Goal: Task Accomplishment & Management: Complete application form

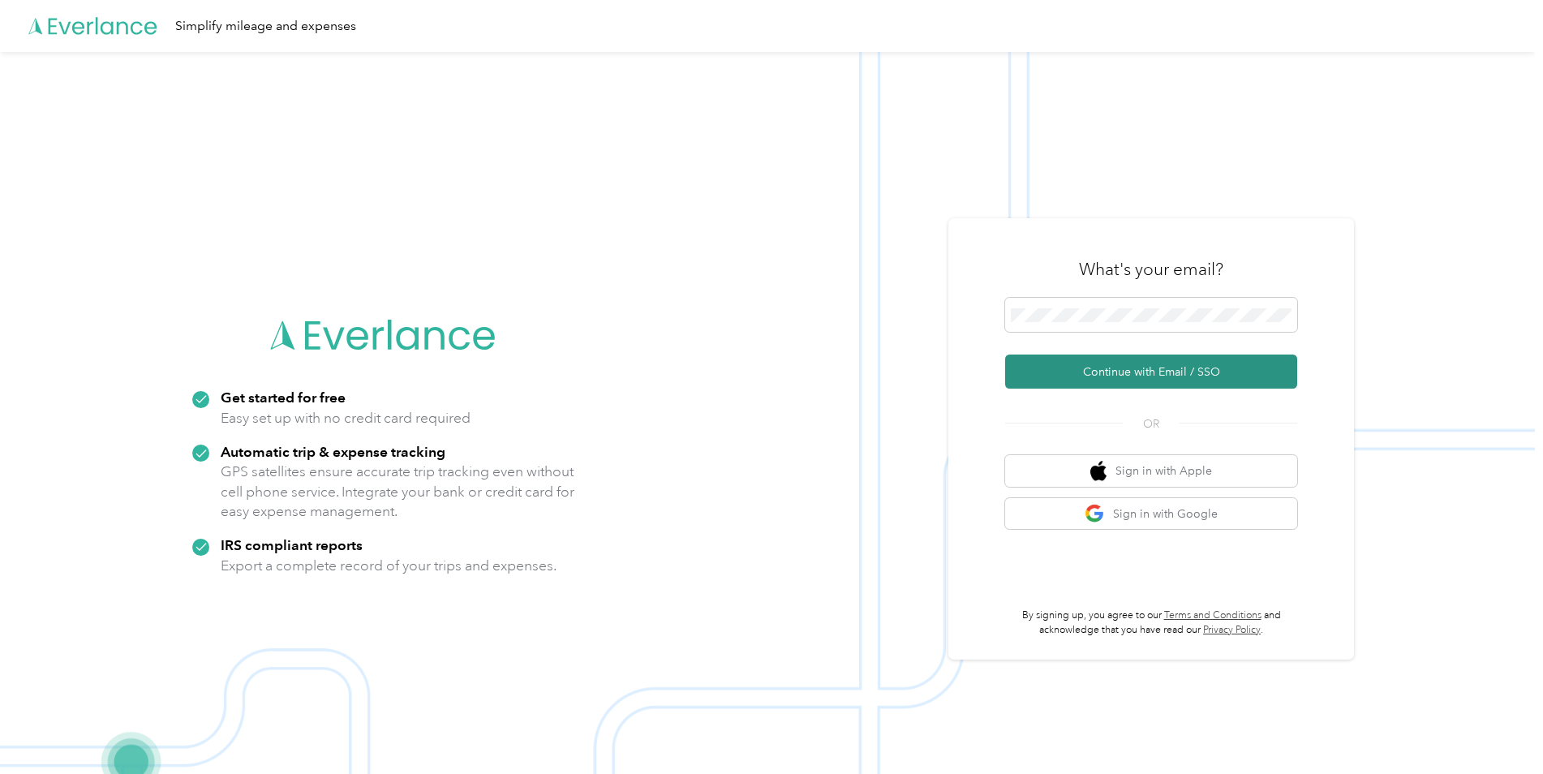
click at [1111, 379] on button "Continue with Email / SSO" at bounding box center [1151, 371] width 292 height 34
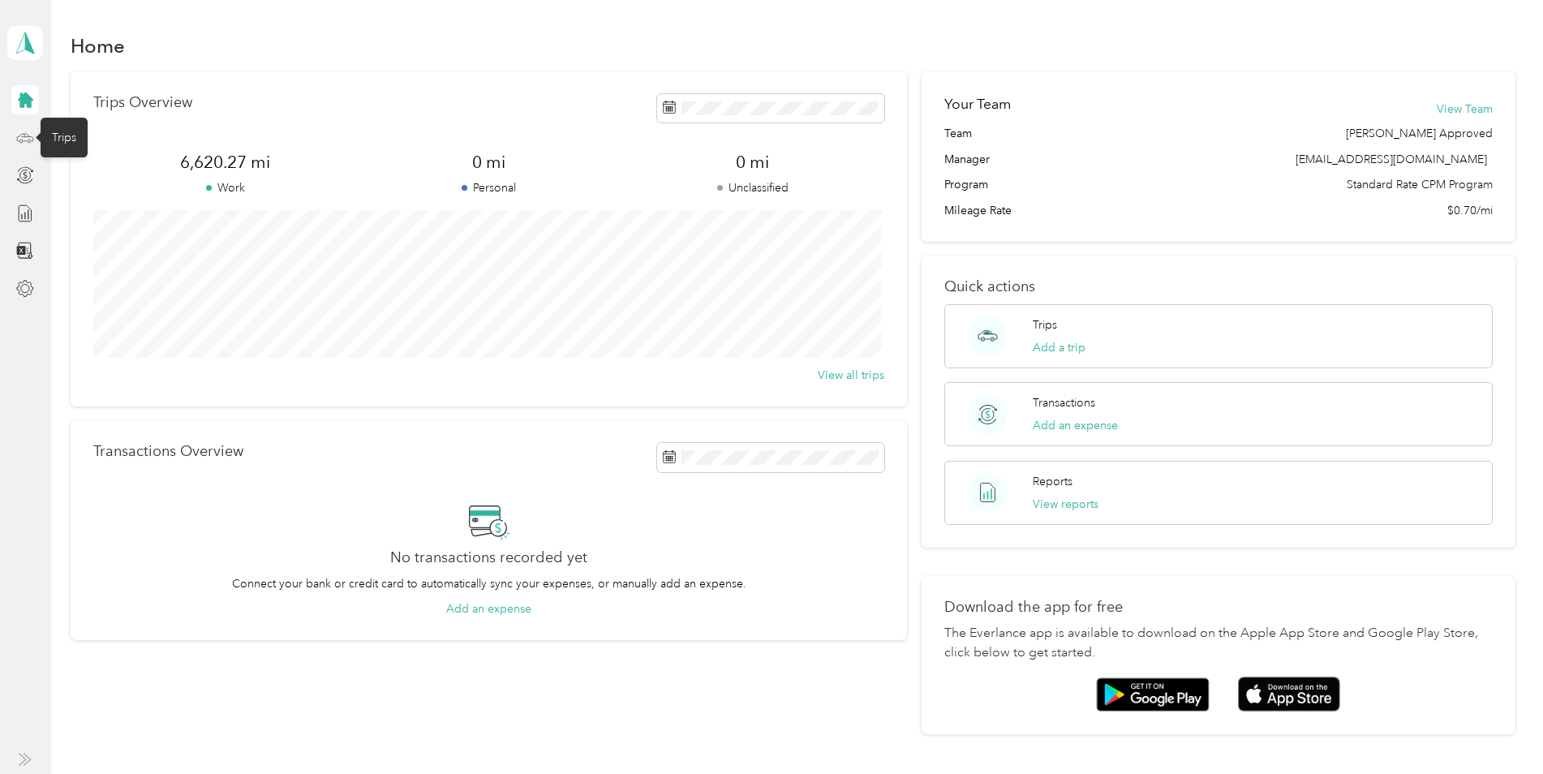
click at [28, 138] on icon at bounding box center [25, 138] width 18 height 18
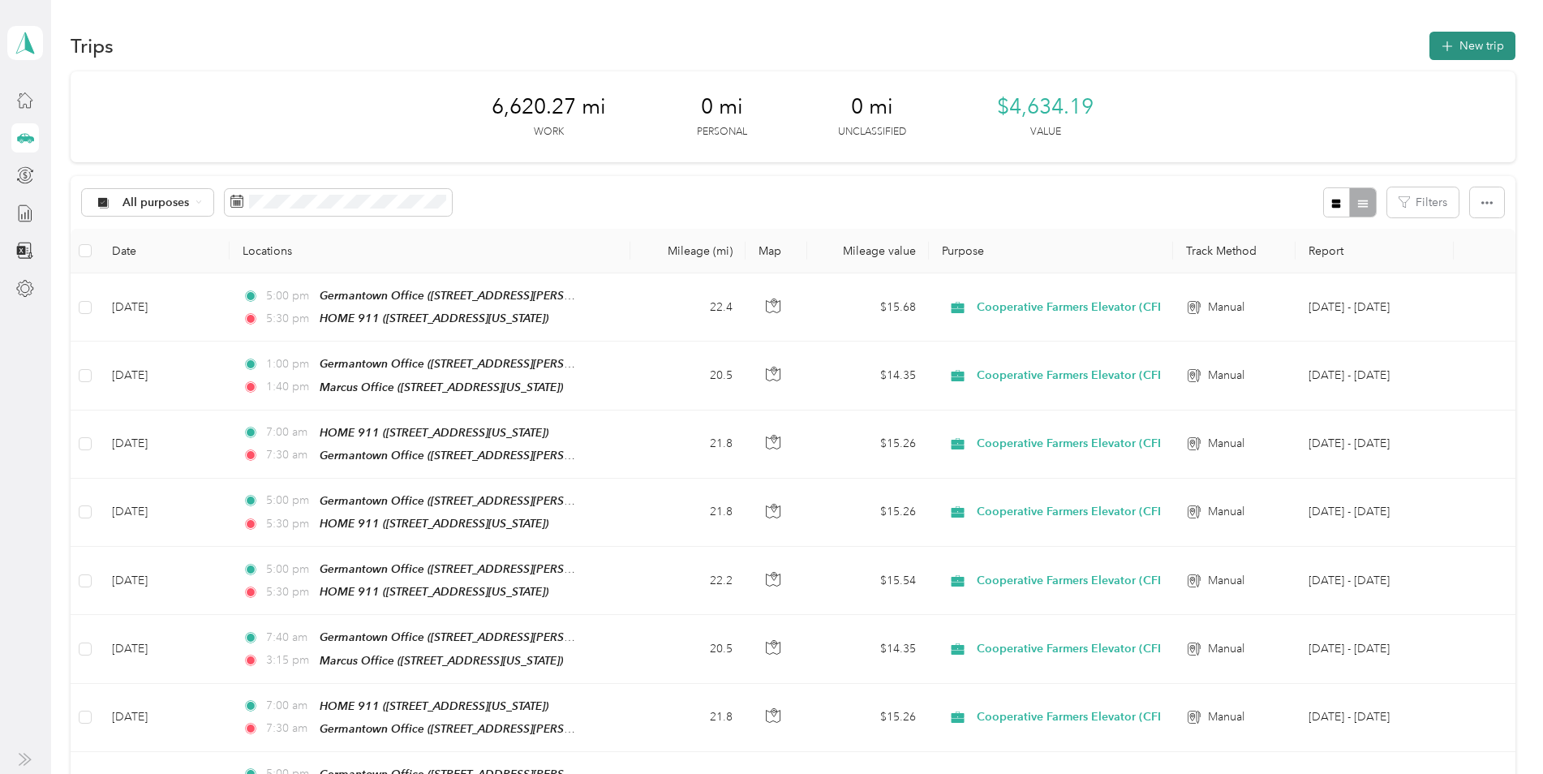
click at [1462, 48] on button "New trip" at bounding box center [1472, 46] width 86 height 28
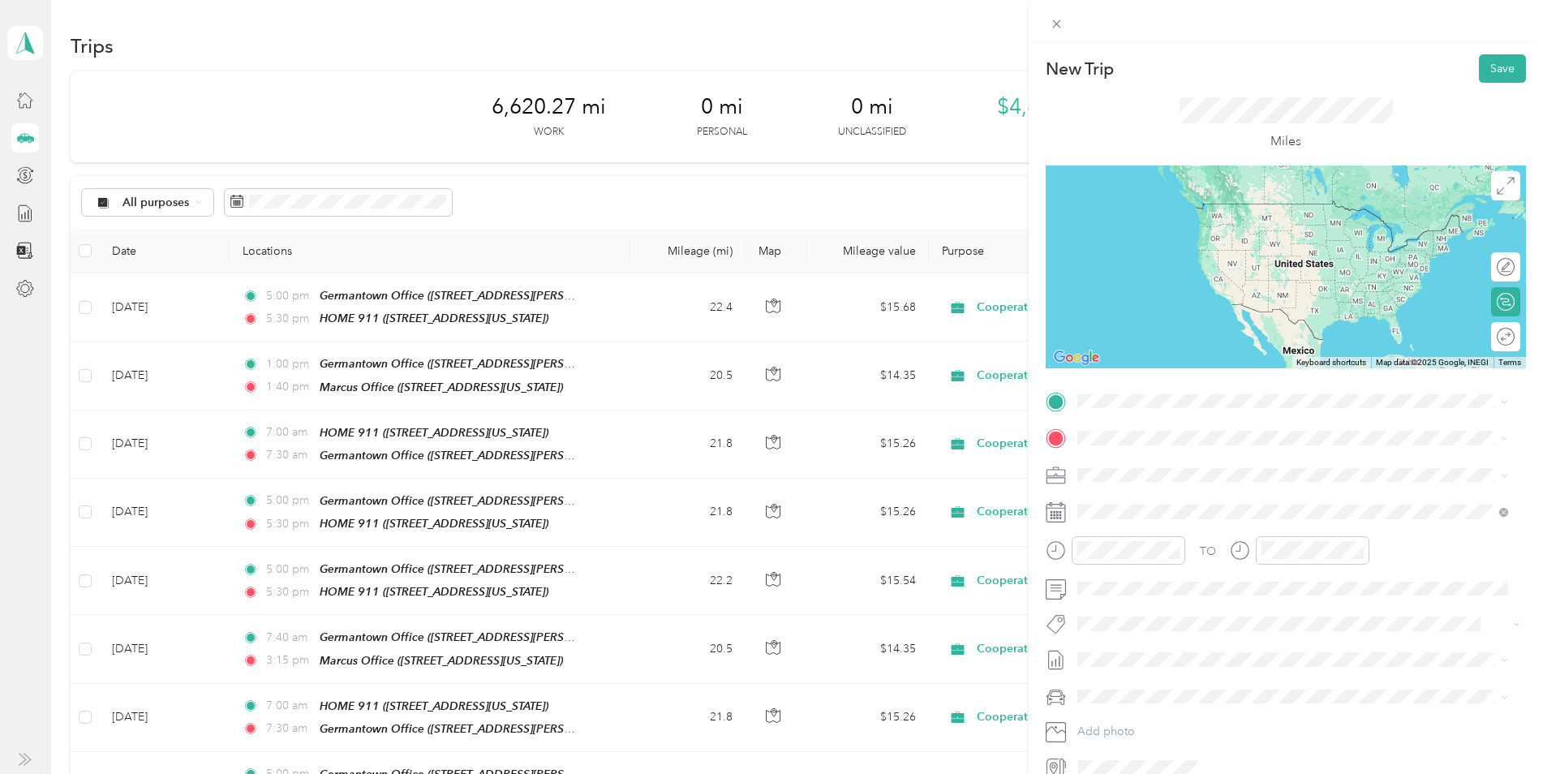
click at [1180, 532] on div "HOME 911 110 Walnut Street, 51238, Hospers, Iowa, United States" at bounding box center [1189, 526] width 162 height 34
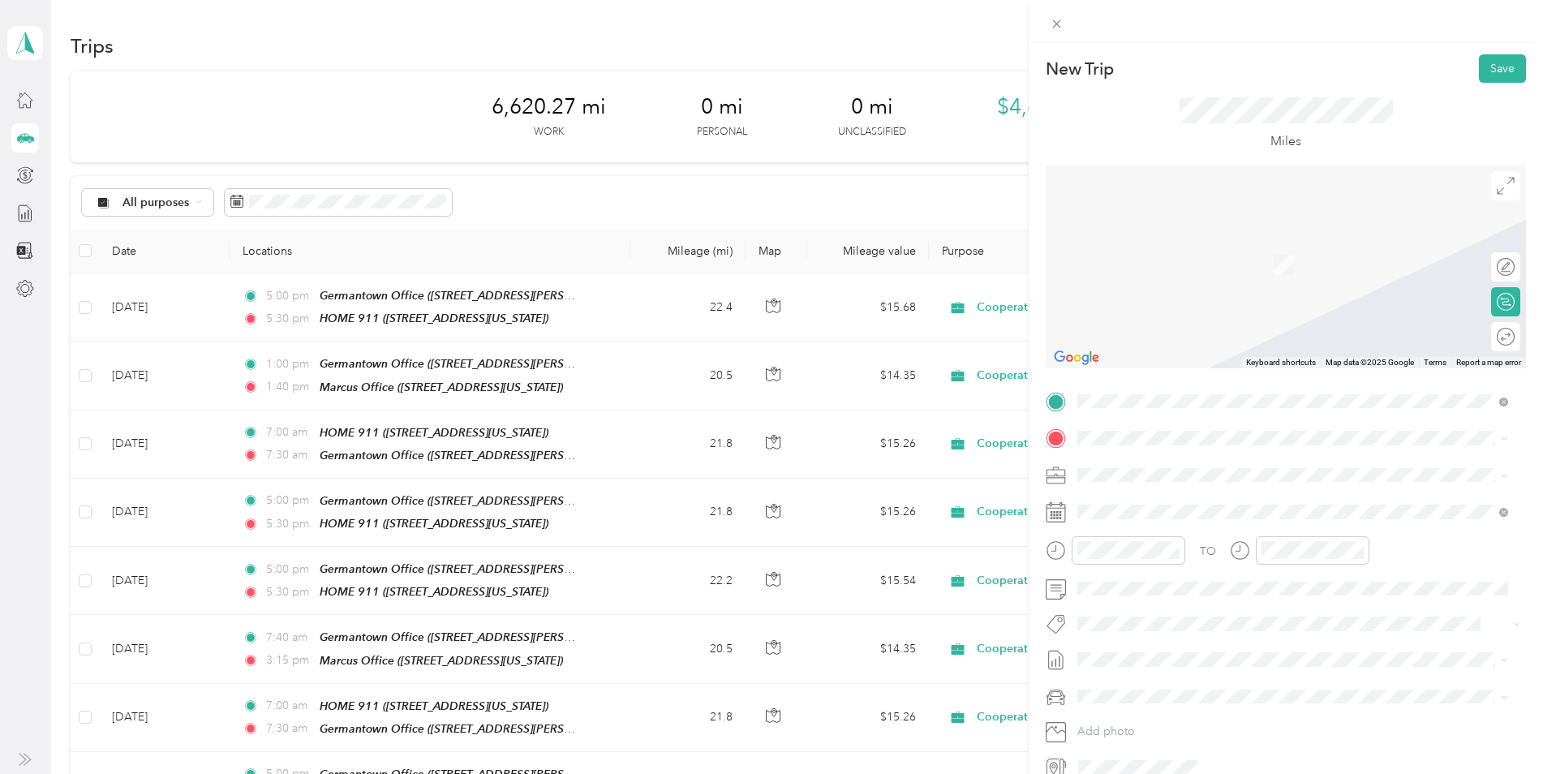
click at [1192, 615] on strong "Germantown Office" at bounding box center [1216, 611] width 105 height 15
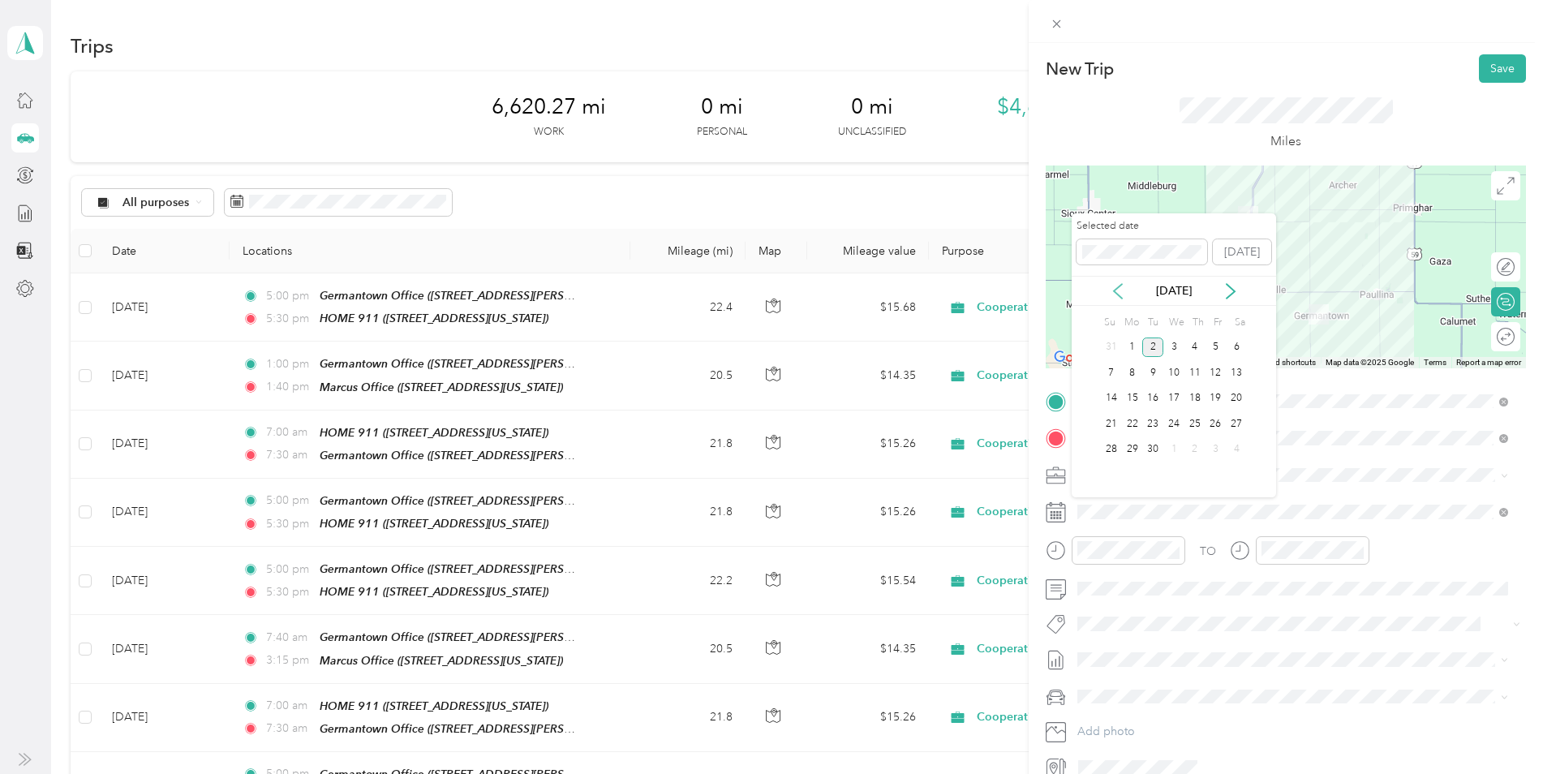
click at [1118, 290] on icon at bounding box center [1118, 291] width 16 height 16
click at [1214, 425] on div "22" at bounding box center [1215, 424] width 21 height 20
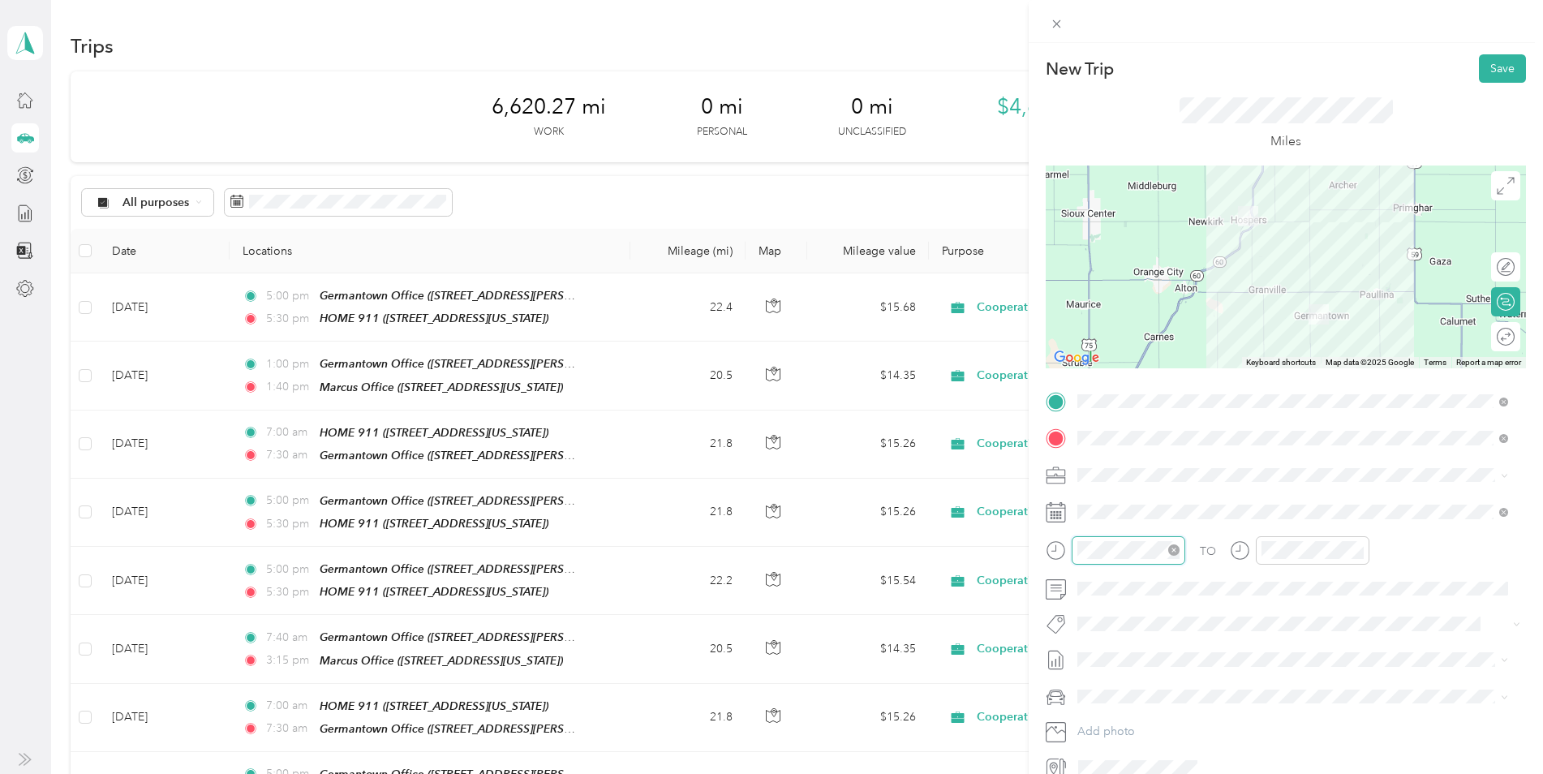
scroll to position [97, 0]
click at [1090, 389] on div "07" at bounding box center [1094, 395] width 39 height 23
click at [1140, 329] on div "00" at bounding box center [1140, 333] width 39 height 23
click at [1190, 335] on div "AM" at bounding box center [1185, 333] width 39 height 23
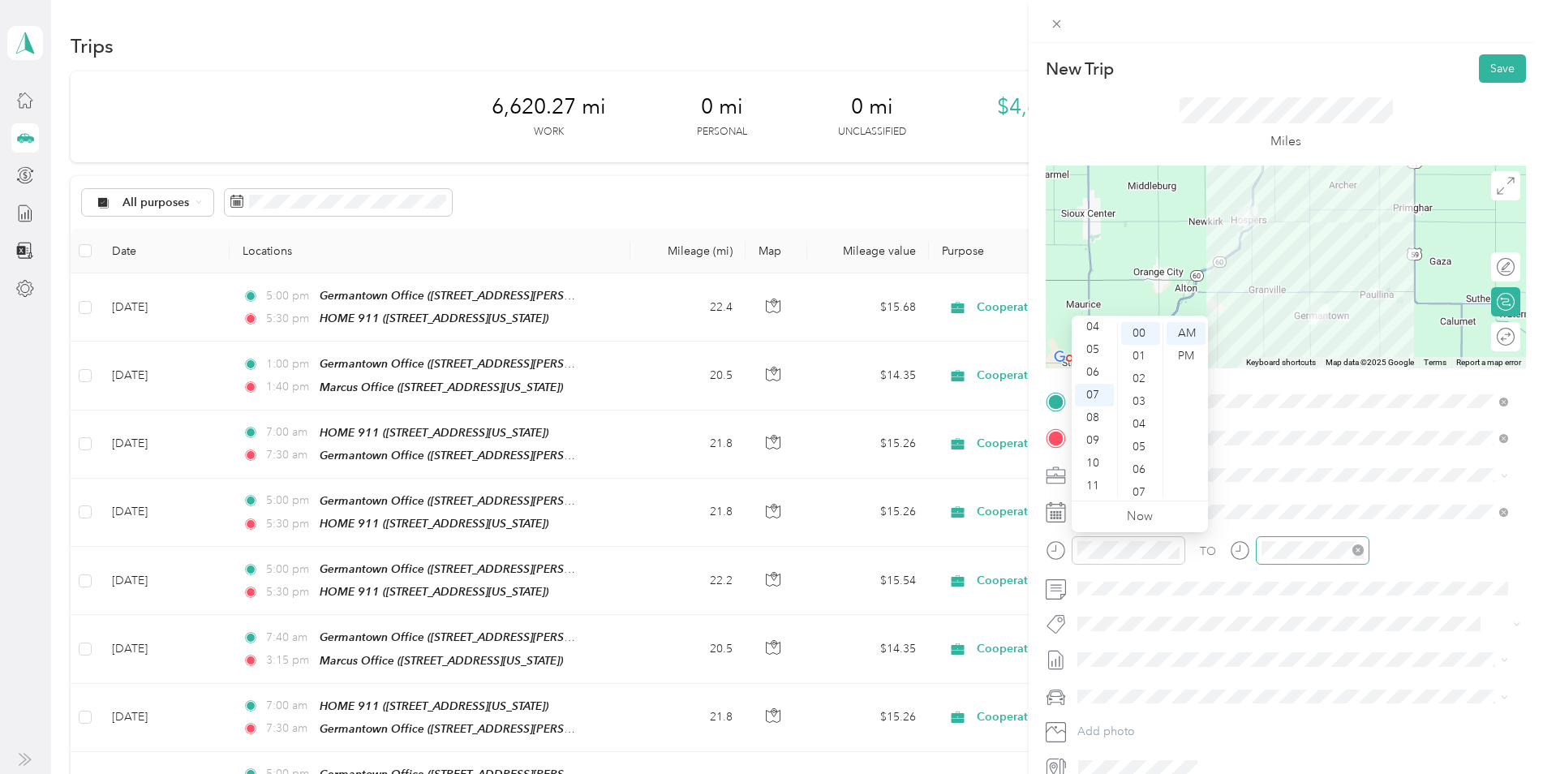
click at [1333, 560] on div at bounding box center [1313, 550] width 114 height 28
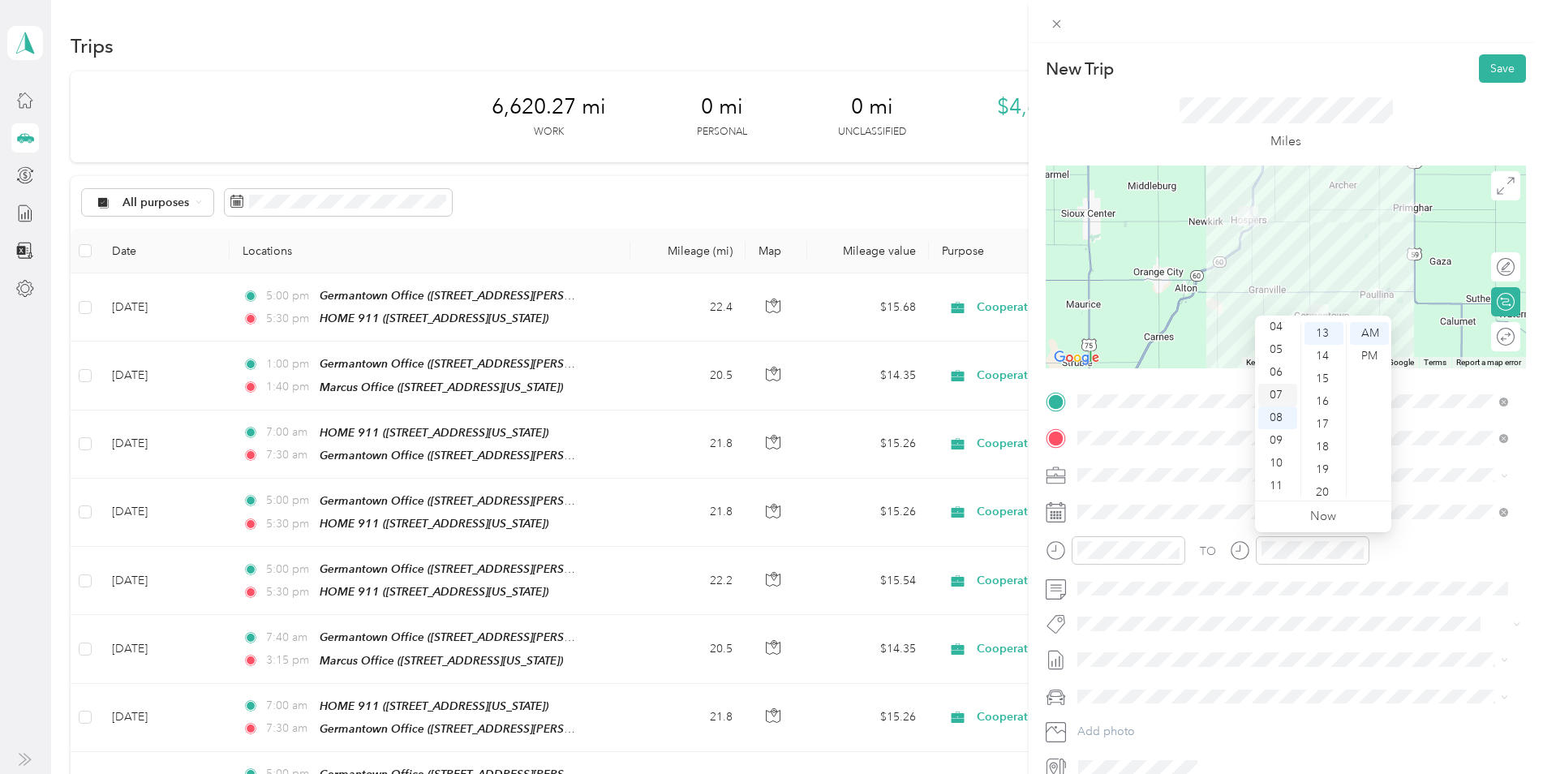
click at [1276, 400] on div "07" at bounding box center [1277, 395] width 39 height 23
click at [1323, 401] on div "30" at bounding box center [1323, 395] width 39 height 23
click at [1278, 396] on div "07" at bounding box center [1277, 395] width 39 height 23
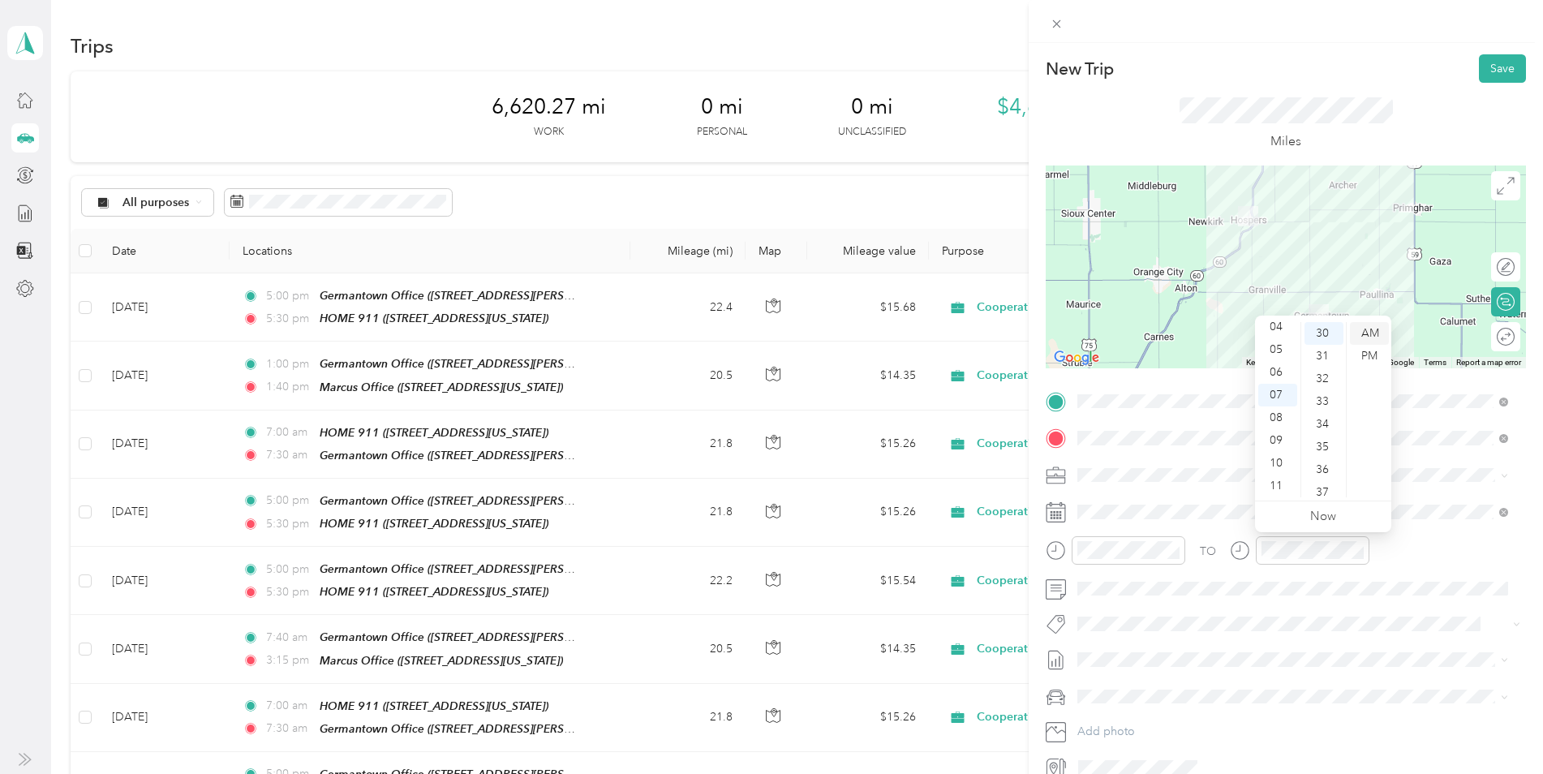
click at [1365, 334] on div "AM" at bounding box center [1369, 333] width 39 height 23
click at [1483, 72] on button "Save" at bounding box center [1502, 68] width 47 height 28
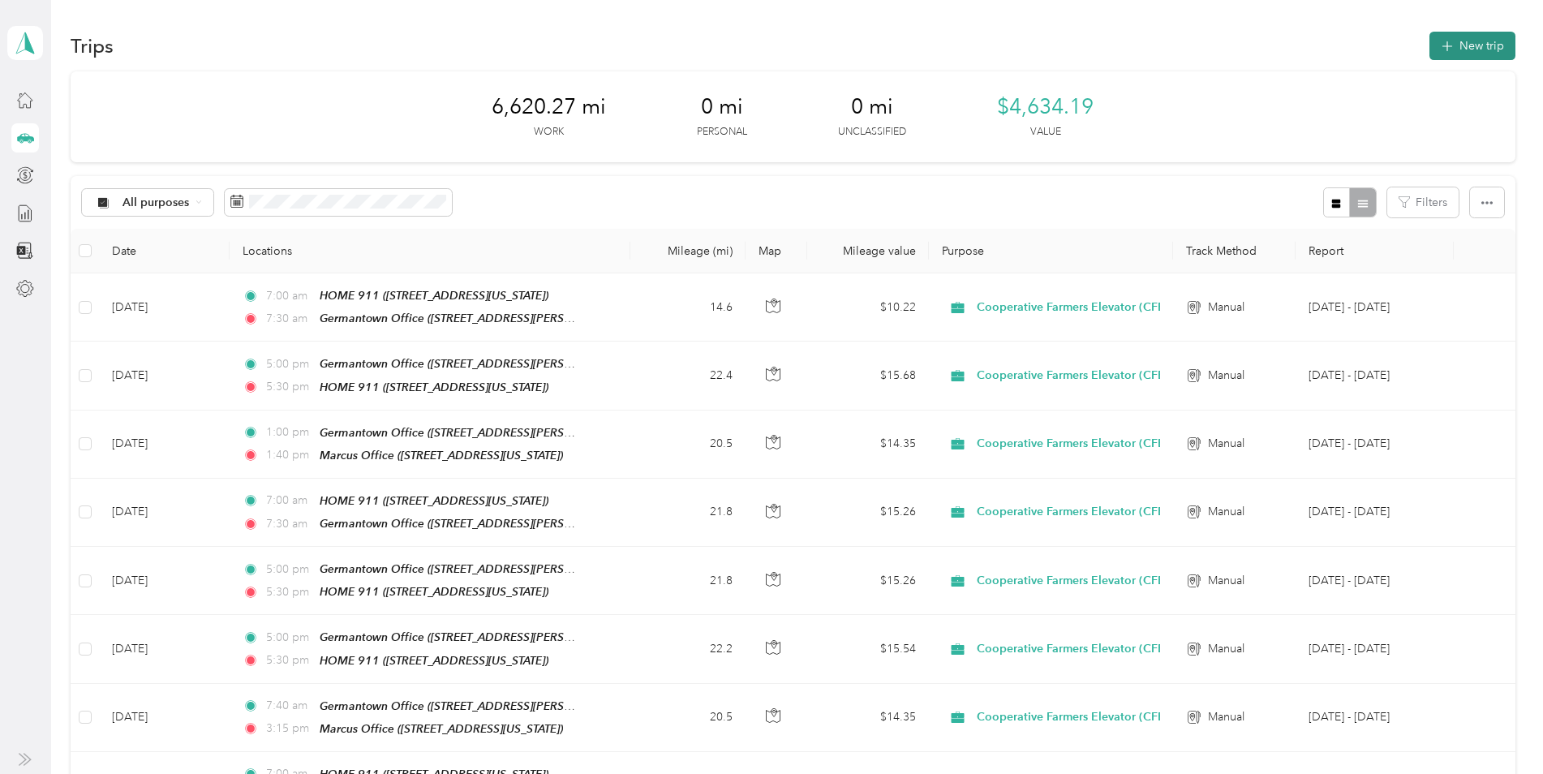
click at [1459, 48] on button "New trip" at bounding box center [1472, 46] width 86 height 28
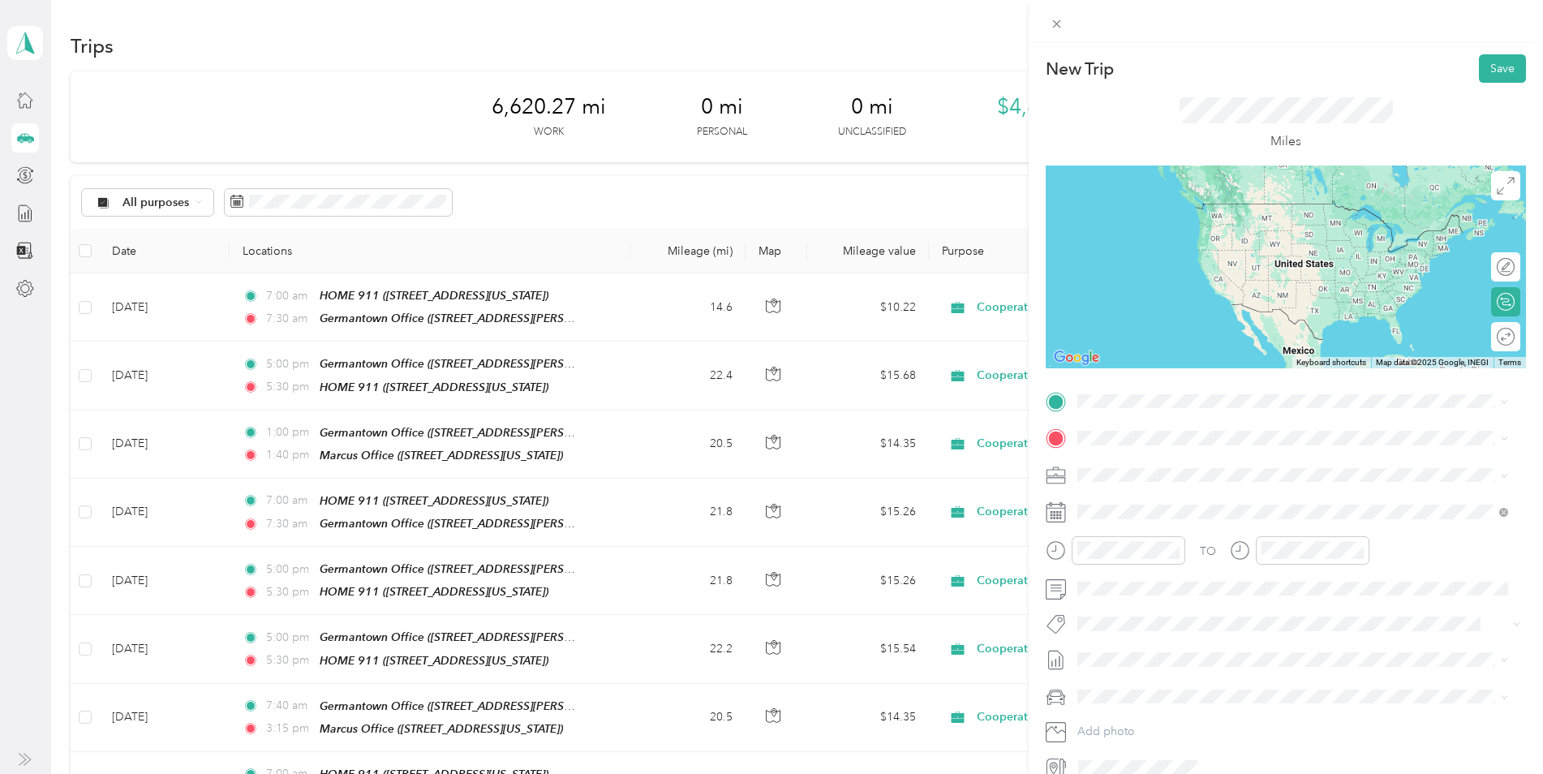
click at [1192, 586] on div "TEAM Germantown Office 4807 Miller Alley, 51046, Paullina, Iowa, United States" at bounding box center [1234, 585] width 252 height 40
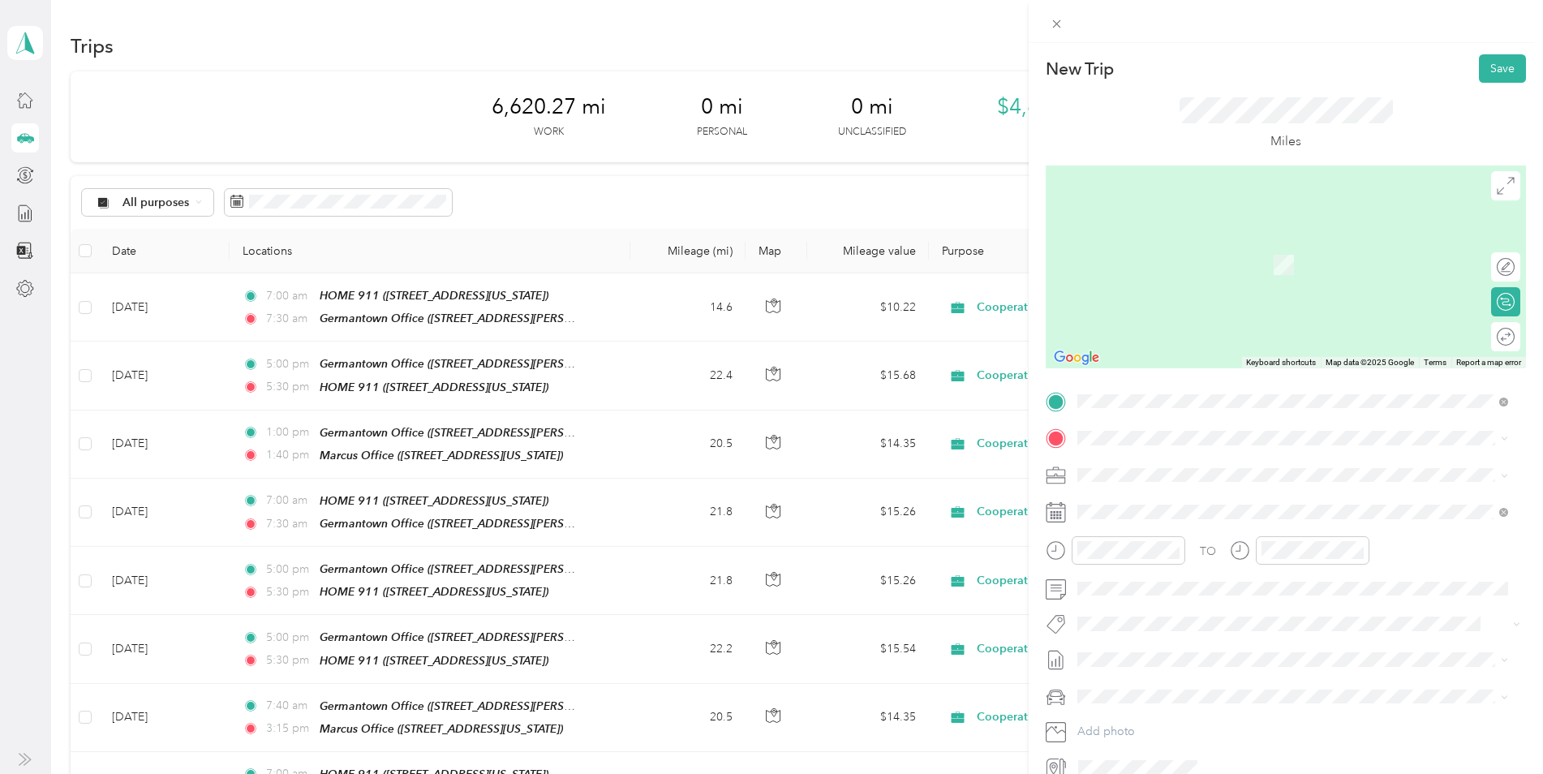
click at [1165, 559] on div "HOME 911 110 Walnut Street, 51238, Hospers, Iowa, United States" at bounding box center [1189, 562] width 162 height 34
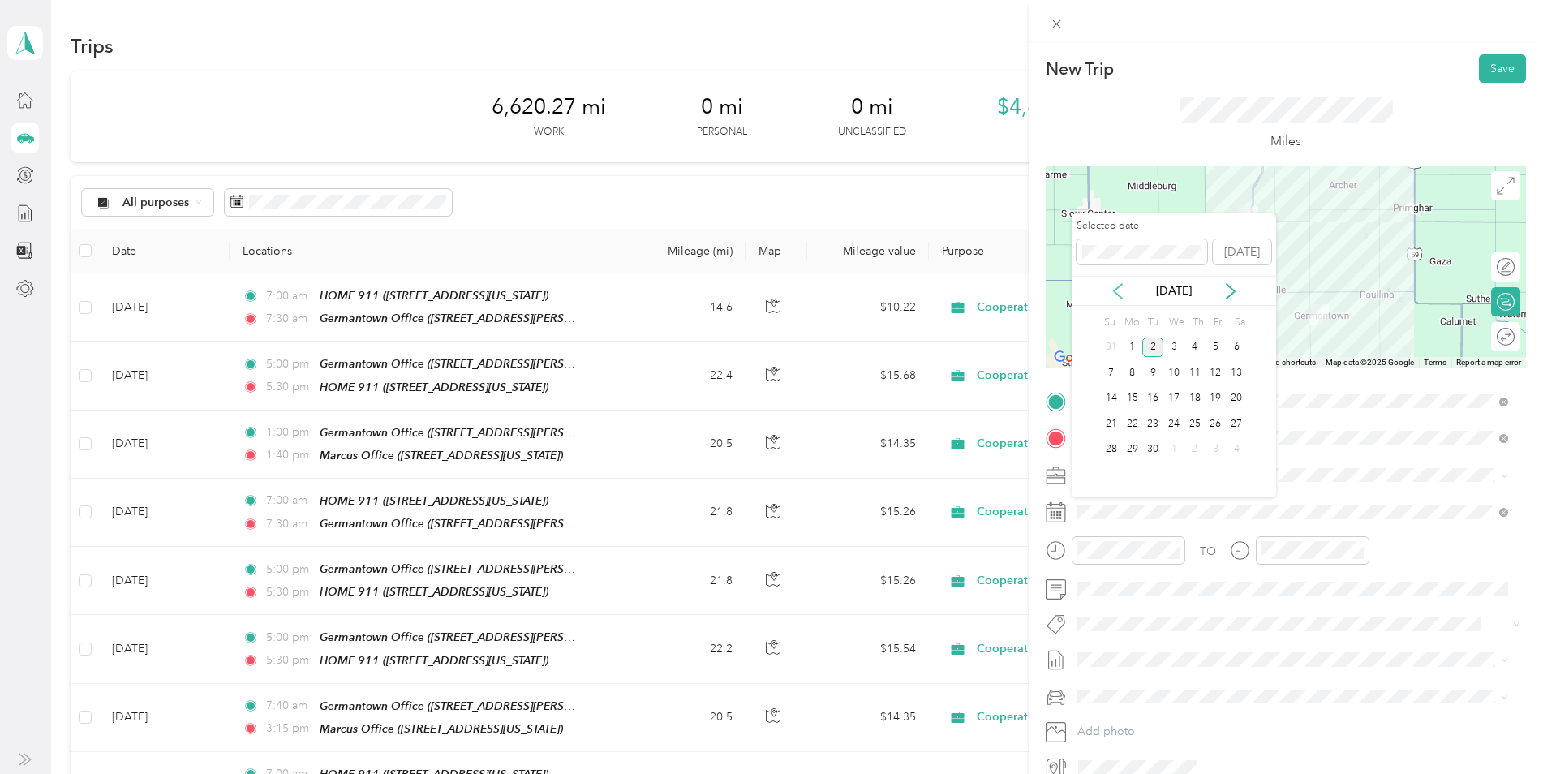
click at [1122, 294] on icon at bounding box center [1118, 291] width 16 height 16
click at [1216, 423] on div "22" at bounding box center [1215, 424] width 21 height 20
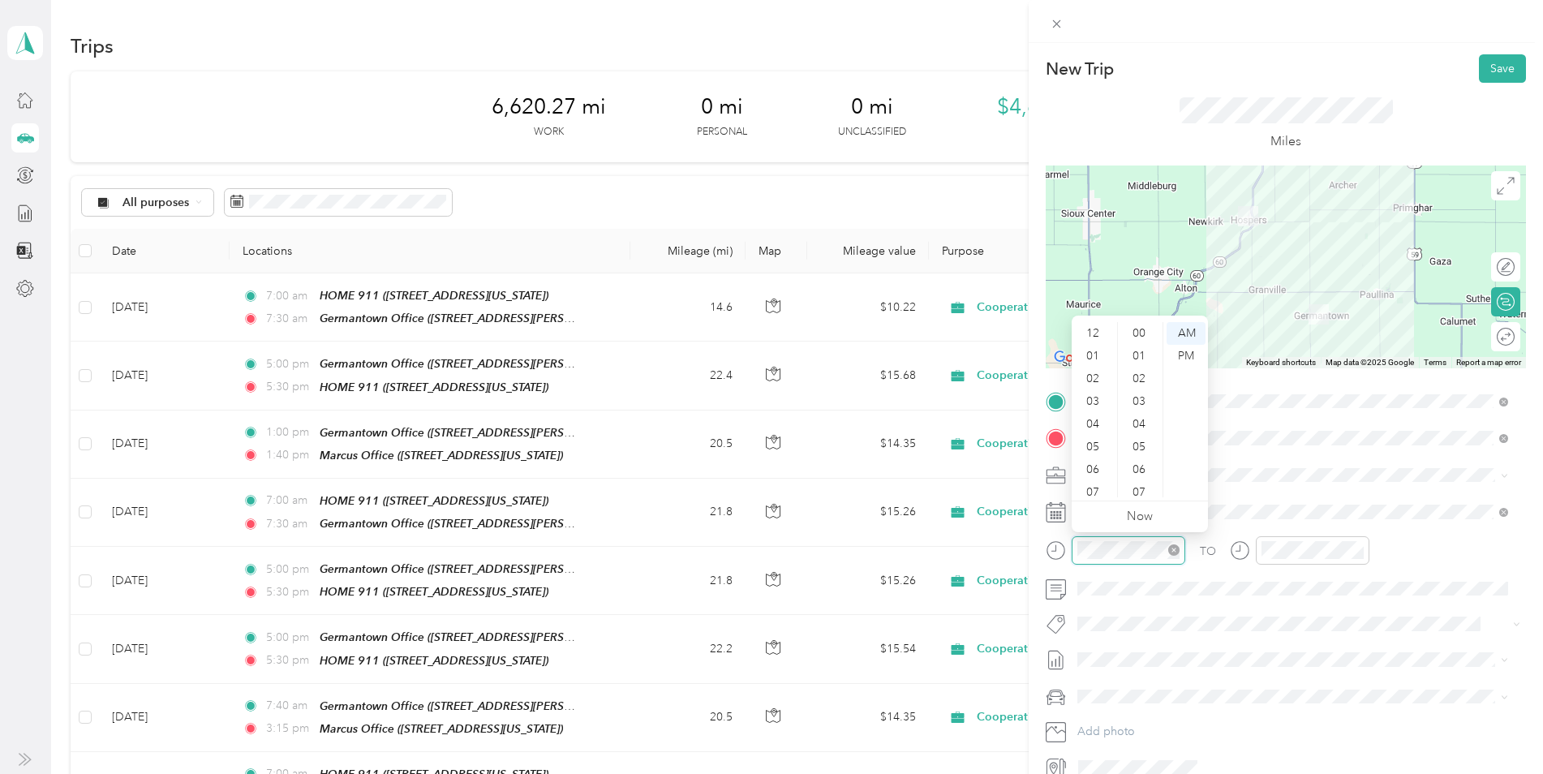
scroll to position [97, 0]
click at [1092, 353] on div "05" at bounding box center [1094, 349] width 39 height 23
click at [1141, 333] on div "00" at bounding box center [1140, 333] width 39 height 23
click at [1183, 350] on div "PM" at bounding box center [1185, 356] width 39 height 23
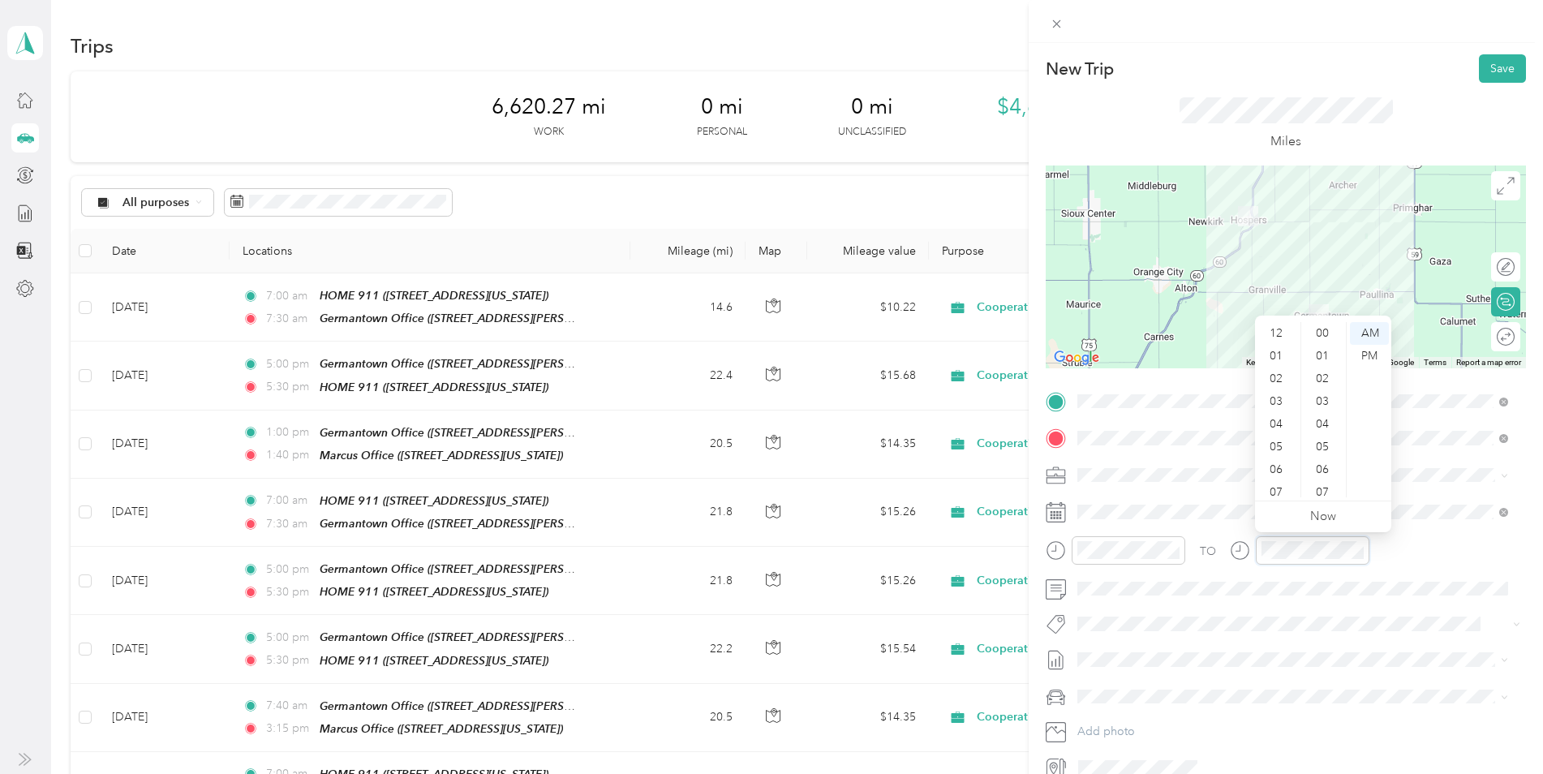
scroll to position [97, 0]
click at [1269, 345] on div "05" at bounding box center [1277, 349] width 39 height 23
click at [1324, 367] on div "30" at bounding box center [1323, 372] width 39 height 23
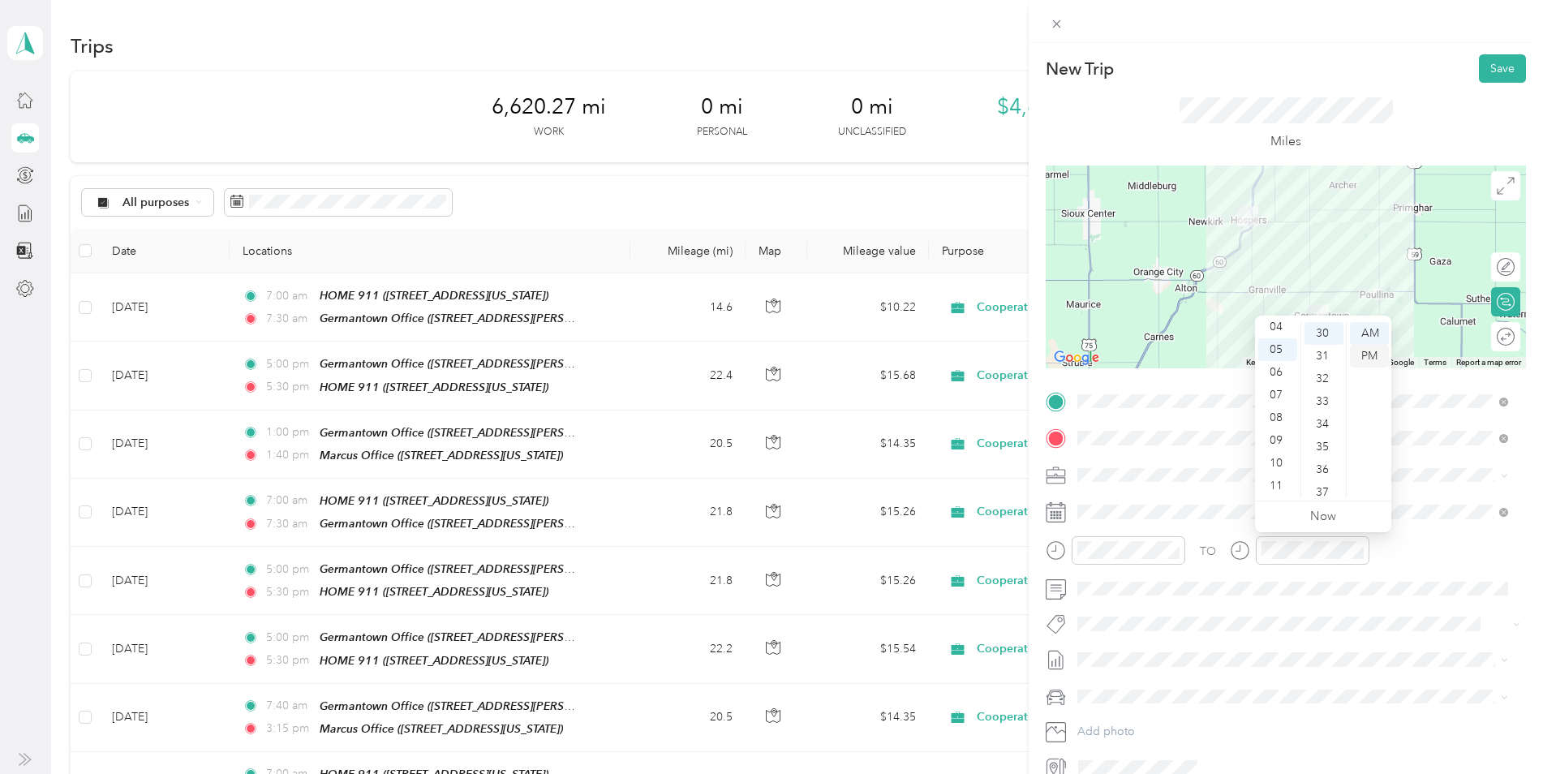
click at [1362, 356] on div "PM" at bounding box center [1369, 356] width 39 height 23
click at [1490, 268] on div at bounding box center [1497, 267] width 34 height 17
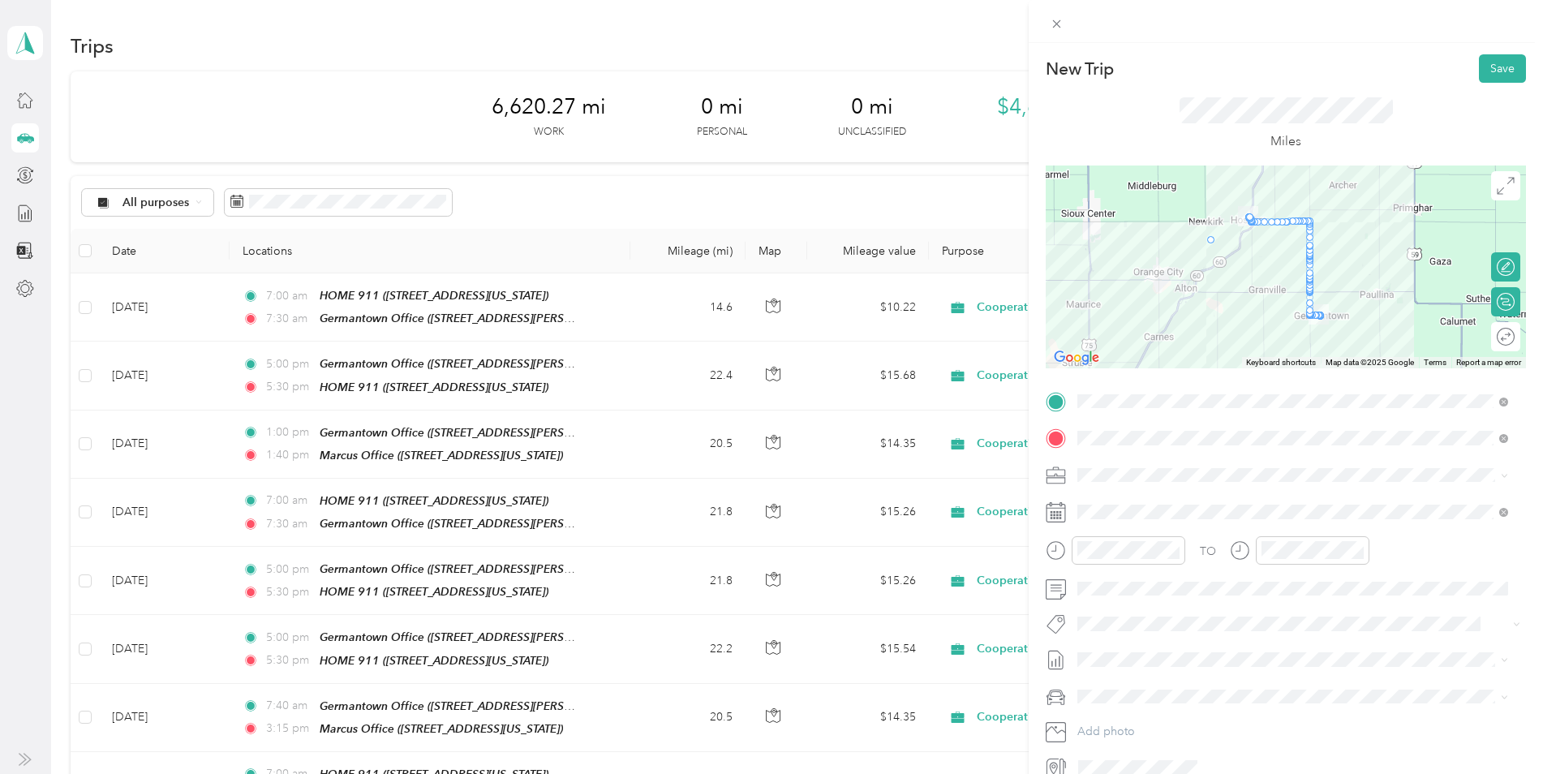
drag, startPoint x: 1244, startPoint y: 224, endPoint x: 1202, endPoint y: 246, distance: 47.5
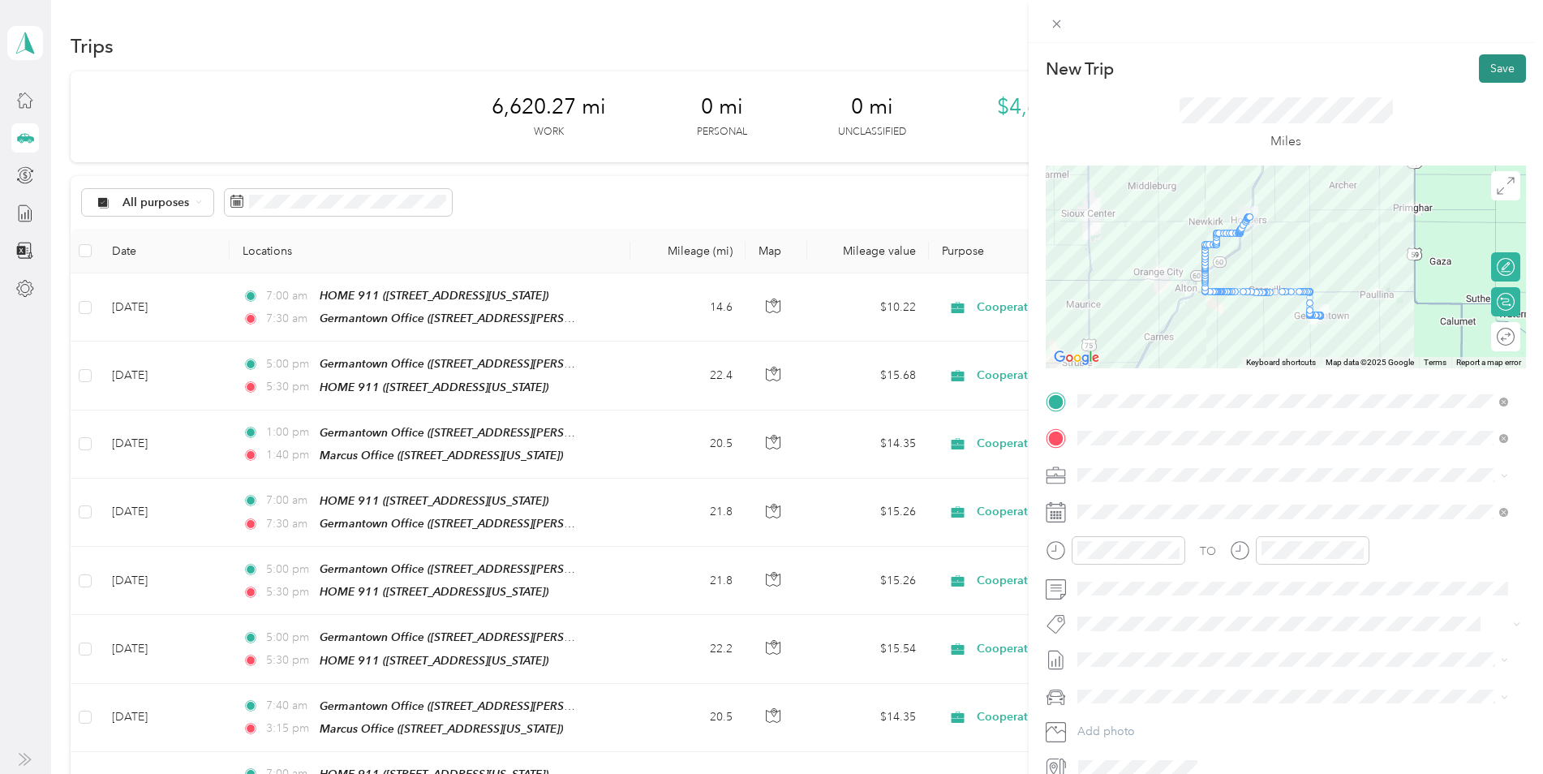
click at [1484, 66] on button "Save" at bounding box center [1502, 68] width 47 height 28
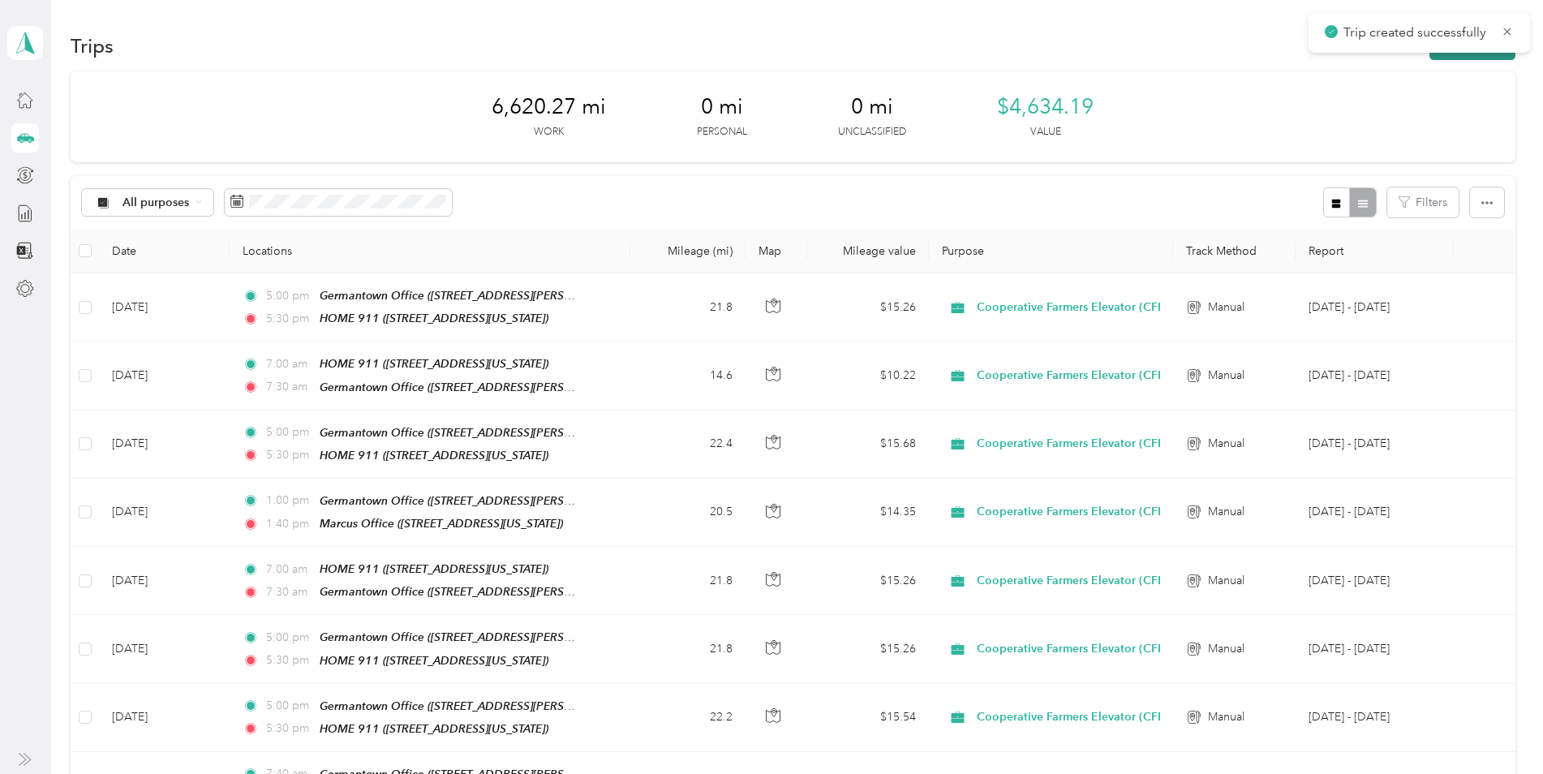
click at [1446, 53] on button "New trip" at bounding box center [1472, 46] width 86 height 28
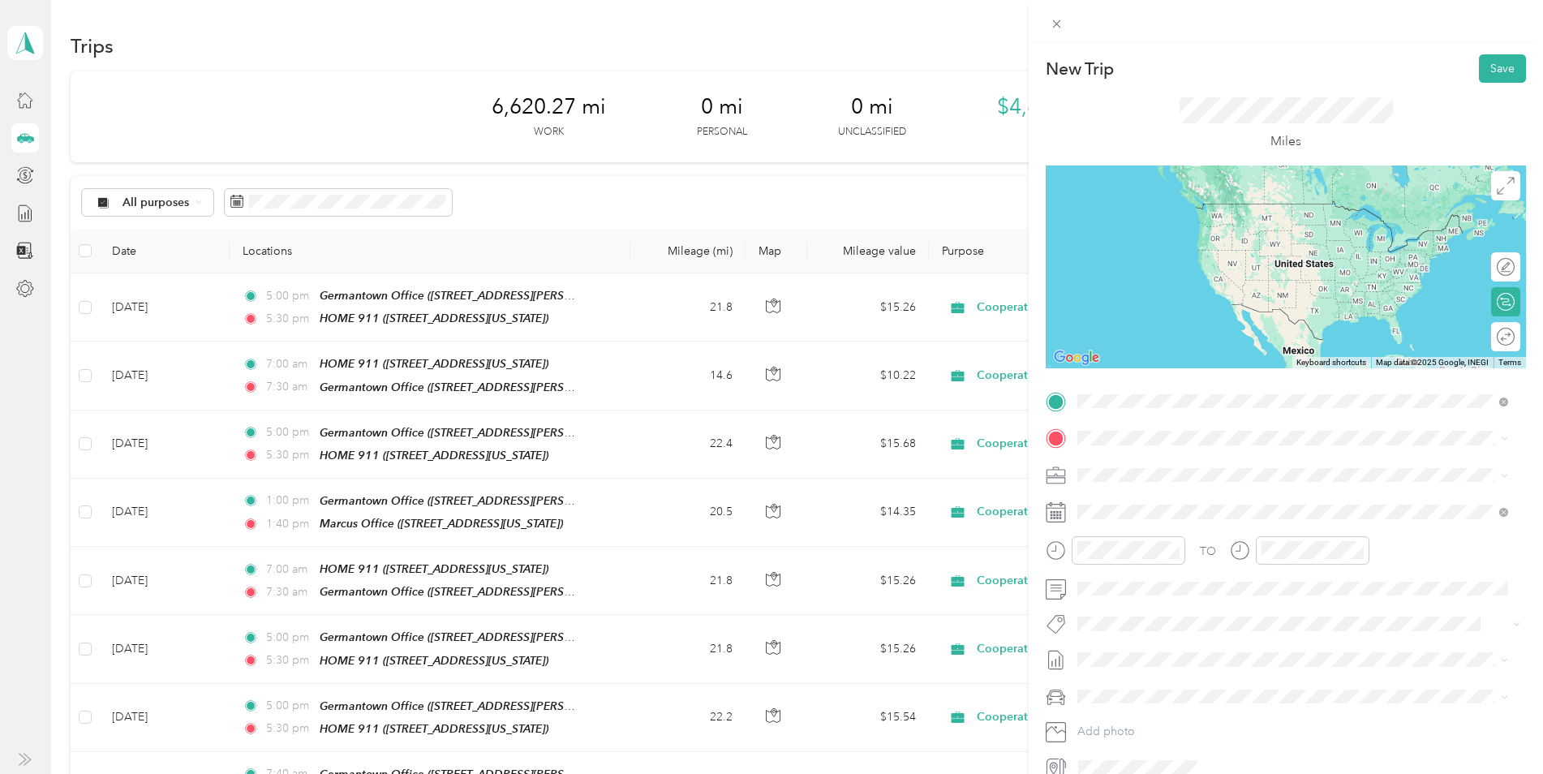
click at [1183, 529] on div "HOME 911 110 Walnut Street, 51238, Hospers, Iowa, United States" at bounding box center [1189, 532] width 162 height 34
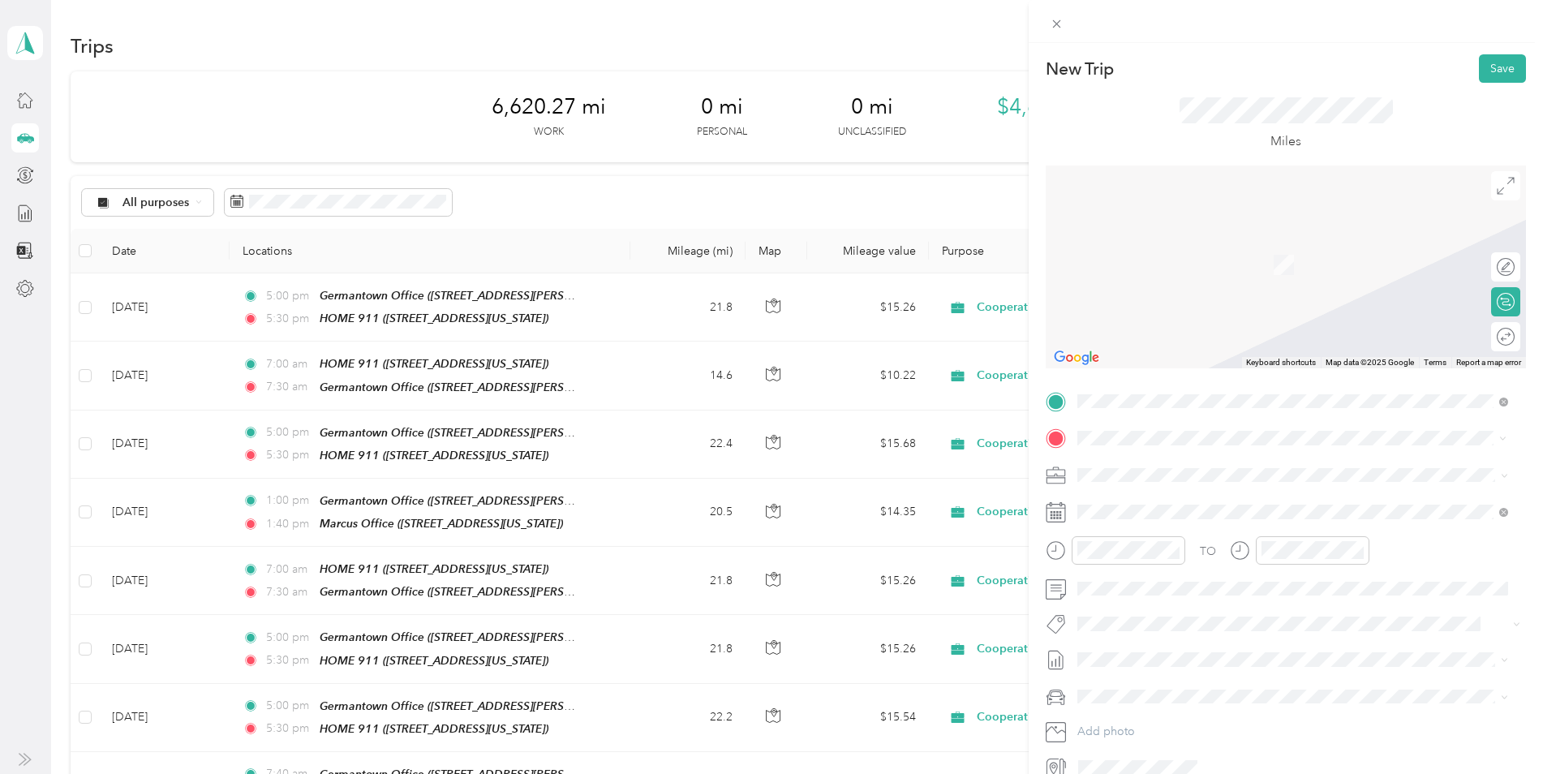
click at [1190, 620] on div "TEAM Germantown Office" at bounding box center [1234, 617] width 252 height 20
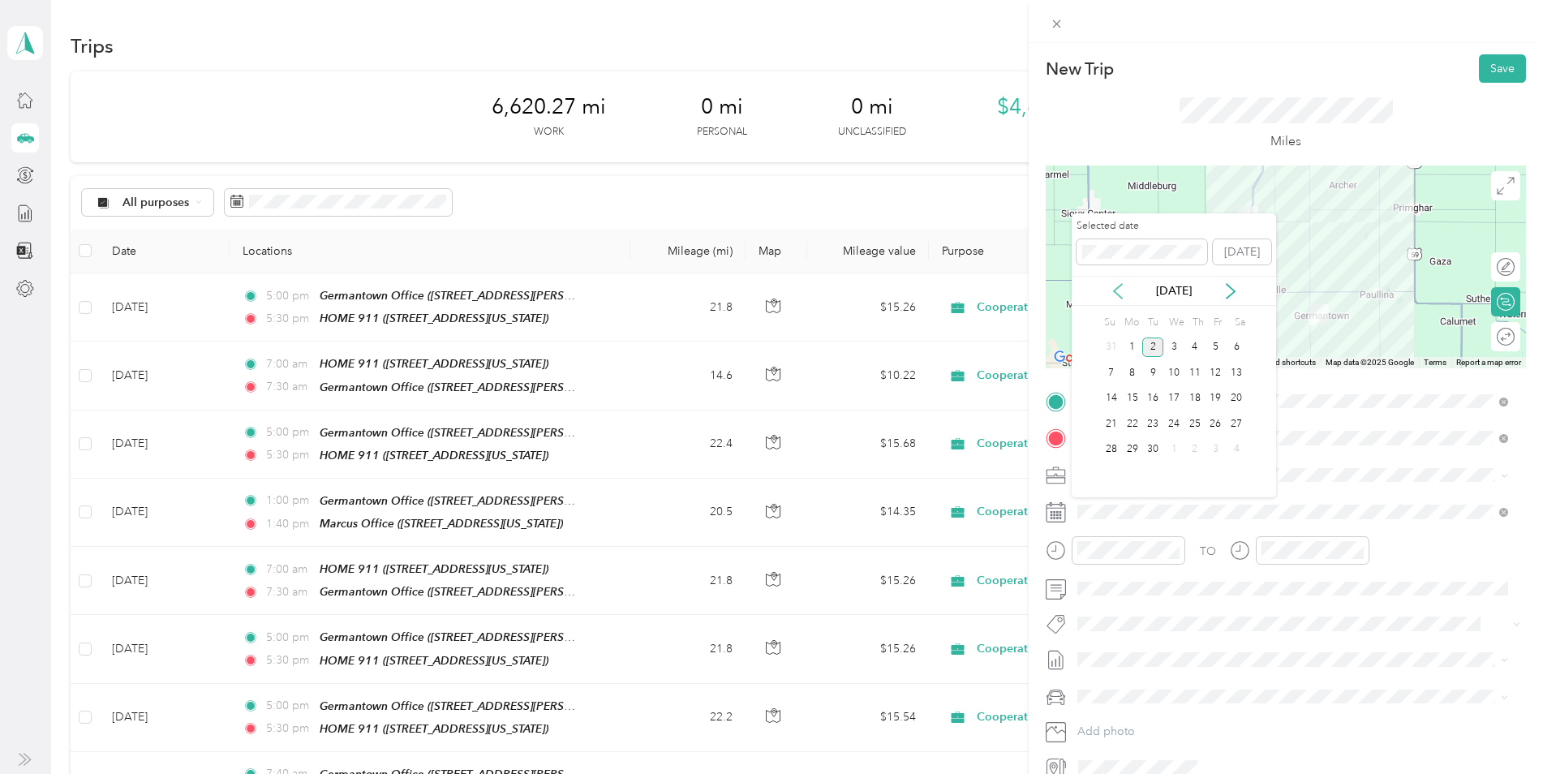
click at [1118, 292] on icon at bounding box center [1118, 291] width 16 height 16
click at [1133, 449] on div "25" at bounding box center [1132, 450] width 21 height 20
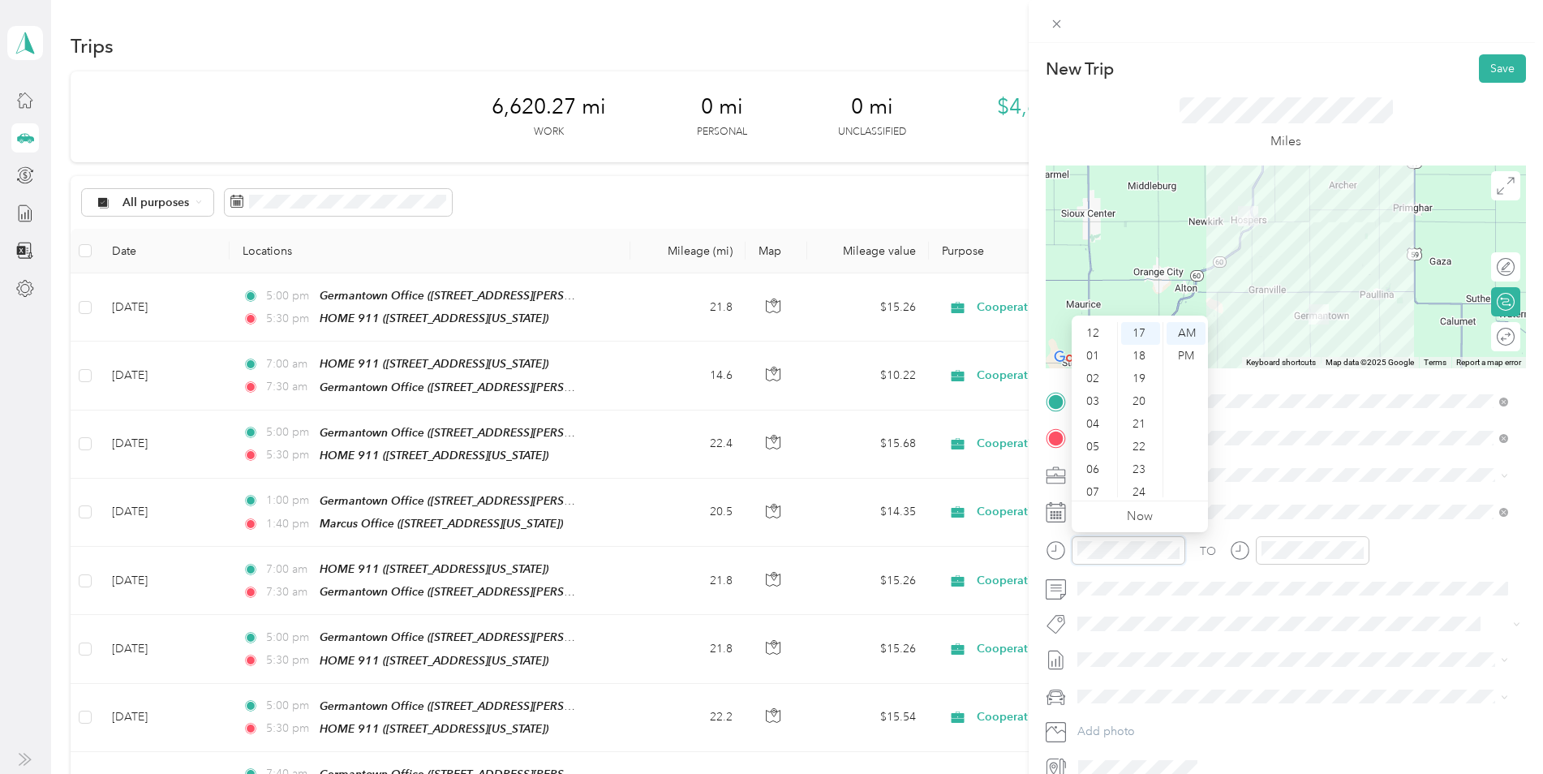
scroll to position [97, 0]
click at [1086, 396] on div "07" at bounding box center [1094, 395] width 39 height 23
click at [1138, 327] on div "00" at bounding box center [1140, 333] width 39 height 23
click at [1188, 332] on div "AM" at bounding box center [1185, 333] width 39 height 23
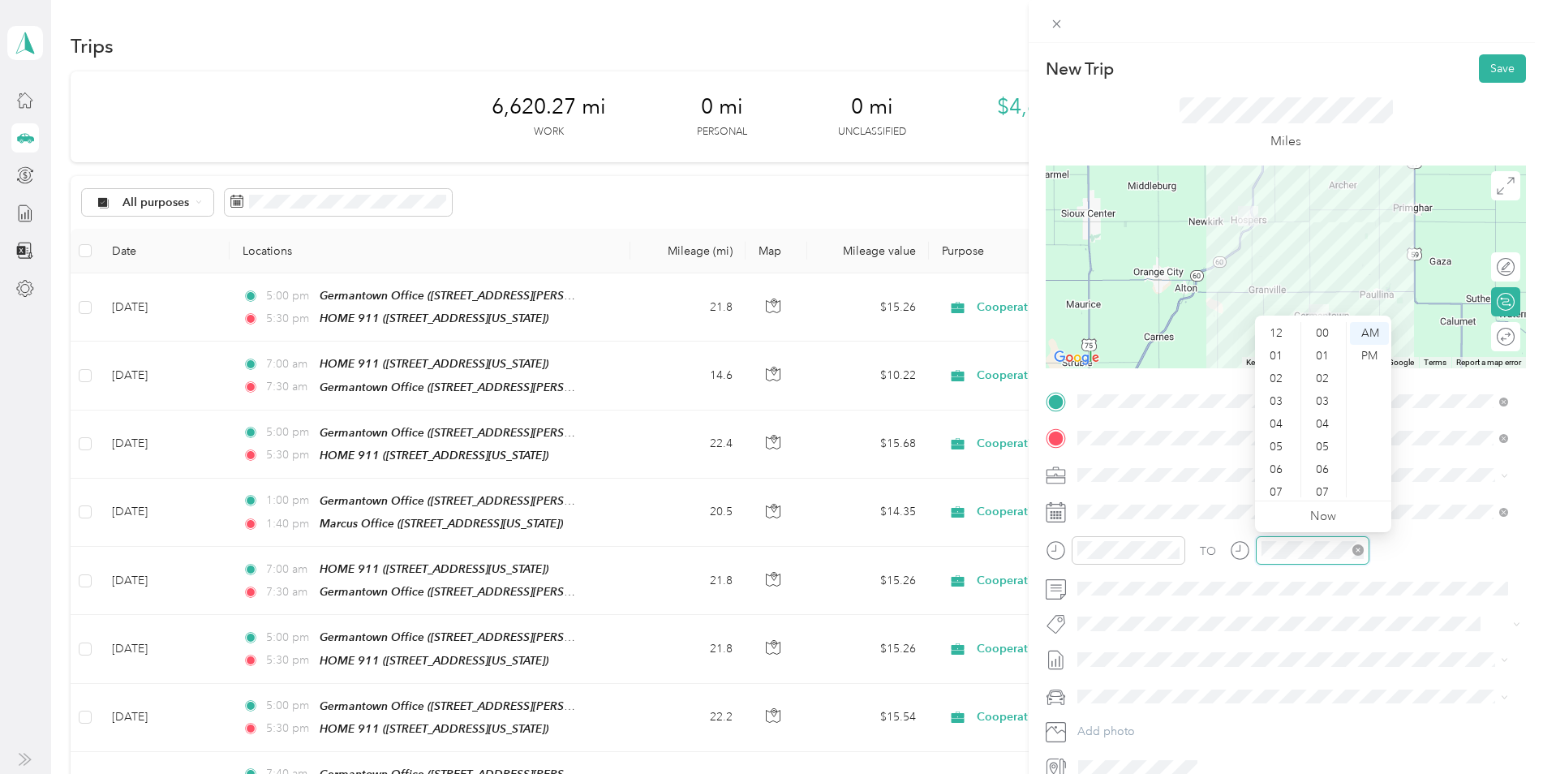
scroll to position [97, 0]
click at [1275, 396] on div "07" at bounding box center [1277, 395] width 39 height 23
click at [1323, 391] on div "30" at bounding box center [1323, 385] width 39 height 23
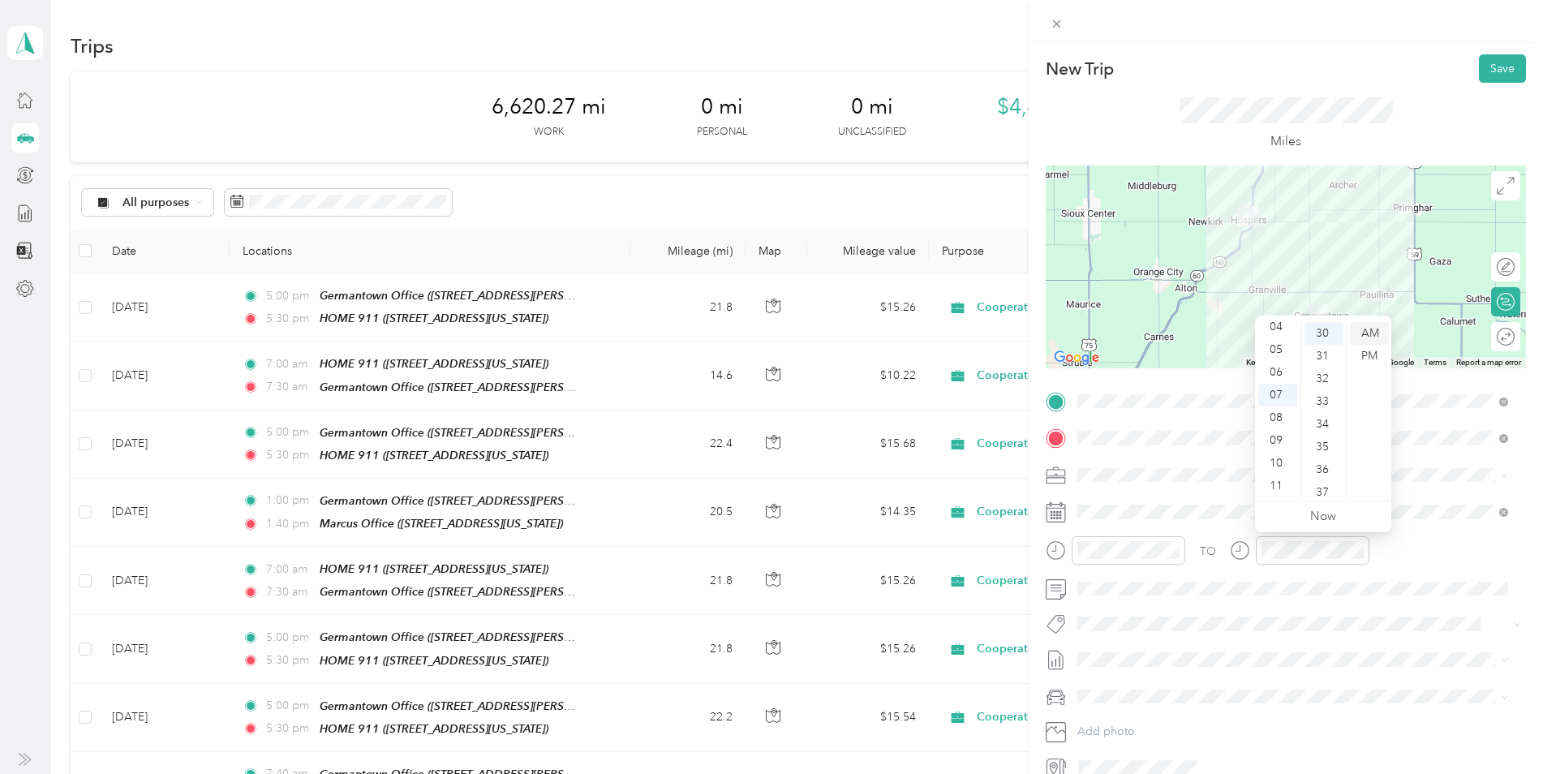
click at [1363, 334] on div "AM" at bounding box center [1369, 333] width 39 height 23
click at [1483, 75] on button "Save" at bounding box center [1502, 68] width 47 height 28
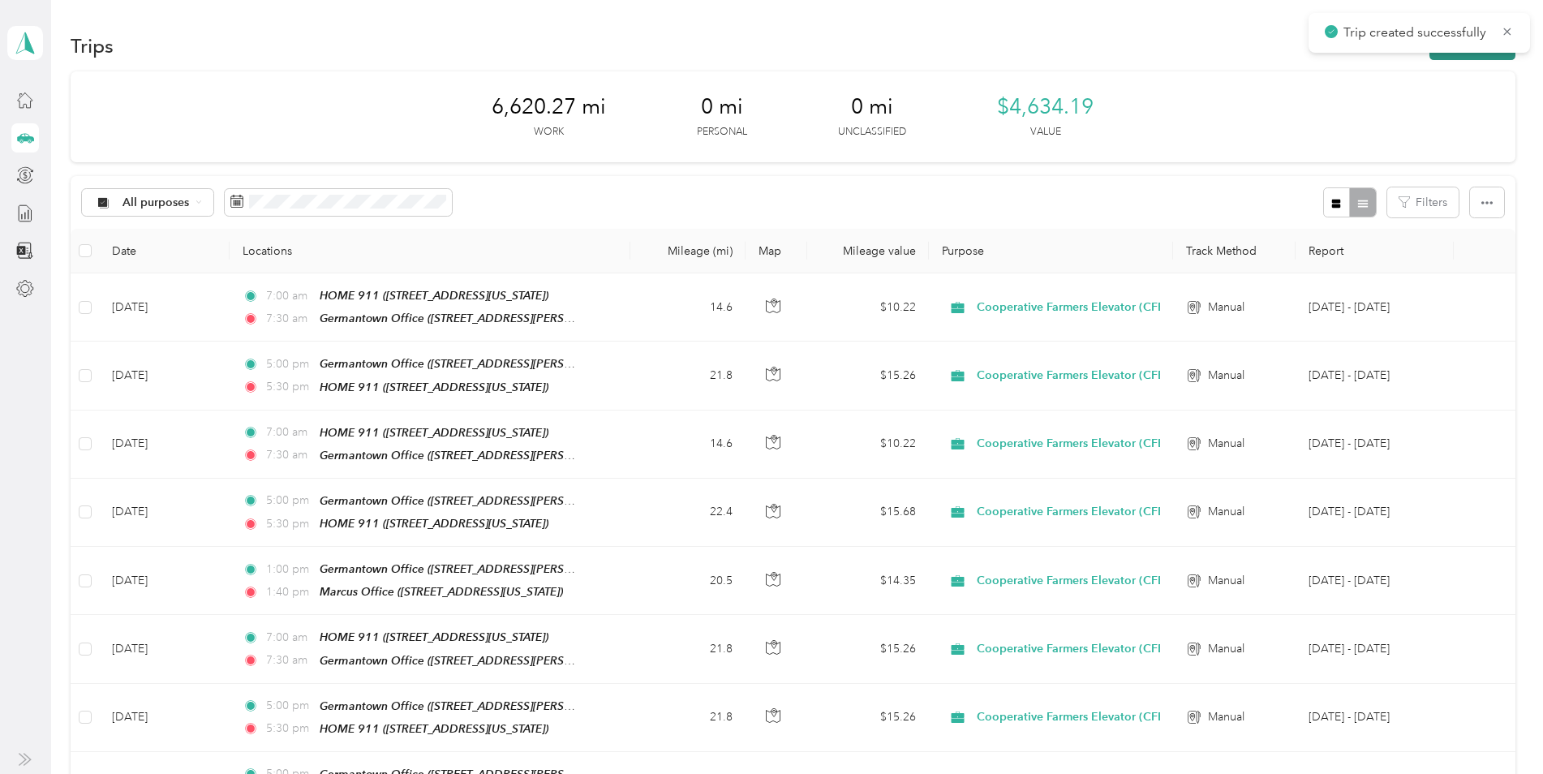
click at [1459, 54] on button "New trip" at bounding box center [1472, 46] width 86 height 28
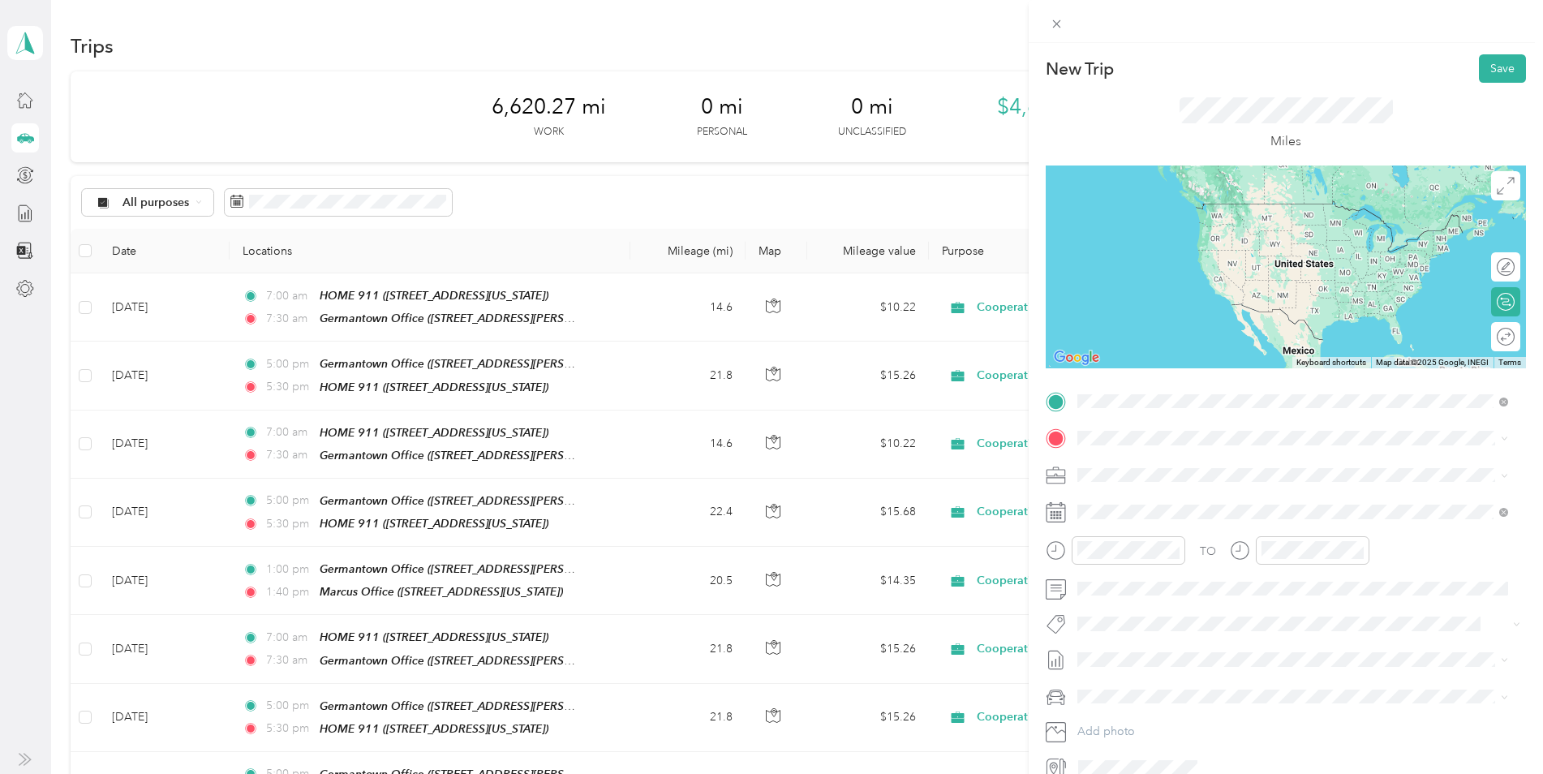
click at [1157, 595] on div "TEAM Germantown Office 4807 Miller Alley, 51046, Paullina, Iowa, United States" at bounding box center [1234, 592] width 252 height 40
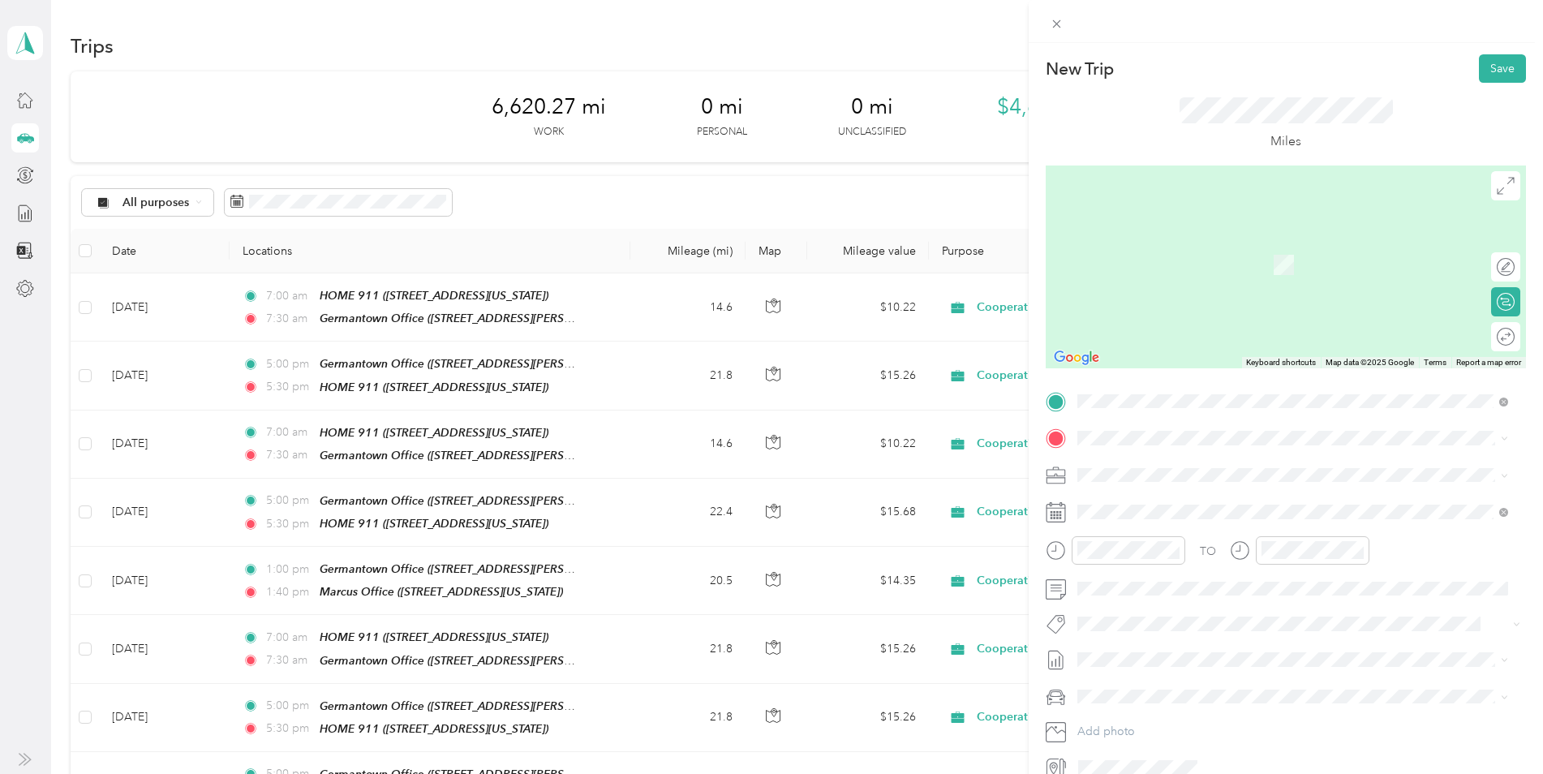
click at [1179, 560] on div "HOME 911 110 Walnut Street, 51238, Hospers, Iowa, United States" at bounding box center [1189, 560] width 162 height 34
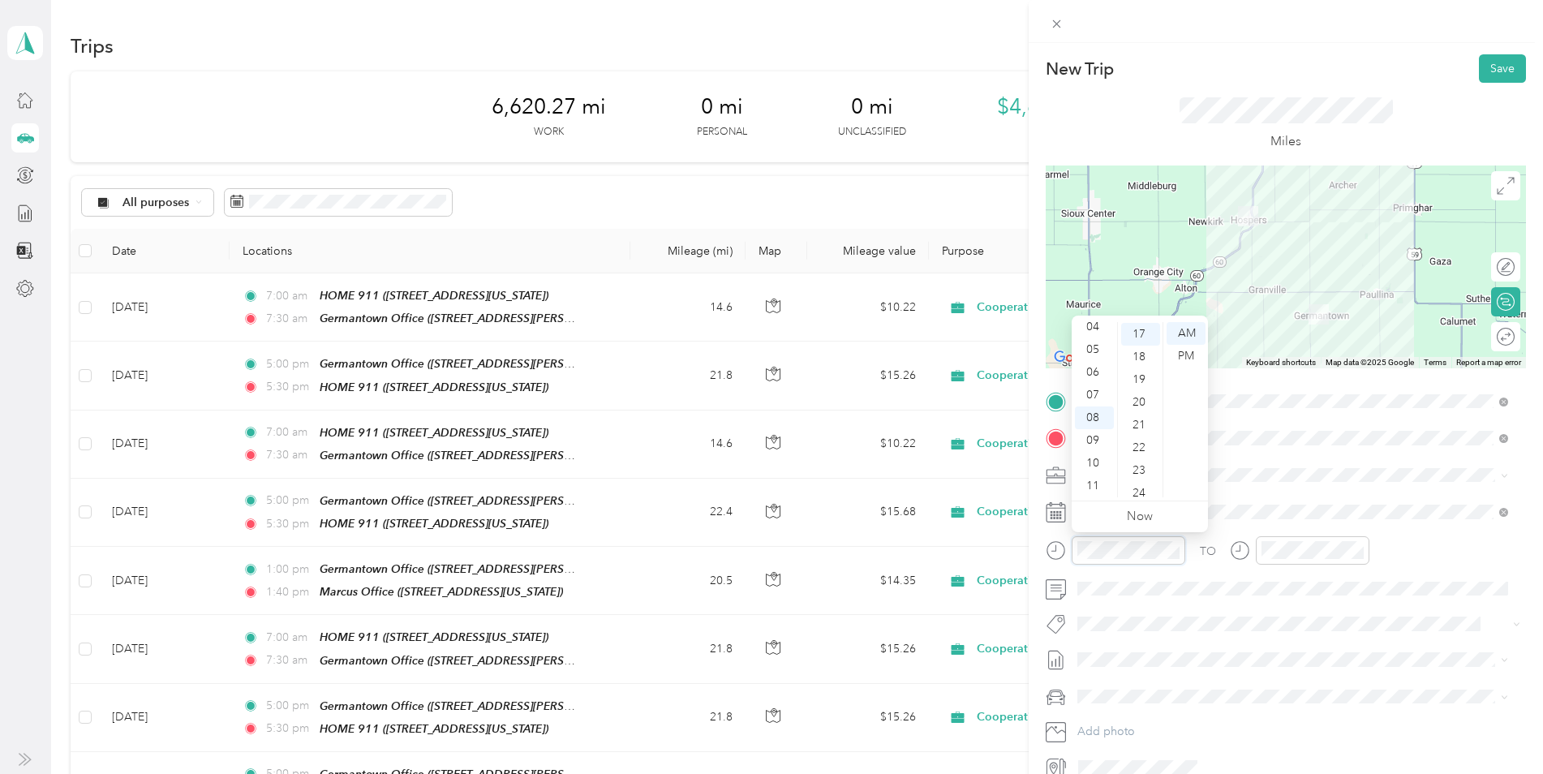
scroll to position [386, 0]
click at [1095, 349] on div "05" at bounding box center [1094, 349] width 39 height 23
click at [1137, 332] on div "00" at bounding box center [1140, 333] width 39 height 23
click at [1194, 356] on div "PM" at bounding box center [1185, 356] width 39 height 23
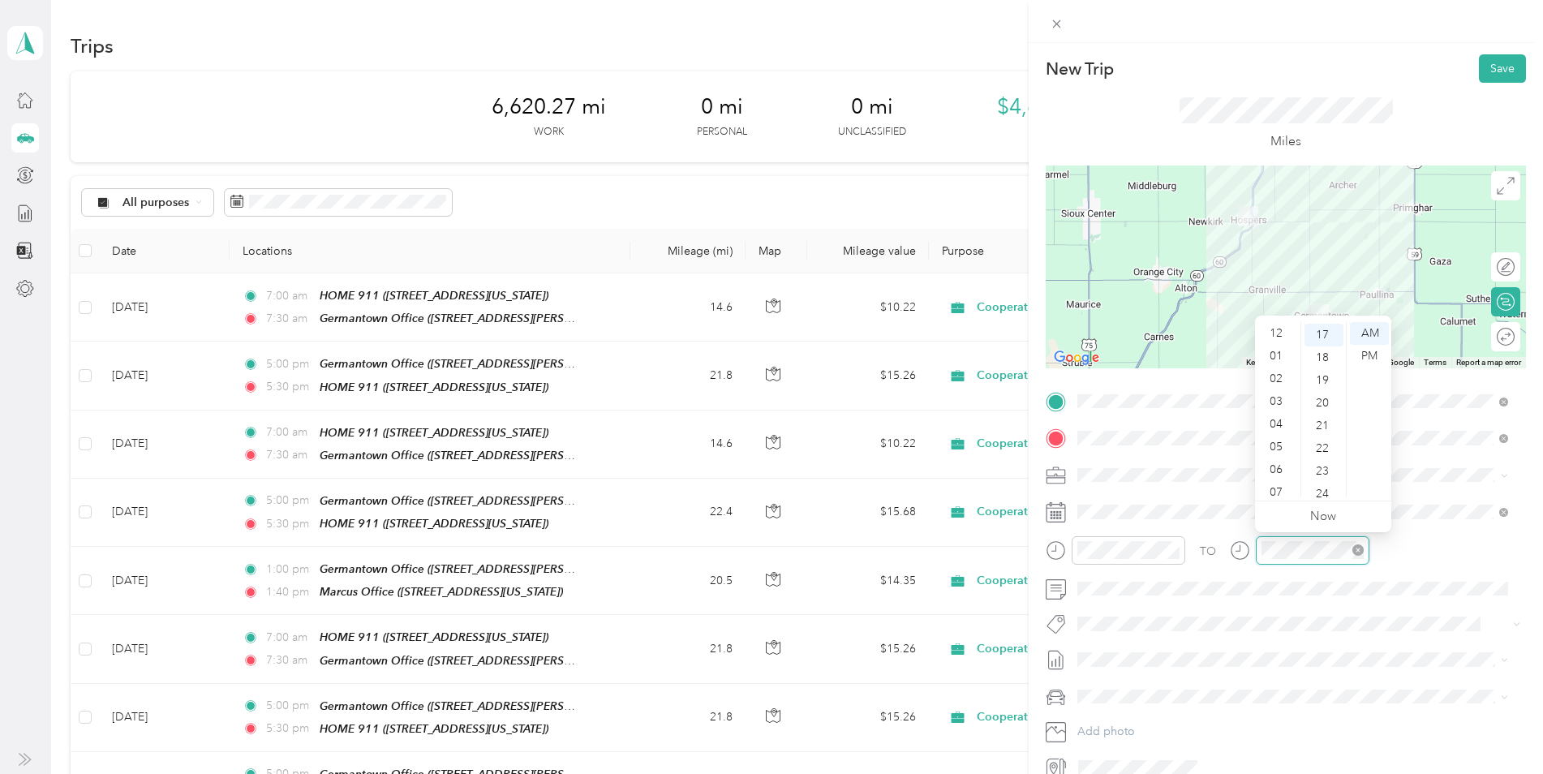
scroll to position [97, 0]
click at [1277, 347] on div "05" at bounding box center [1277, 349] width 39 height 23
click at [1329, 466] on div "30" at bounding box center [1323, 466] width 39 height 23
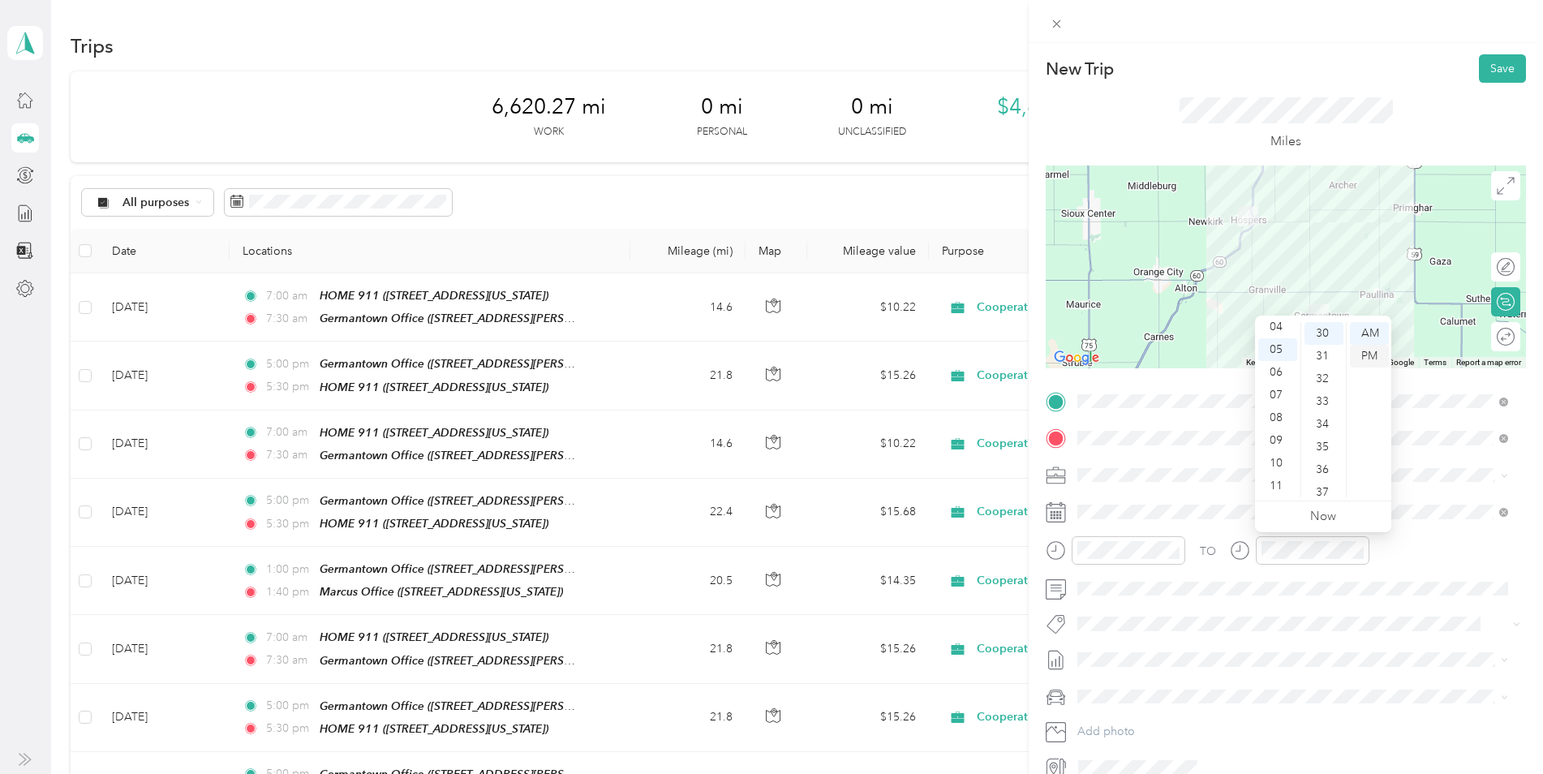
click at [1371, 355] on div "PM" at bounding box center [1369, 356] width 39 height 23
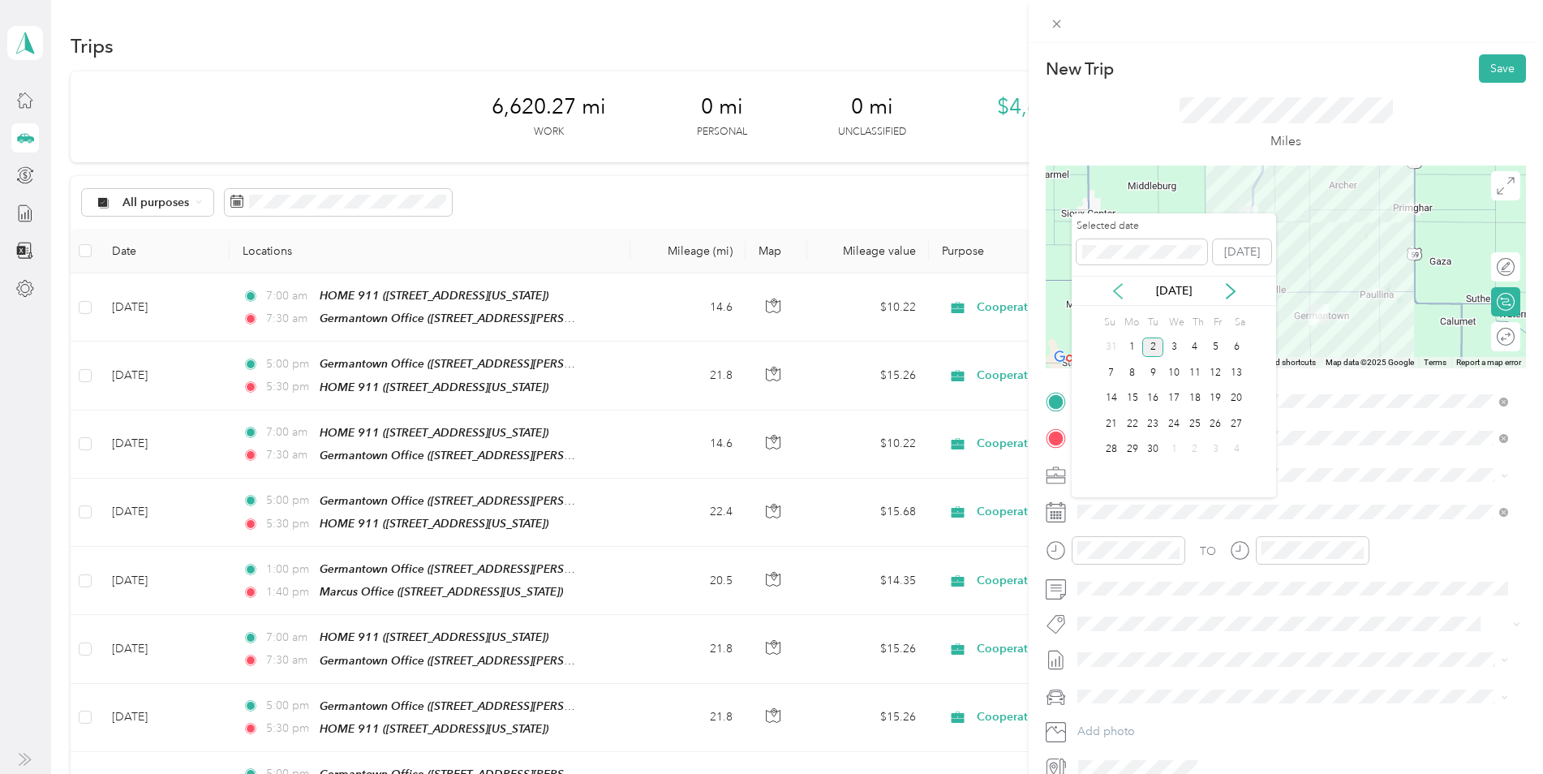
click at [1116, 288] on icon at bounding box center [1118, 291] width 8 height 15
click at [1129, 451] on div "25" at bounding box center [1132, 450] width 21 height 20
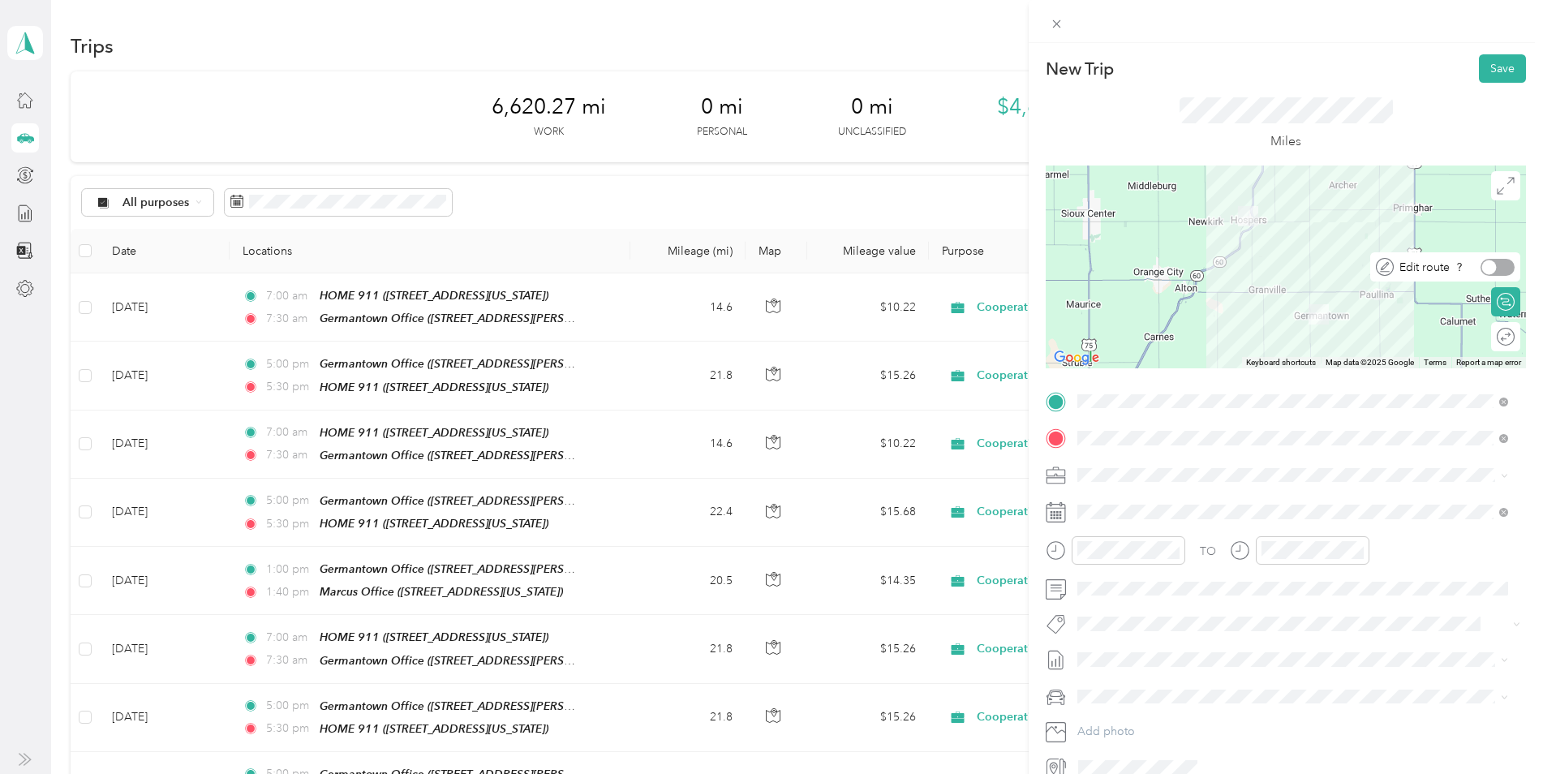
click at [1491, 270] on div at bounding box center [1497, 267] width 34 height 17
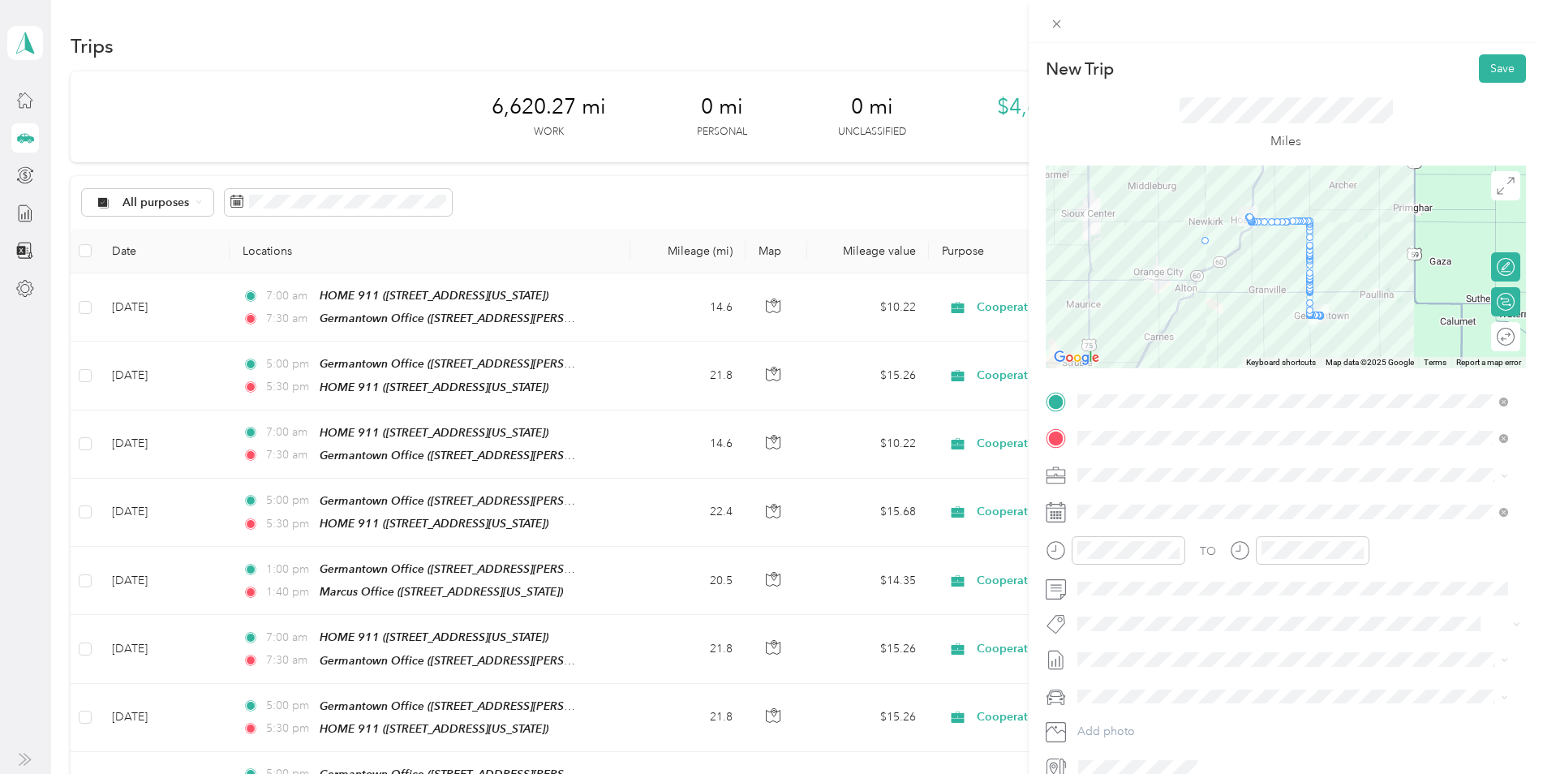
drag, startPoint x: 1244, startPoint y: 222, endPoint x: 1199, endPoint y: 245, distance: 50.8
click at [1483, 68] on button "Save" at bounding box center [1502, 68] width 47 height 28
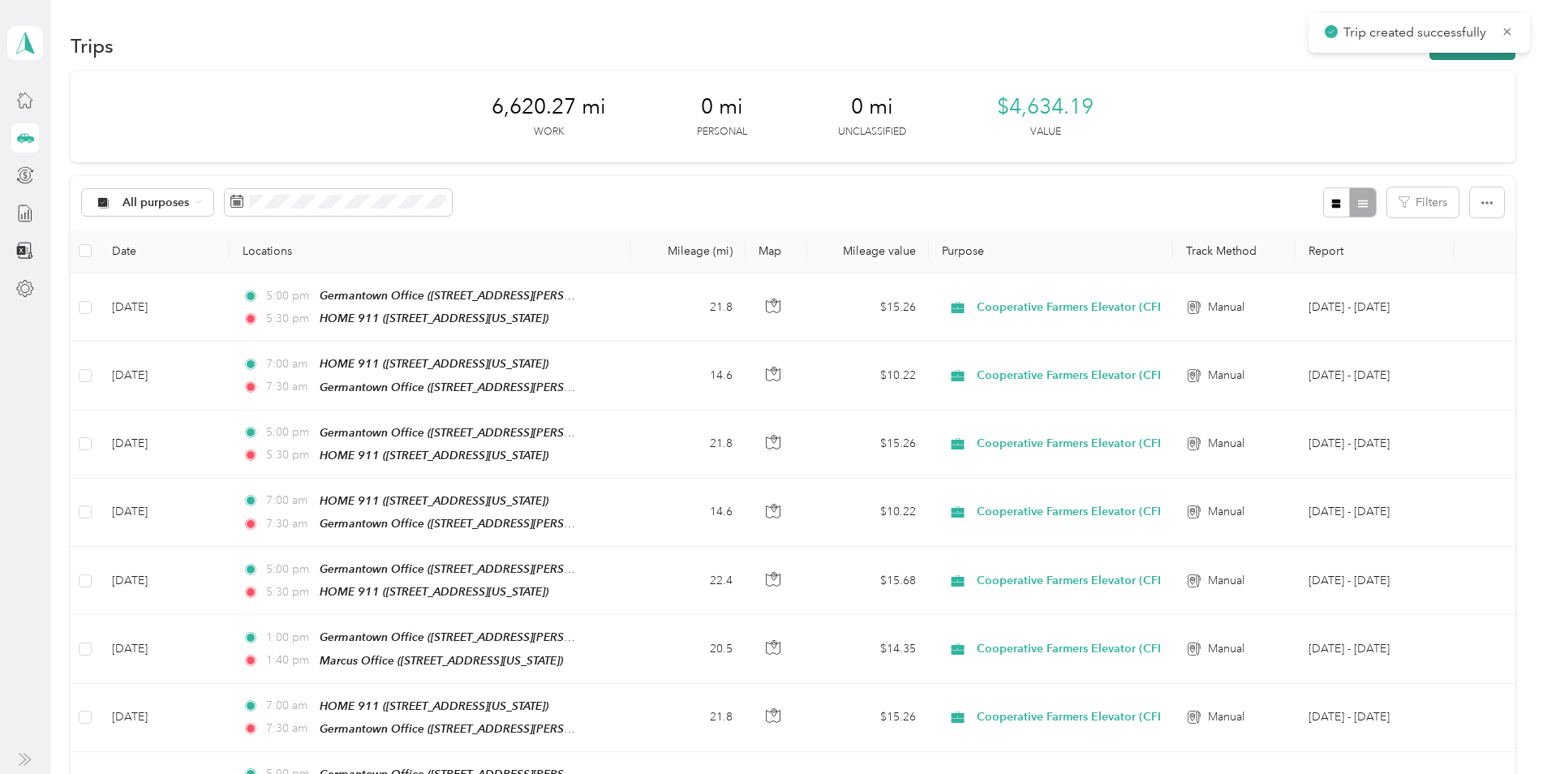
click at [1445, 54] on icon "button" at bounding box center [1446, 46] width 19 height 19
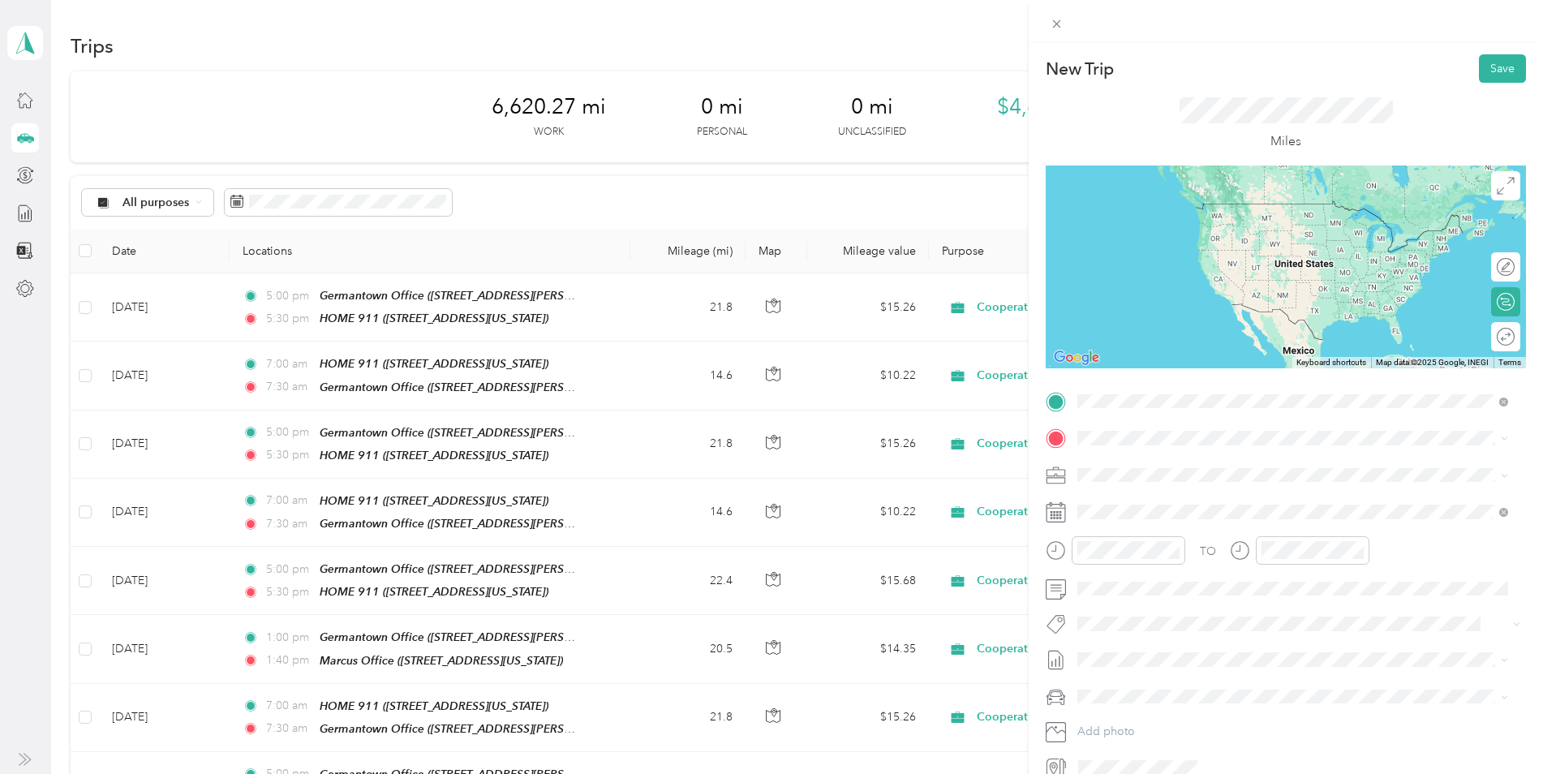
click at [1164, 528] on div "HOME 911 110 Walnut Street, 51238, Hospers, Iowa, United States" at bounding box center [1189, 532] width 162 height 34
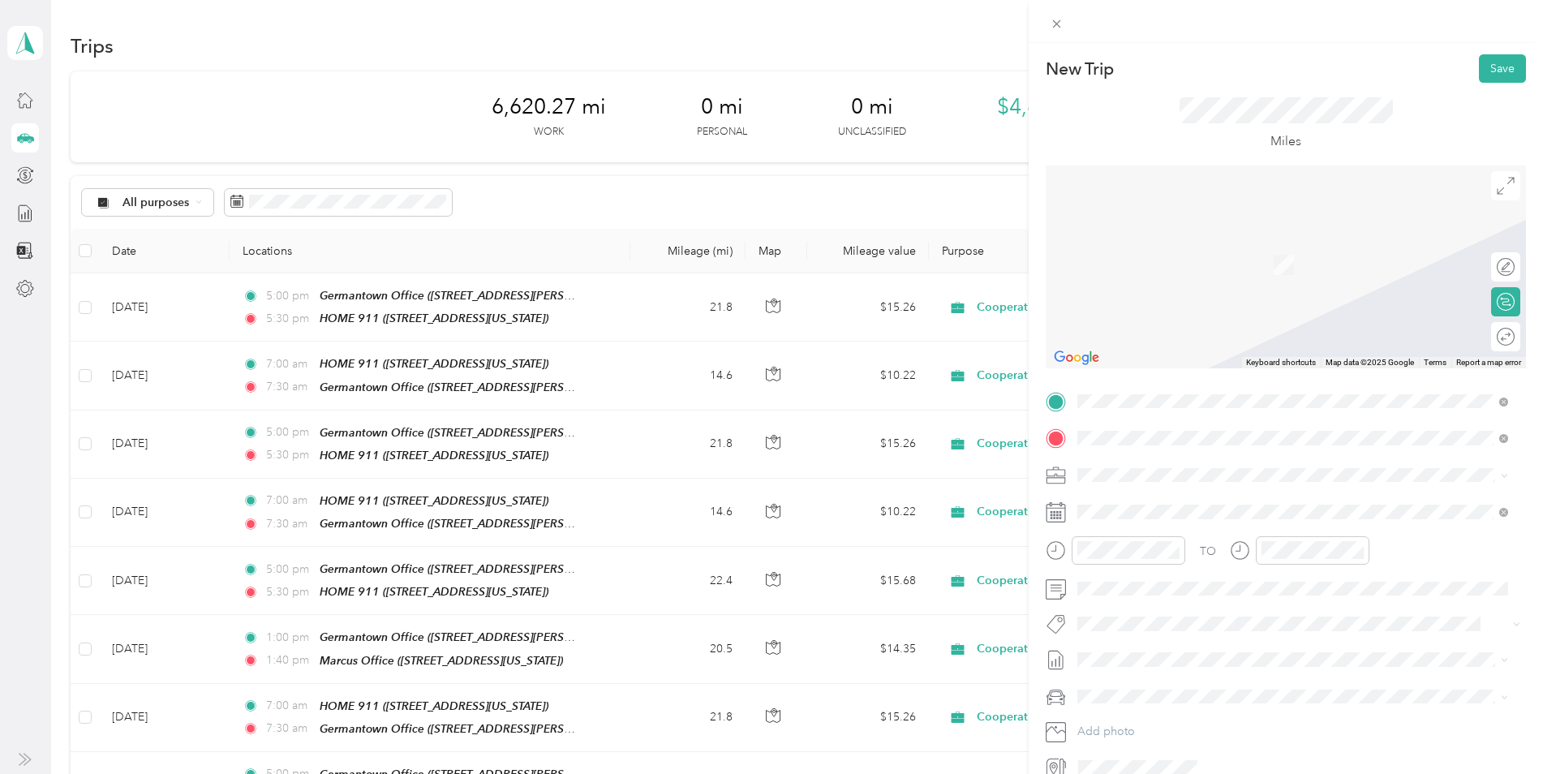
click at [1191, 615] on strong "Germantown Office" at bounding box center [1216, 619] width 105 height 15
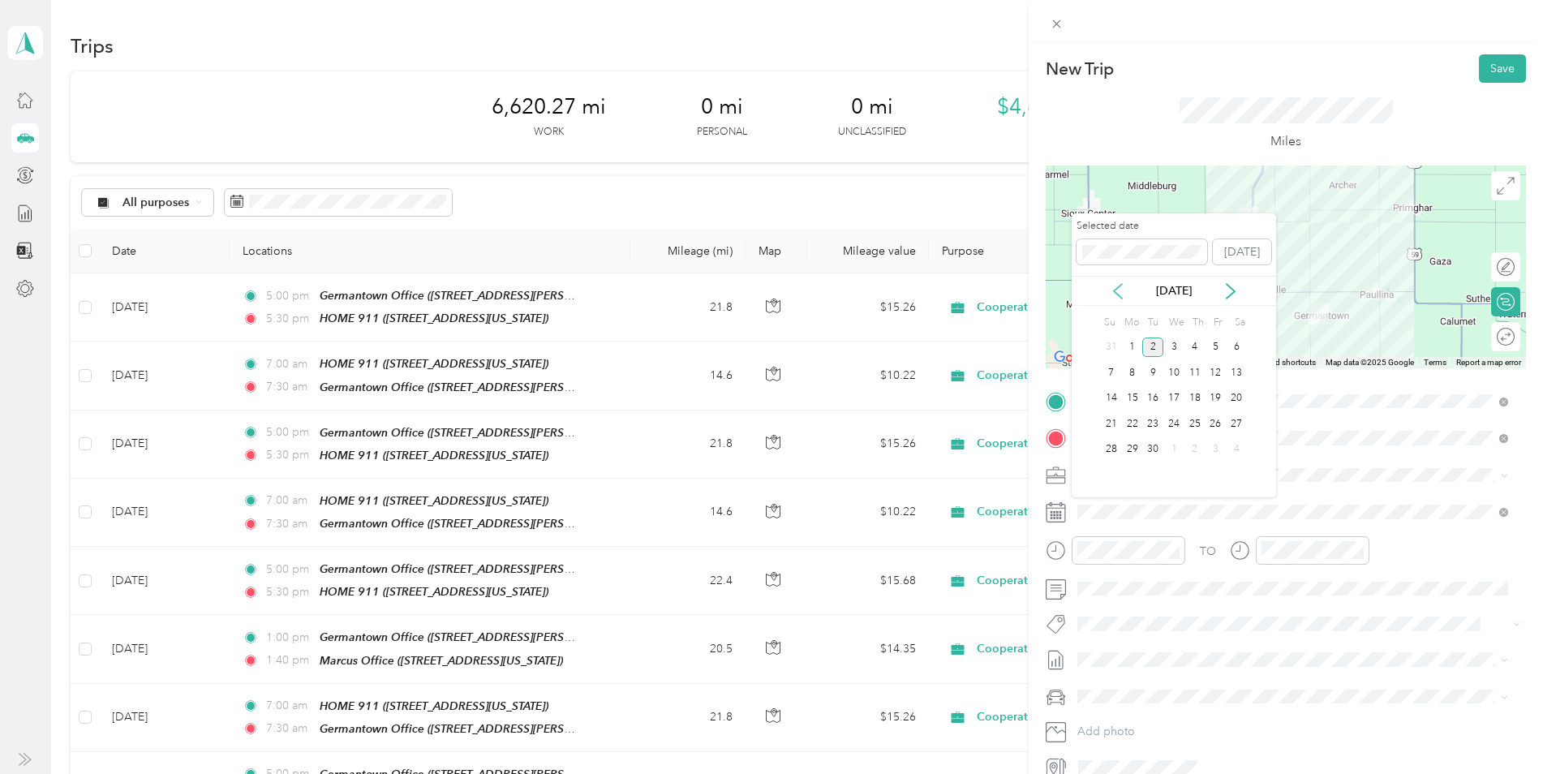
click at [1118, 295] on icon at bounding box center [1118, 291] width 8 height 15
click at [1155, 446] on div "26" at bounding box center [1152, 450] width 21 height 20
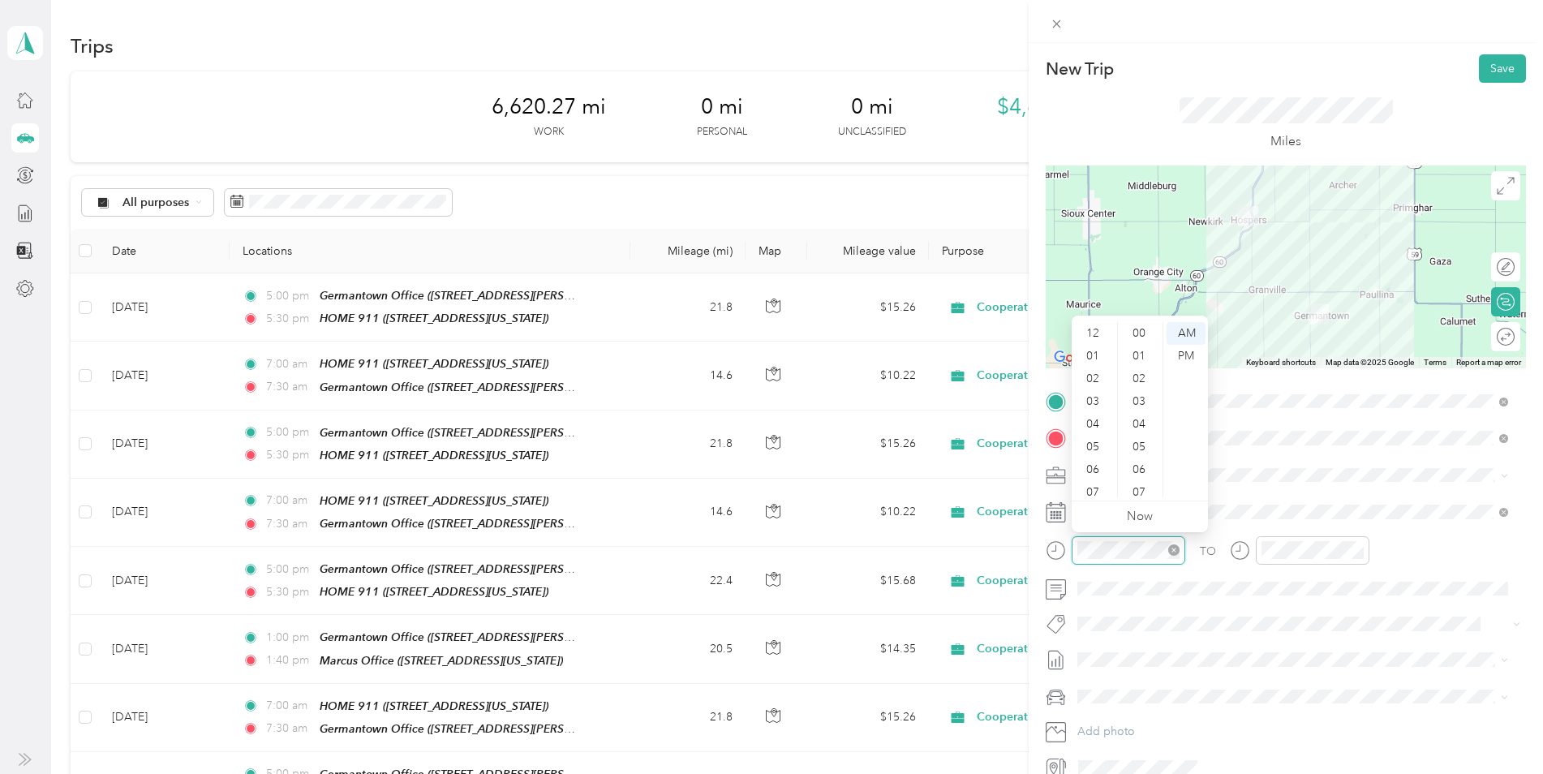
scroll to position [97, 0]
click at [1094, 390] on div "07" at bounding box center [1094, 395] width 39 height 23
click at [1136, 330] on div "00" at bounding box center [1140, 333] width 39 height 23
click at [1188, 332] on div "AM" at bounding box center [1185, 333] width 39 height 23
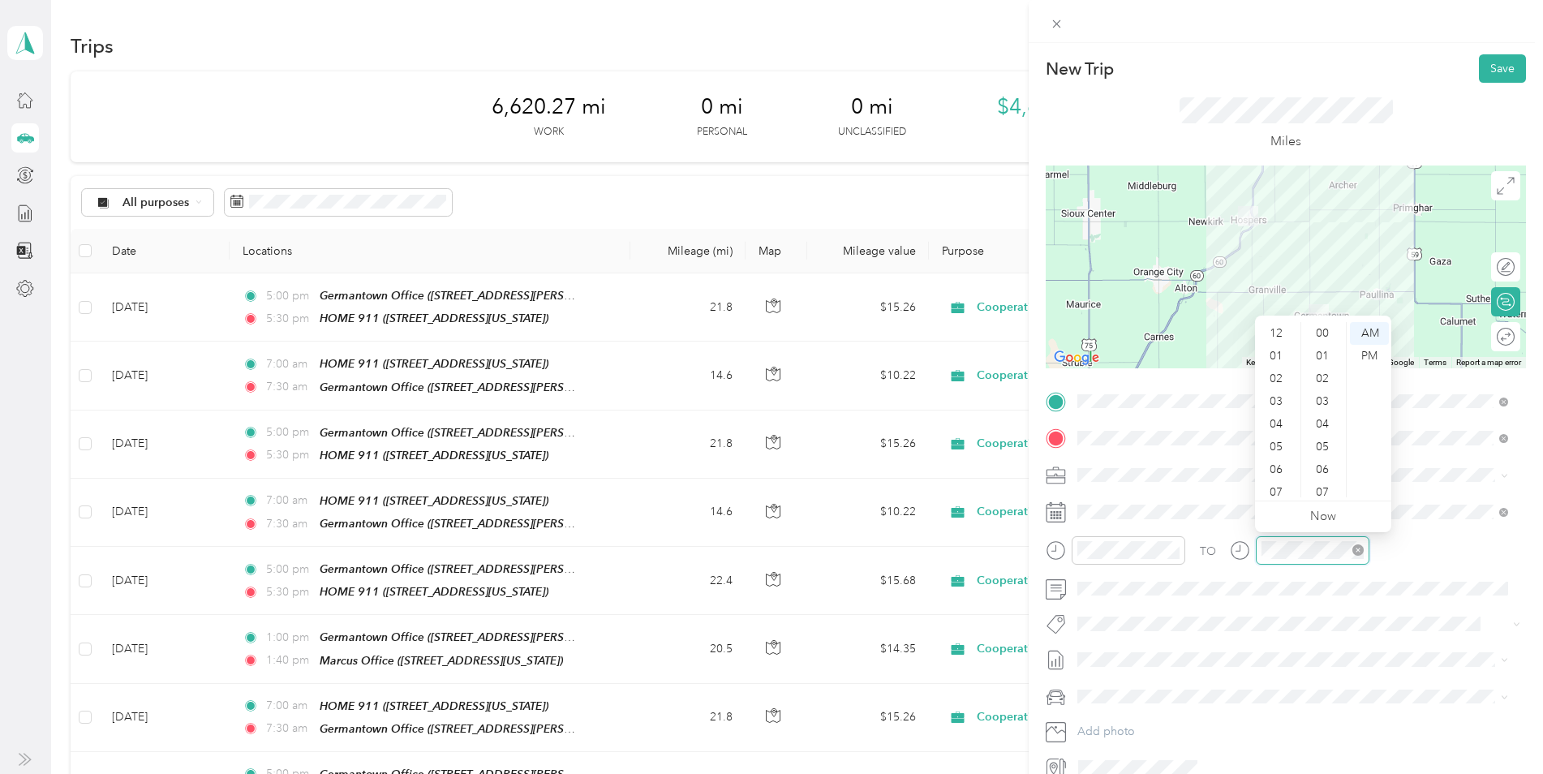
scroll to position [97, 0]
click at [1273, 397] on div "07" at bounding box center [1277, 395] width 39 height 23
drag, startPoint x: 1323, startPoint y: 451, endPoint x: 1324, endPoint y: 441, distance: 9.9
click at [1323, 450] on div "30" at bounding box center [1323, 443] width 39 height 23
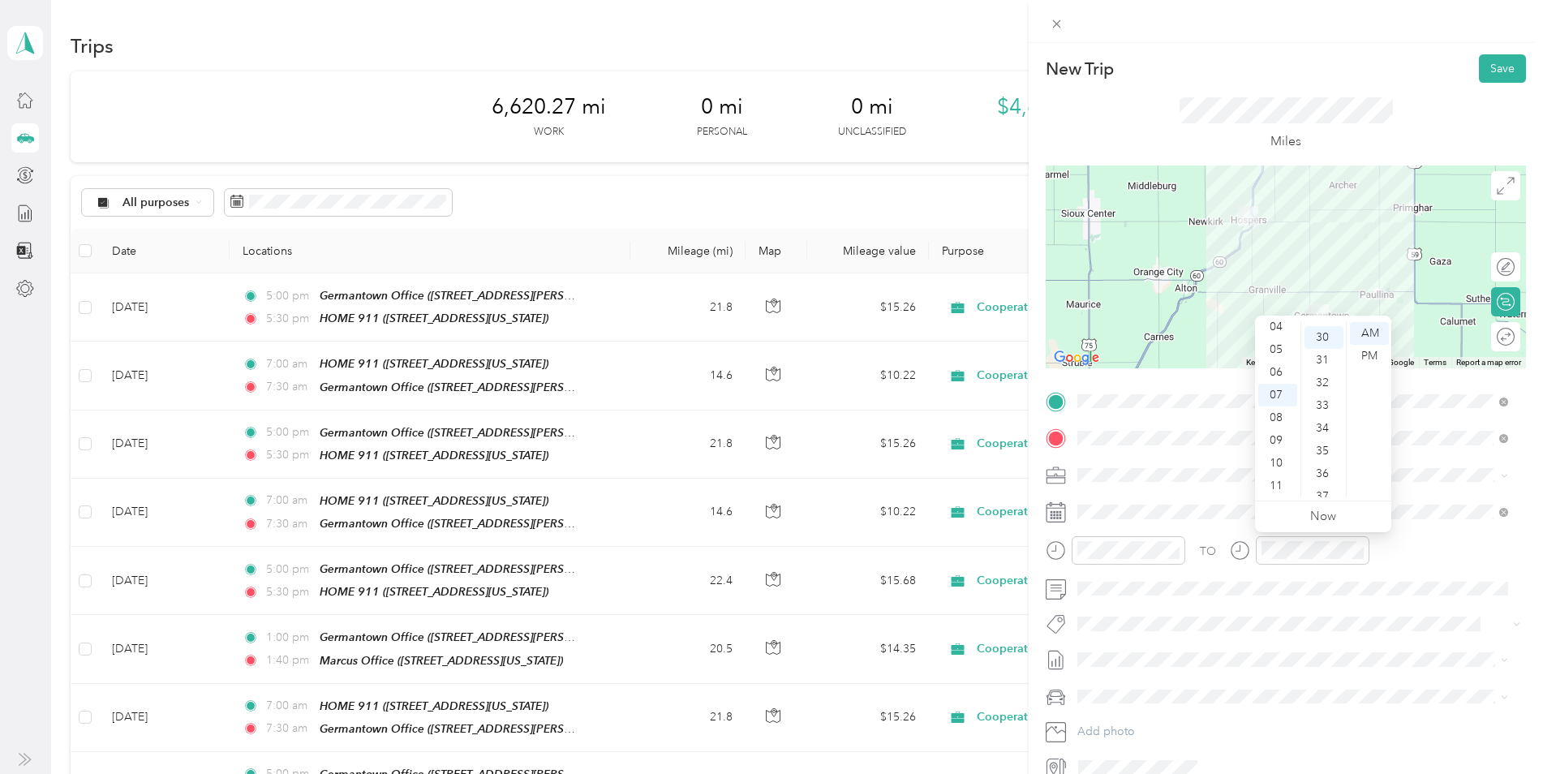
scroll to position [681, 0]
click at [1365, 332] on div "AM" at bounding box center [1369, 333] width 39 height 23
click at [1496, 268] on div at bounding box center [1497, 267] width 34 height 17
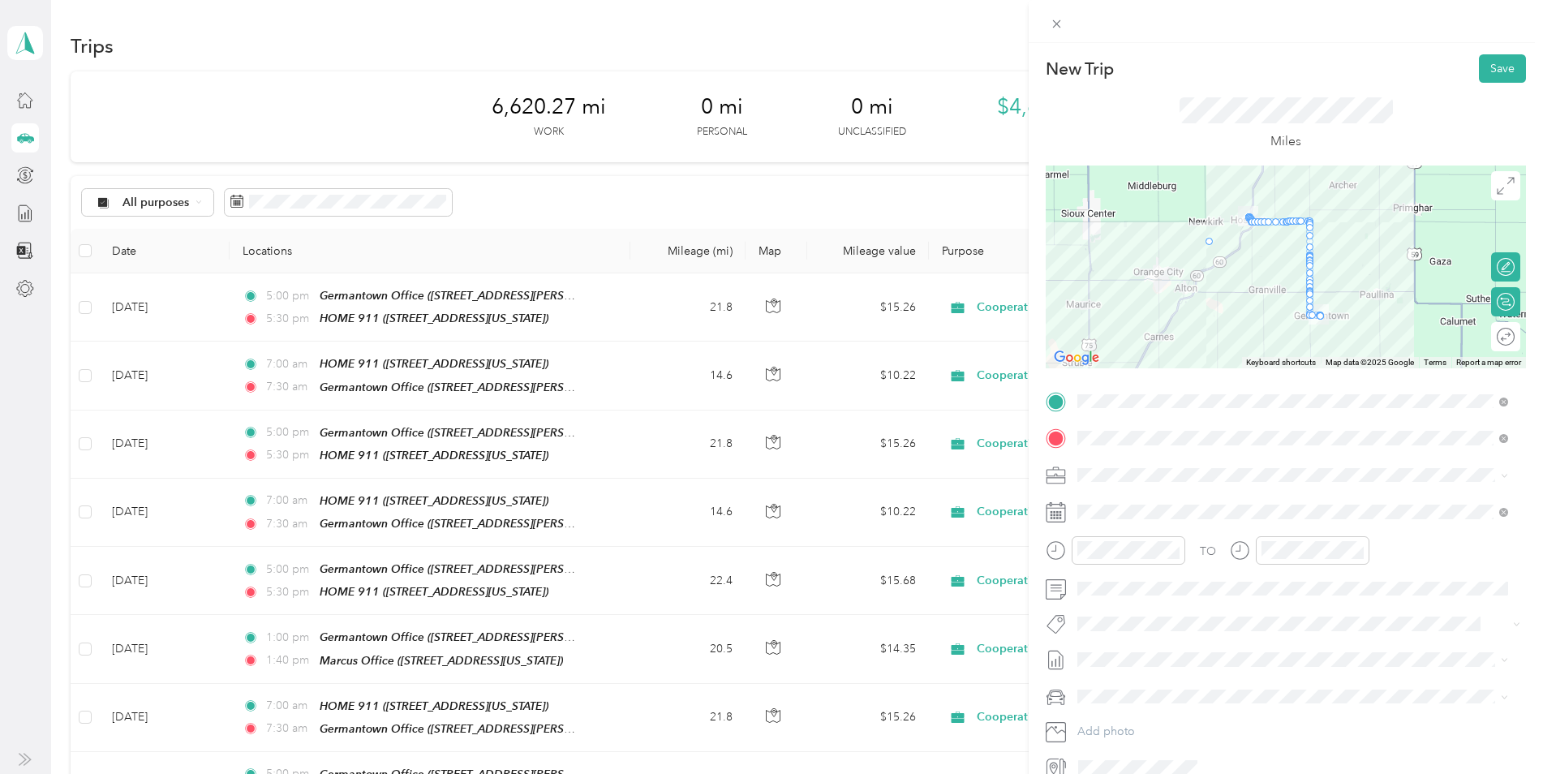
drag, startPoint x: 1243, startPoint y: 221, endPoint x: 1198, endPoint y: 241, distance: 49.4
click at [1488, 67] on button "Save" at bounding box center [1502, 68] width 47 height 28
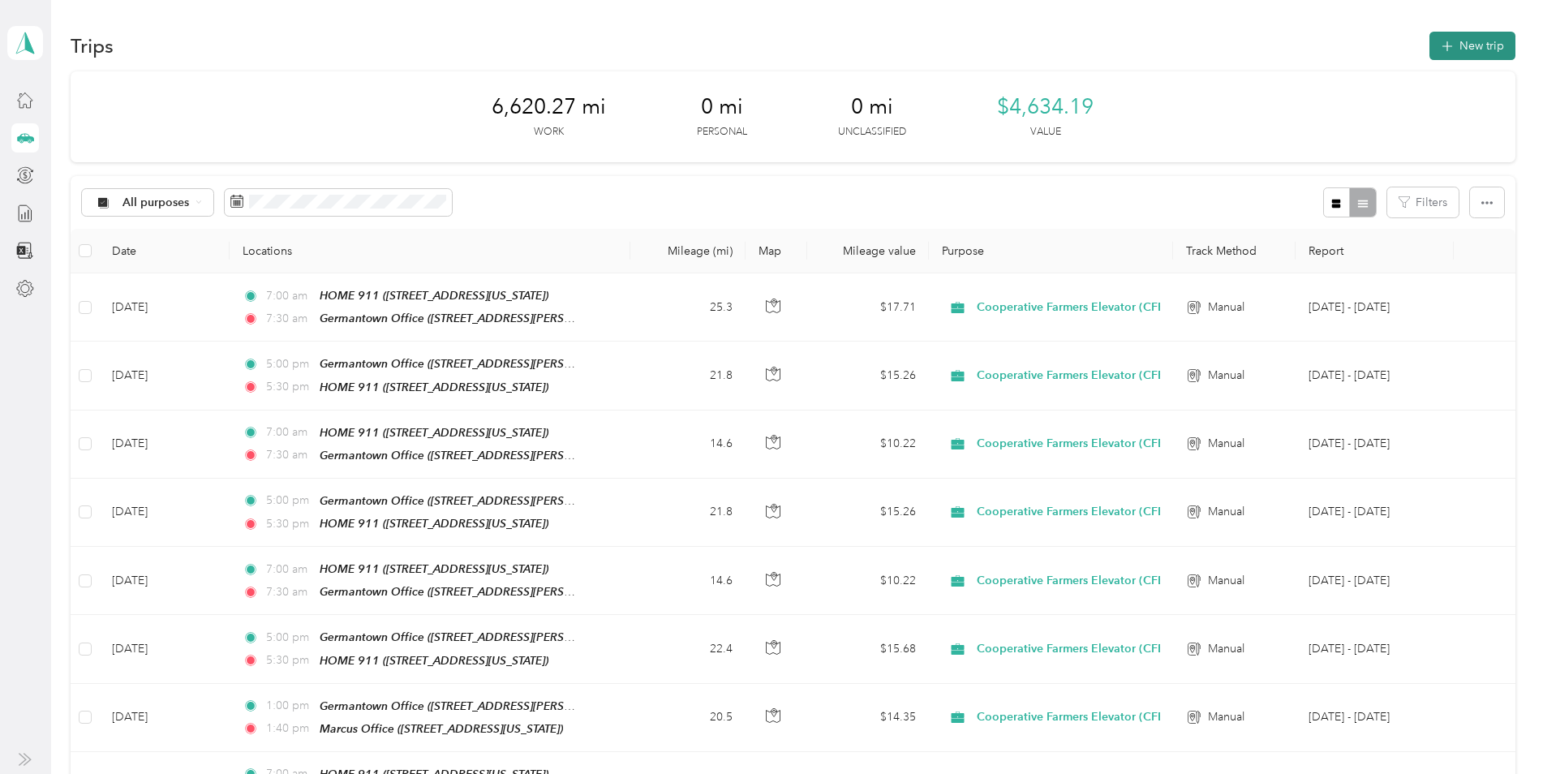
click at [1450, 49] on button "New trip" at bounding box center [1472, 46] width 86 height 28
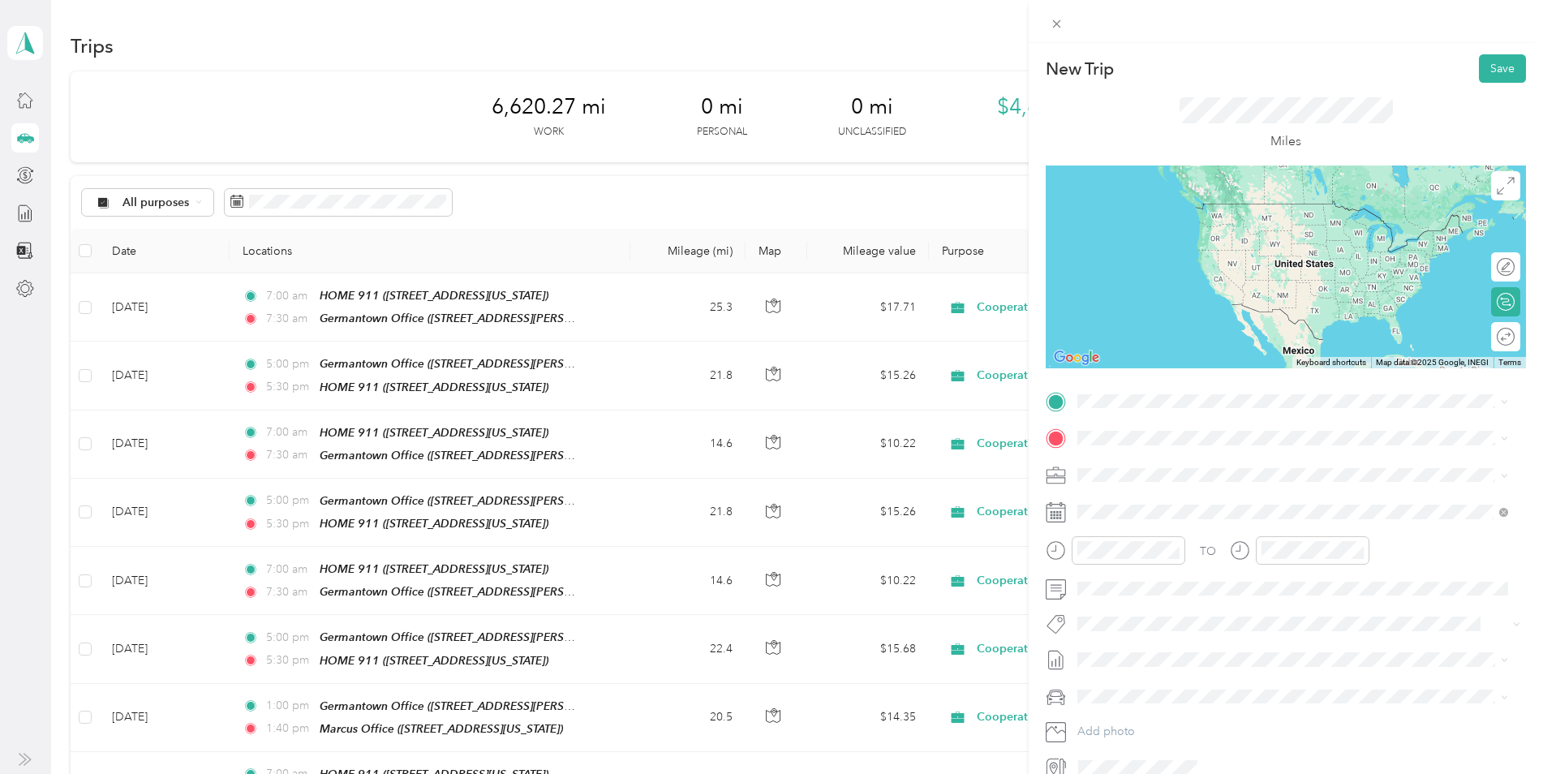
click at [1191, 577] on strong "Germantown Office" at bounding box center [1216, 573] width 105 height 15
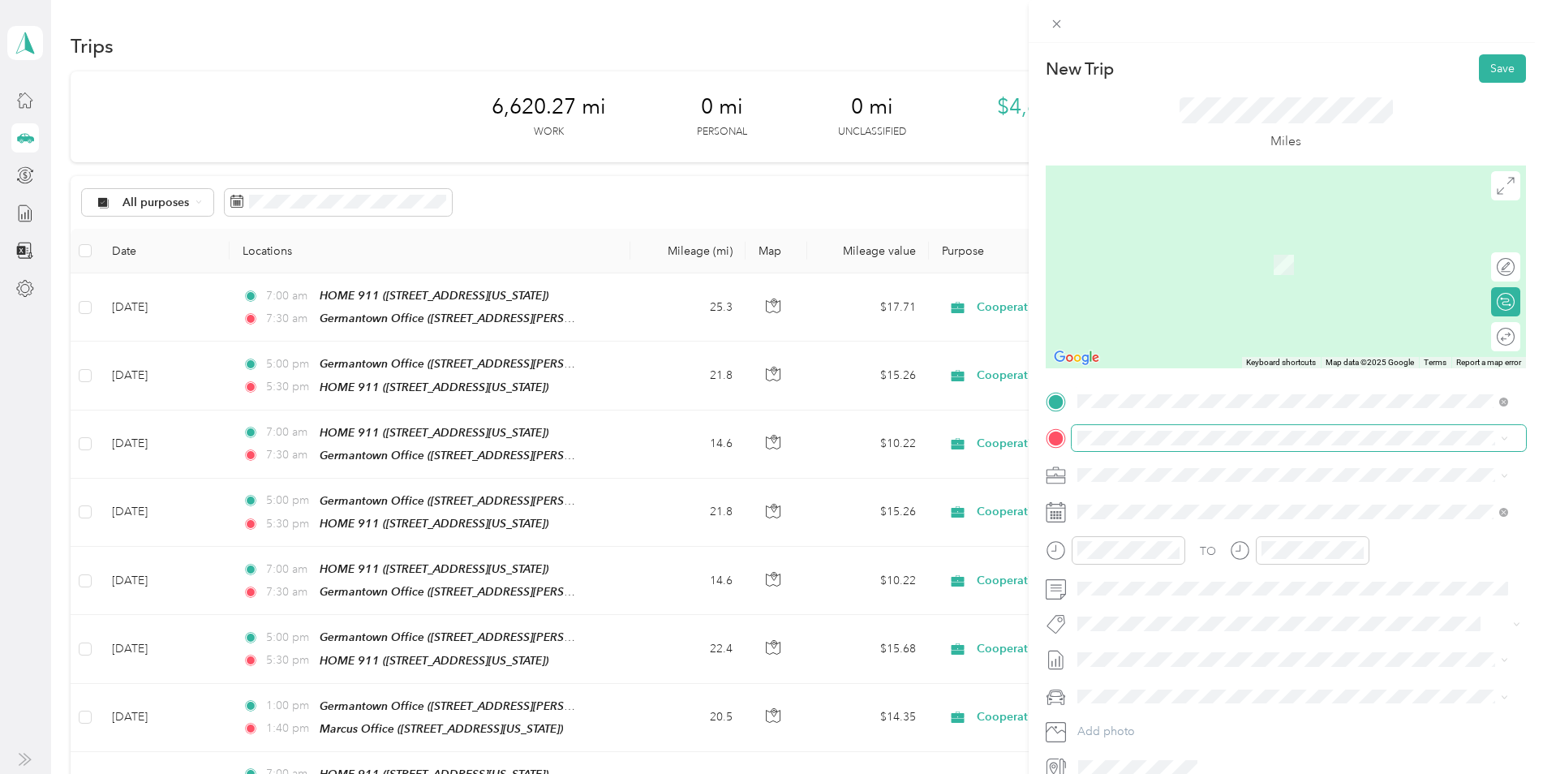
click at [1173, 446] on span at bounding box center [1298, 438] width 454 height 26
click at [1179, 559] on div "HOME 911 110 Walnut Street, 51238, Hospers, Iowa, United States" at bounding box center [1189, 569] width 162 height 34
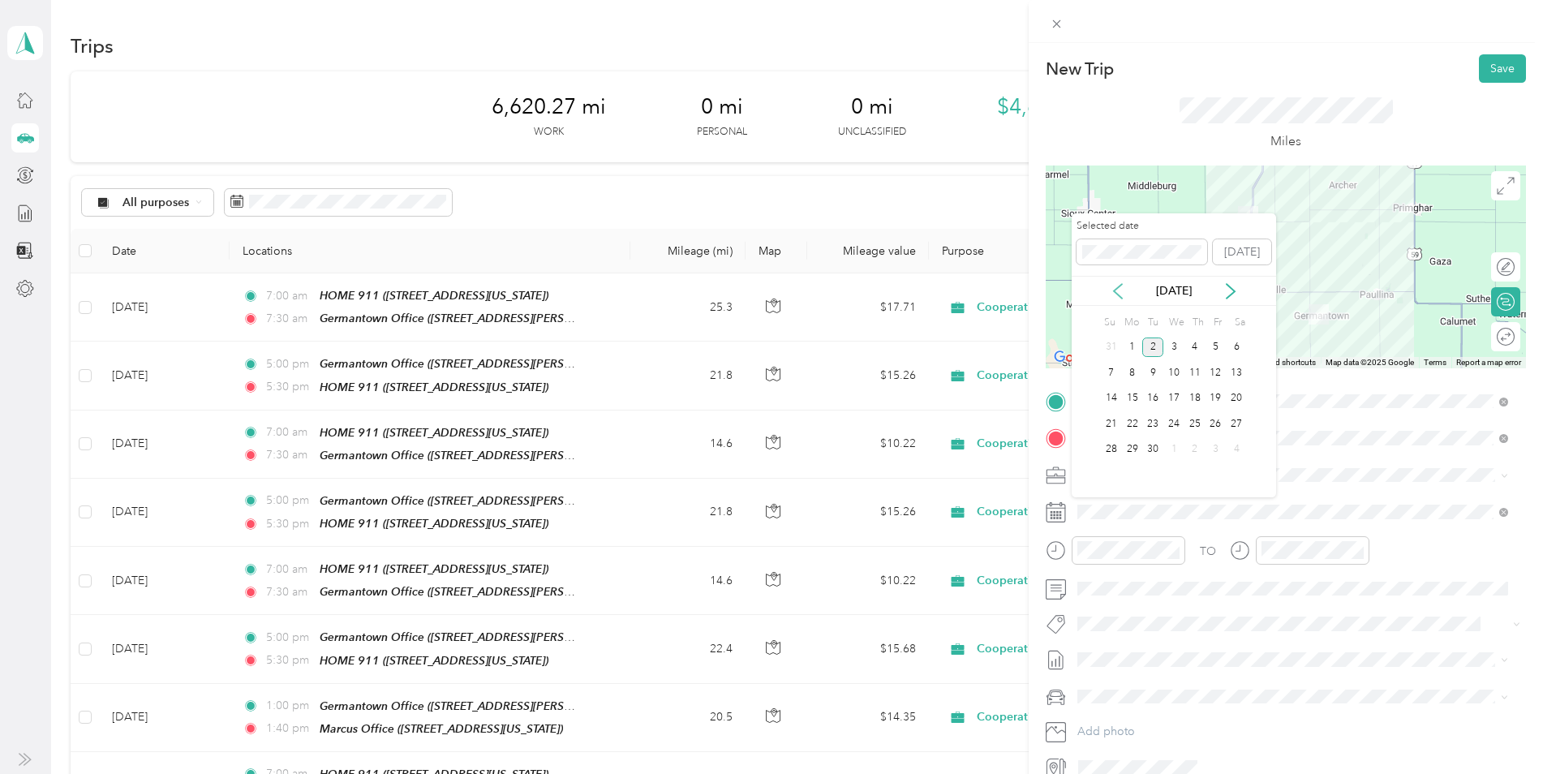
click at [1114, 292] on icon at bounding box center [1118, 291] width 16 height 16
click at [1147, 449] on div "26" at bounding box center [1152, 450] width 21 height 20
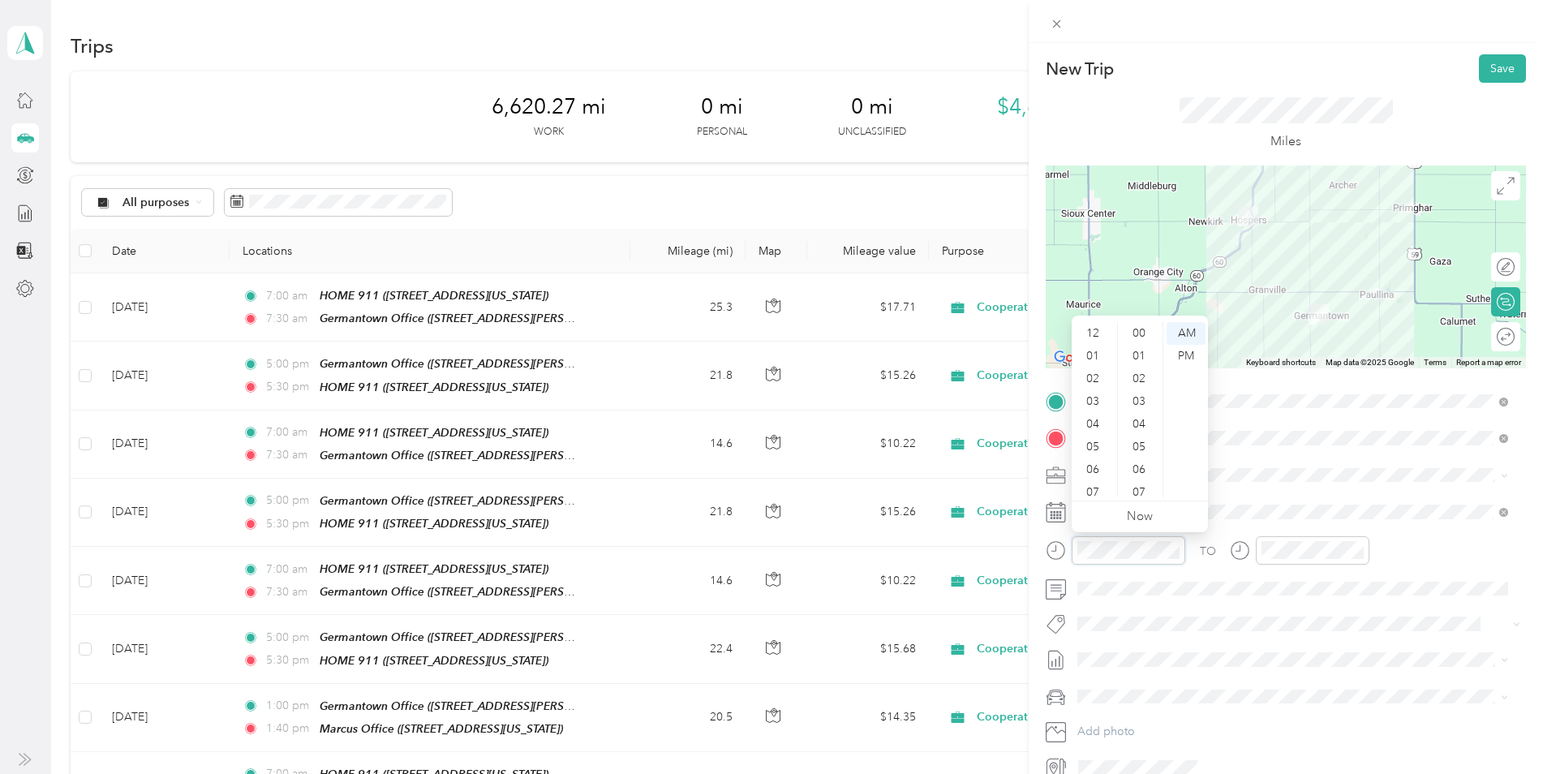
scroll to position [97, 0]
click at [1094, 353] on div "05" at bounding box center [1094, 349] width 39 height 23
click at [1137, 332] on div "00" at bounding box center [1140, 333] width 39 height 23
click at [1188, 356] on div "PM" at bounding box center [1185, 356] width 39 height 23
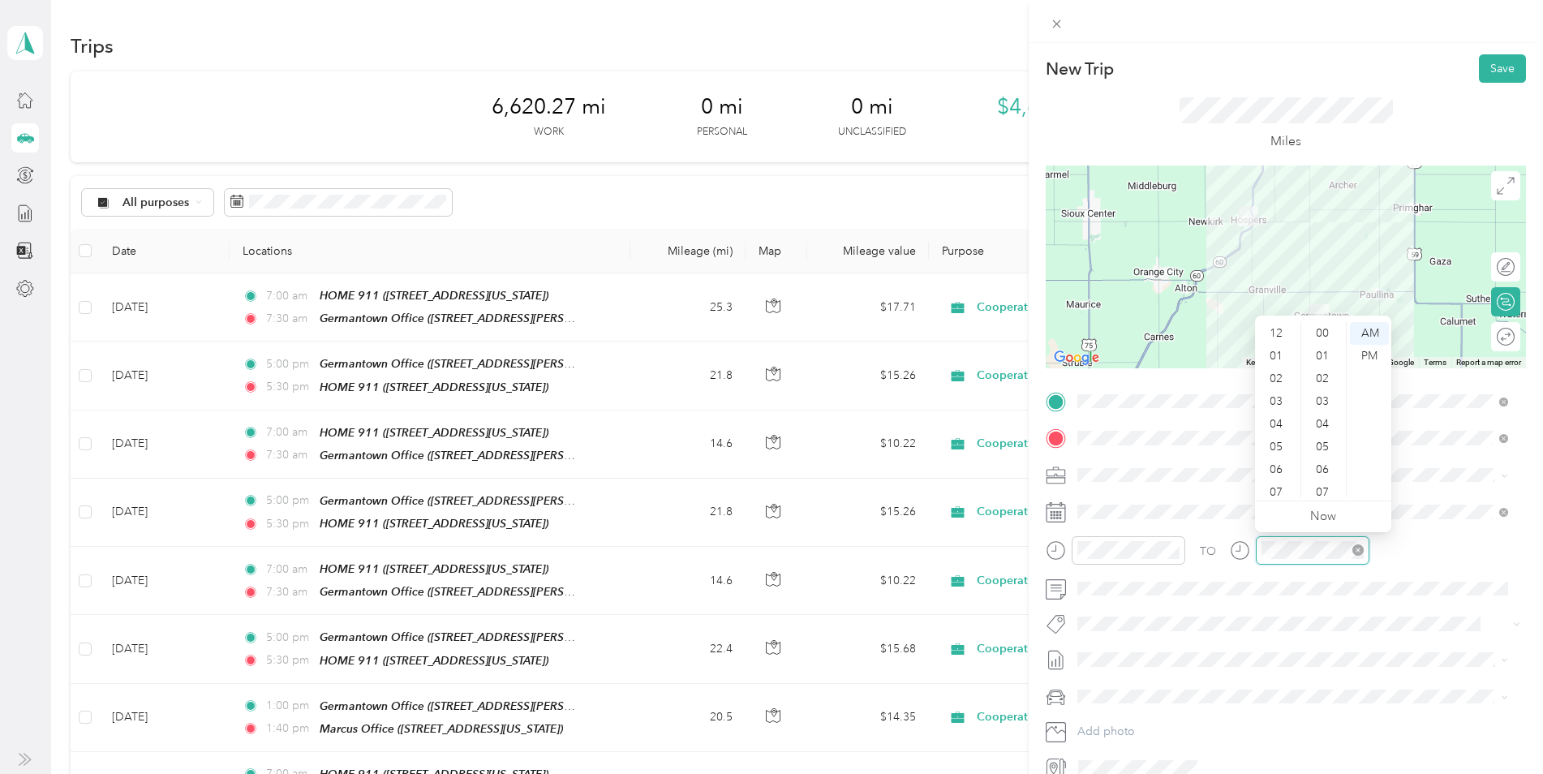
scroll to position [97, 0]
click at [1276, 349] on div "05" at bounding box center [1277, 349] width 39 height 23
click at [1333, 421] on div "30" at bounding box center [1323, 421] width 39 height 23
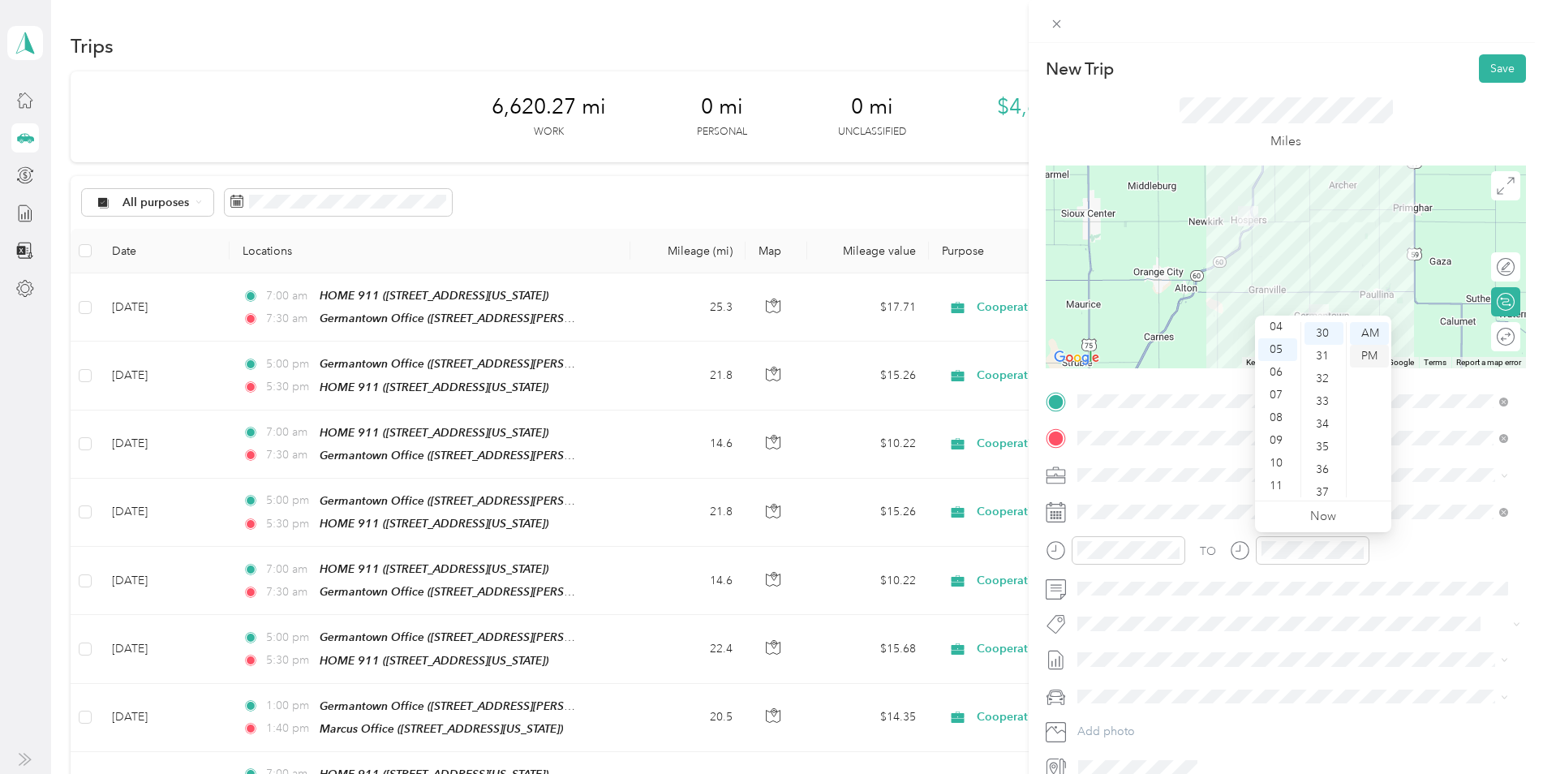
click at [1367, 360] on div "PM" at bounding box center [1369, 356] width 39 height 23
click at [1487, 64] on button "Save" at bounding box center [1502, 68] width 47 height 28
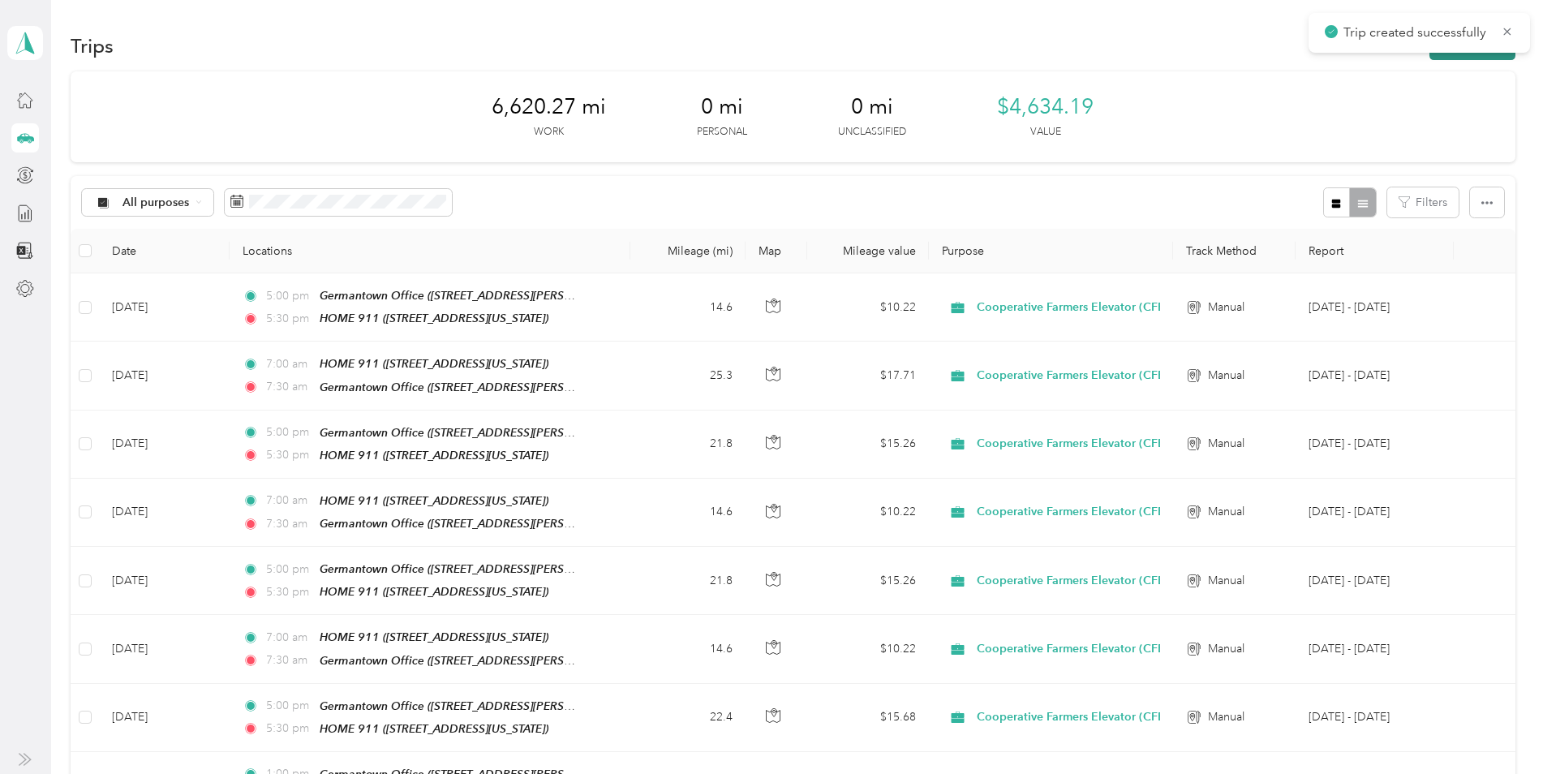
click at [1442, 58] on button "New trip" at bounding box center [1472, 46] width 86 height 28
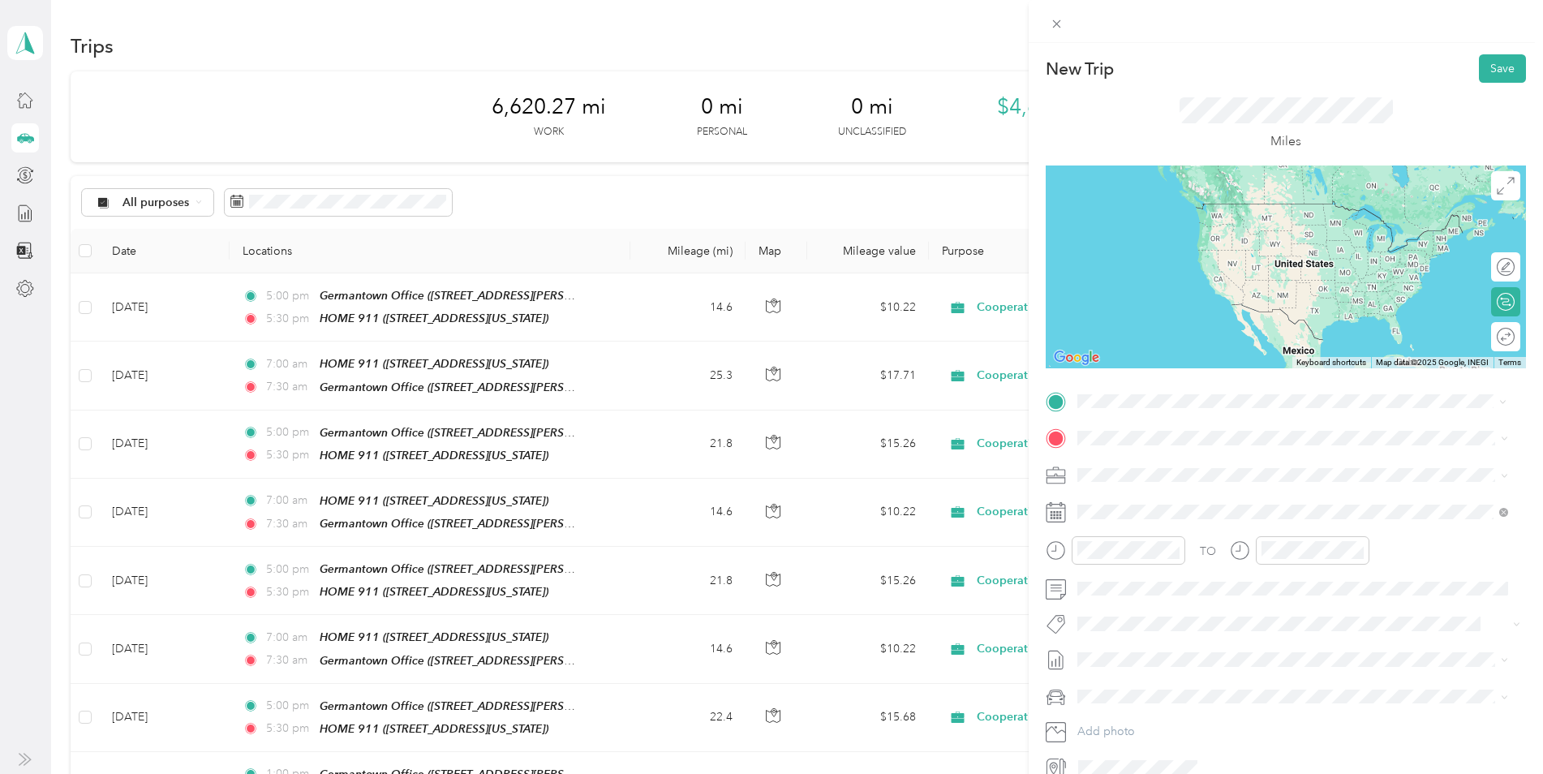
click at [1169, 526] on div "HOME 911 110 Walnut Street, 51238, Hospers, Iowa, United States" at bounding box center [1189, 532] width 162 height 34
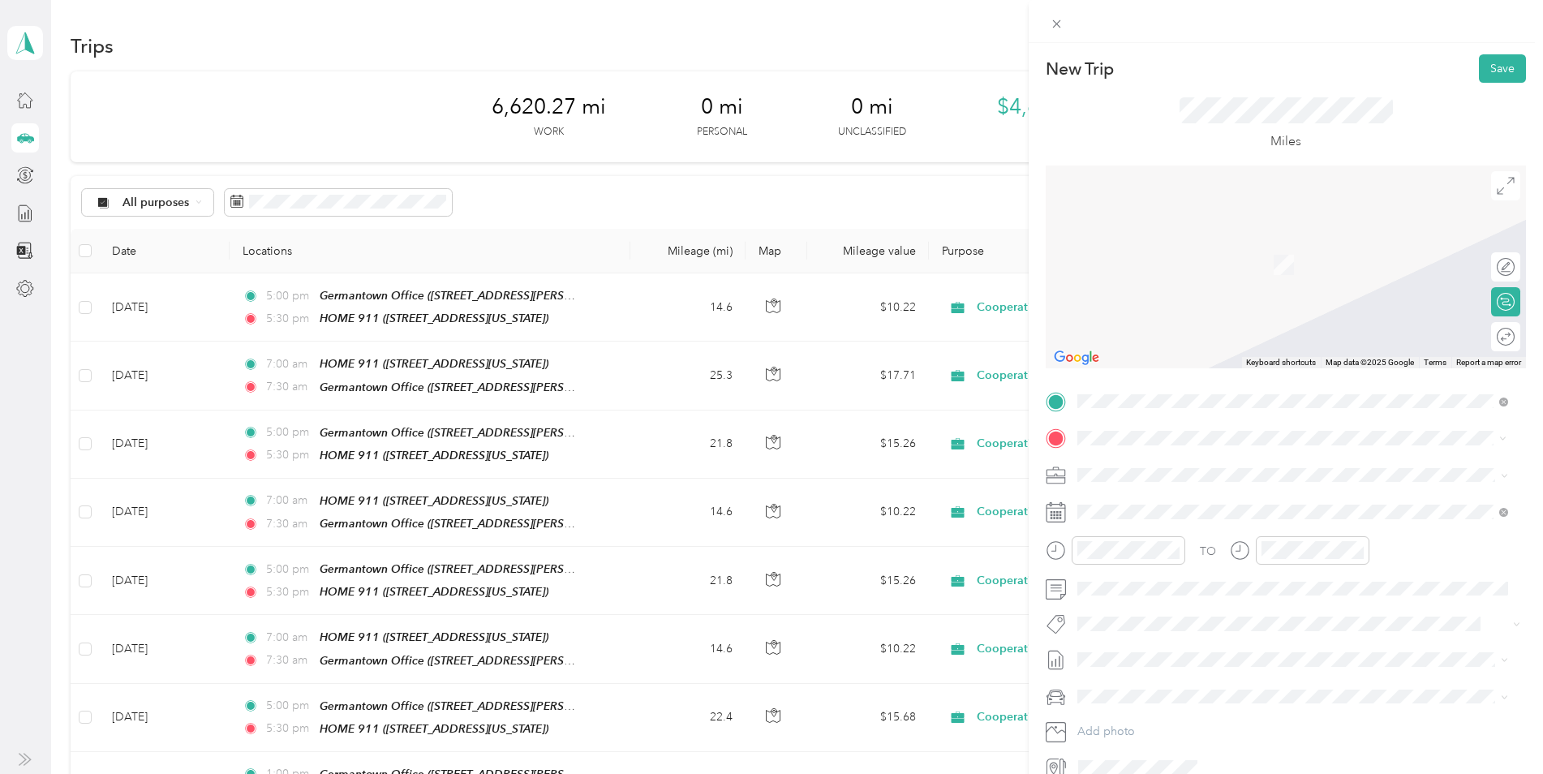
click at [1172, 629] on div "TEAM Germantown Office 4807 Miller Alley, 51046, Paullina, Iowa, United States" at bounding box center [1234, 628] width 252 height 40
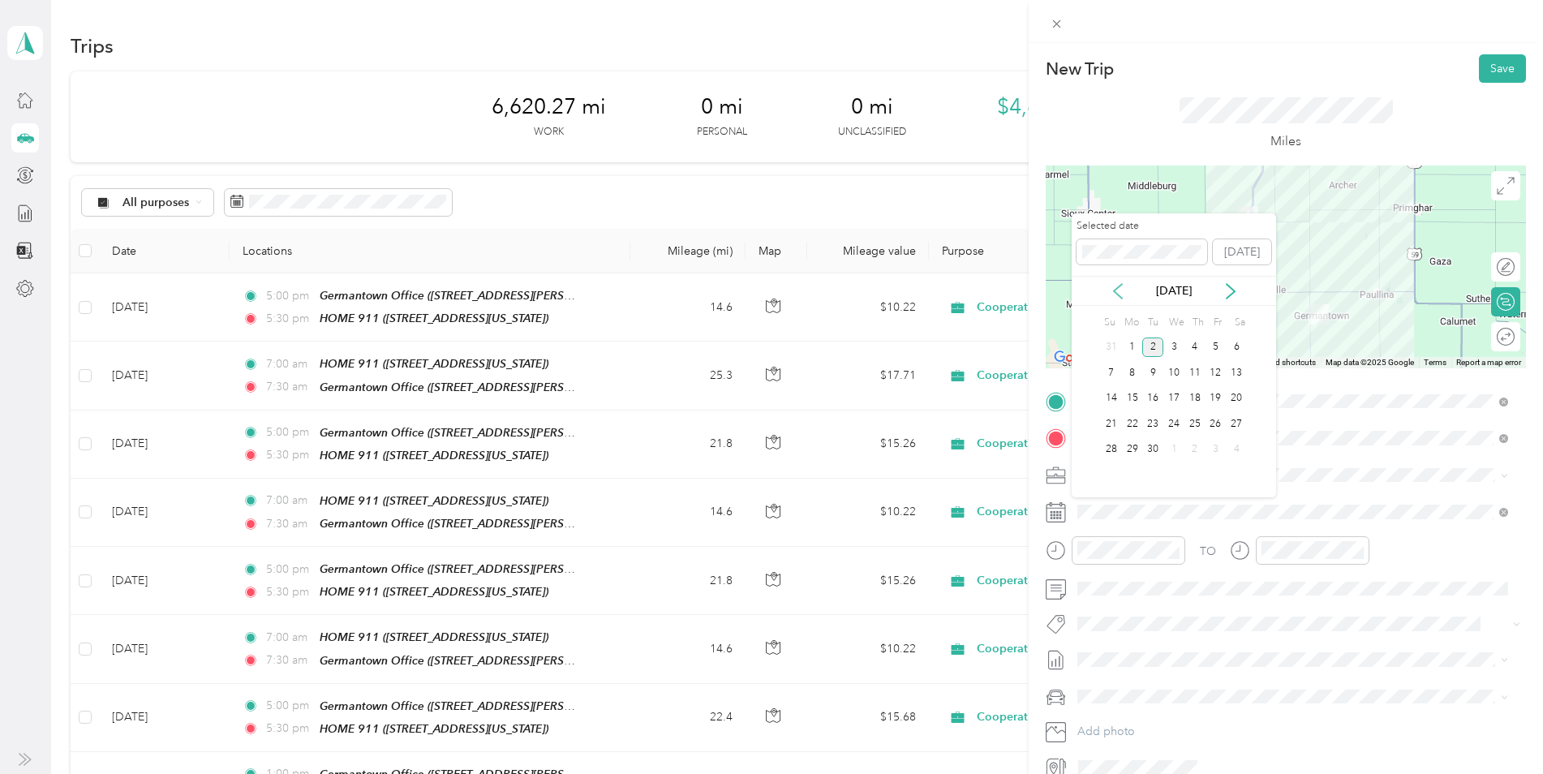
click at [1122, 292] on icon at bounding box center [1118, 291] width 16 height 16
click at [1173, 449] on div "27" at bounding box center [1173, 450] width 21 height 20
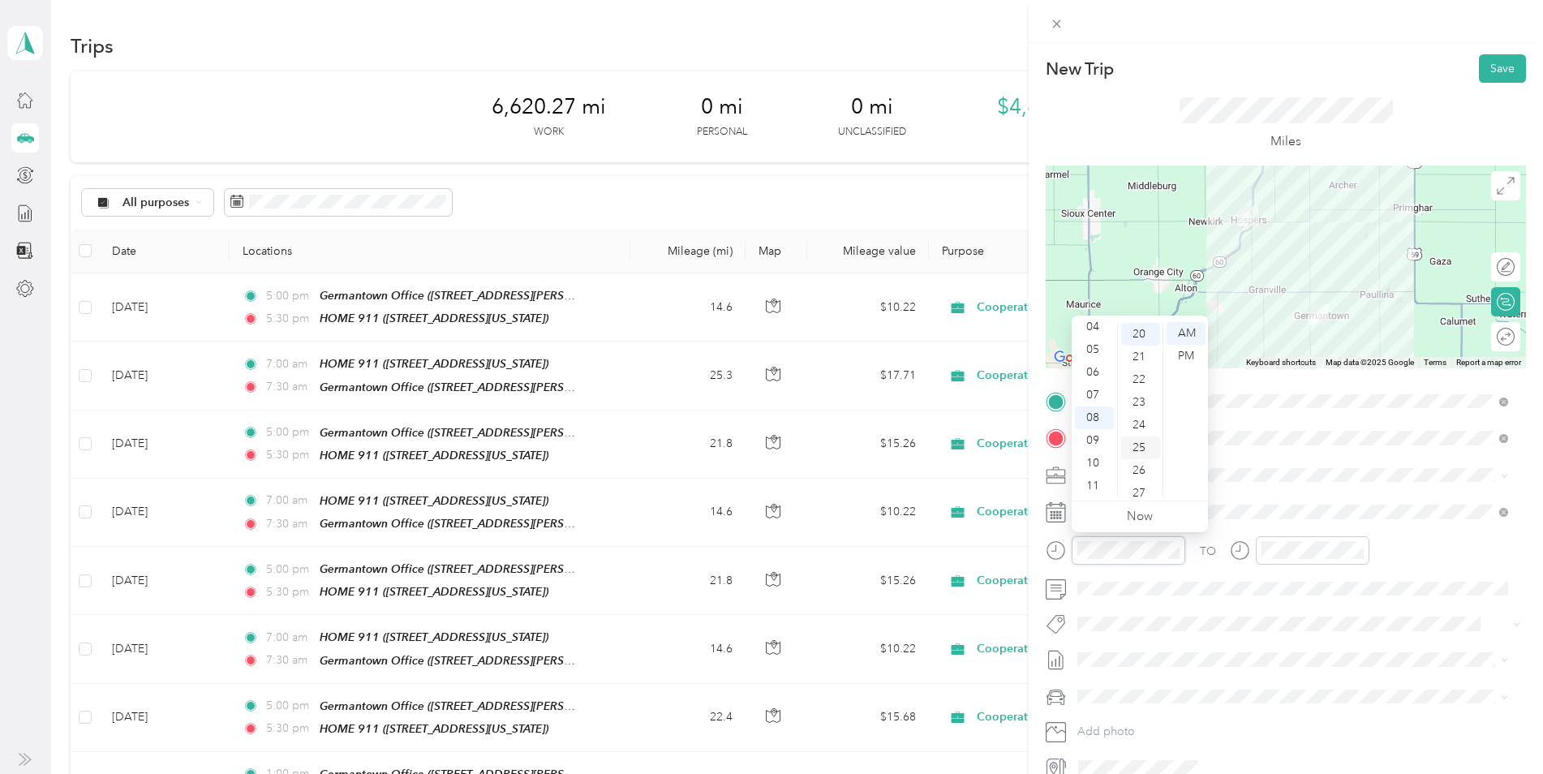
scroll to position [454, 0]
click at [1097, 389] on div "07" at bounding box center [1094, 395] width 39 height 23
click at [1139, 332] on div "00" at bounding box center [1140, 333] width 39 height 23
click at [1183, 333] on div "AM" at bounding box center [1185, 333] width 39 height 23
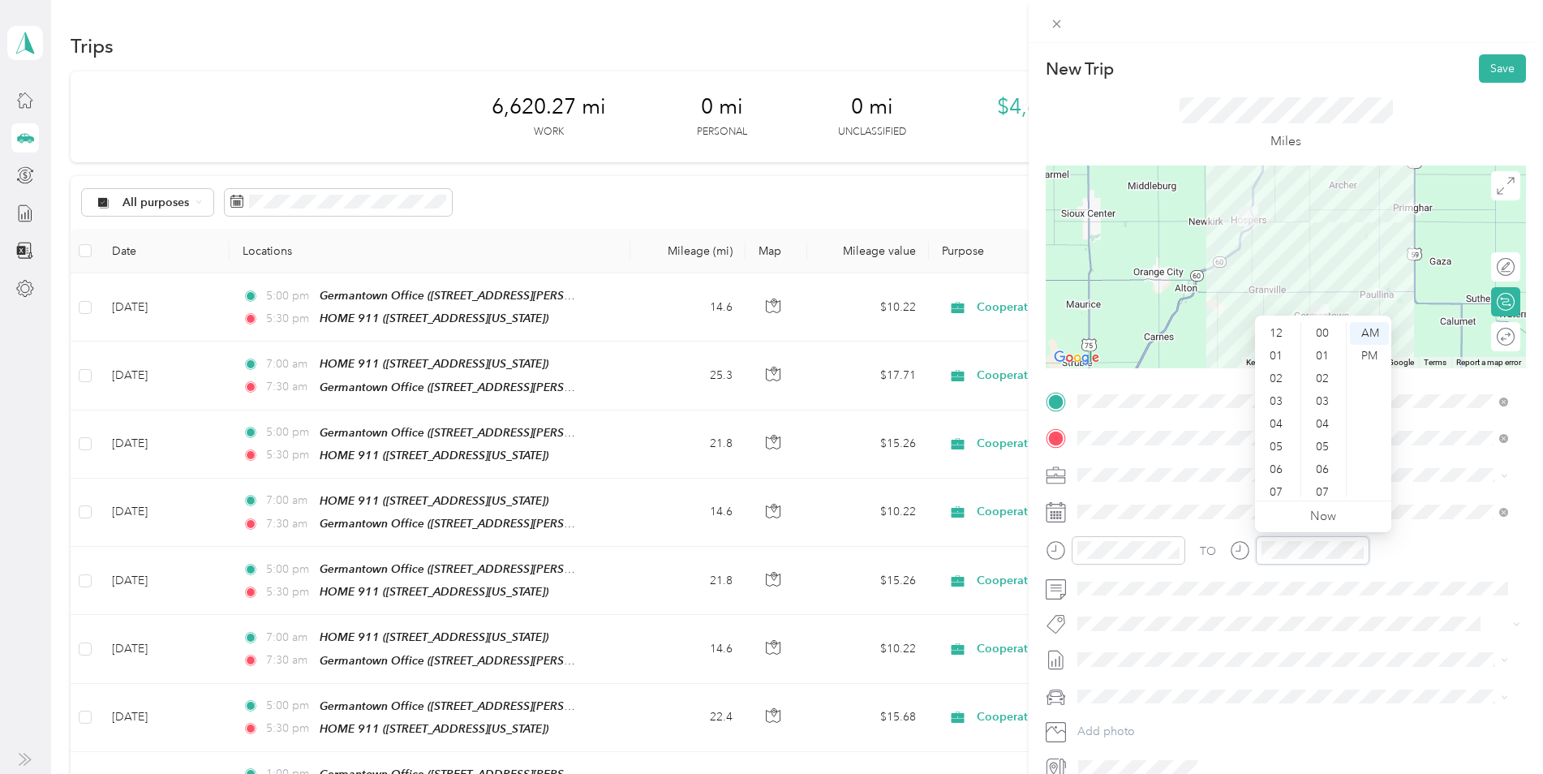
scroll to position [97, 0]
click at [1276, 390] on div "07" at bounding box center [1277, 395] width 39 height 23
click at [1323, 407] on div "30" at bounding box center [1323, 398] width 39 height 23
click at [1367, 333] on div "AM" at bounding box center [1369, 333] width 39 height 23
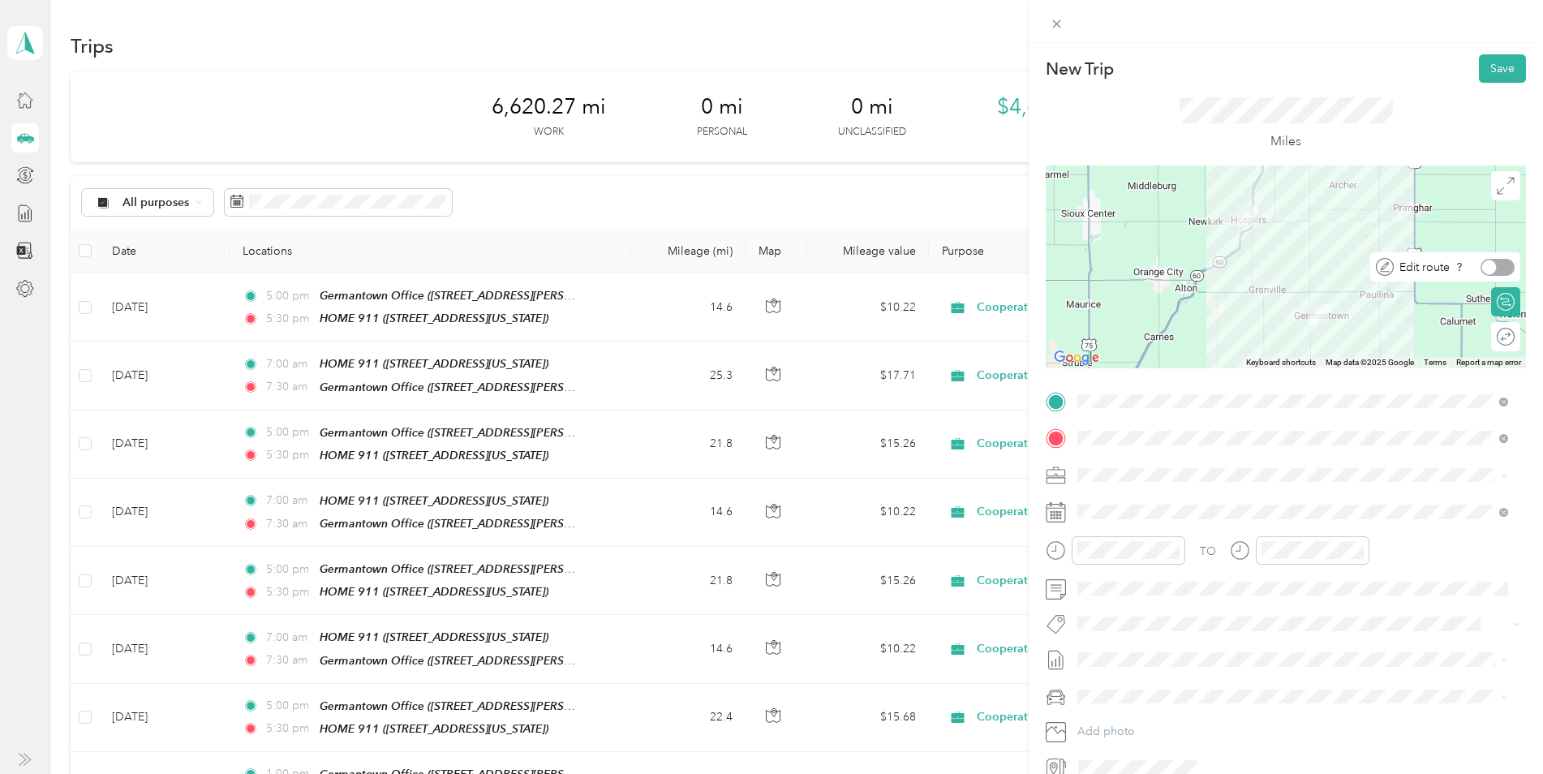
click at [1492, 264] on div at bounding box center [1497, 267] width 34 height 17
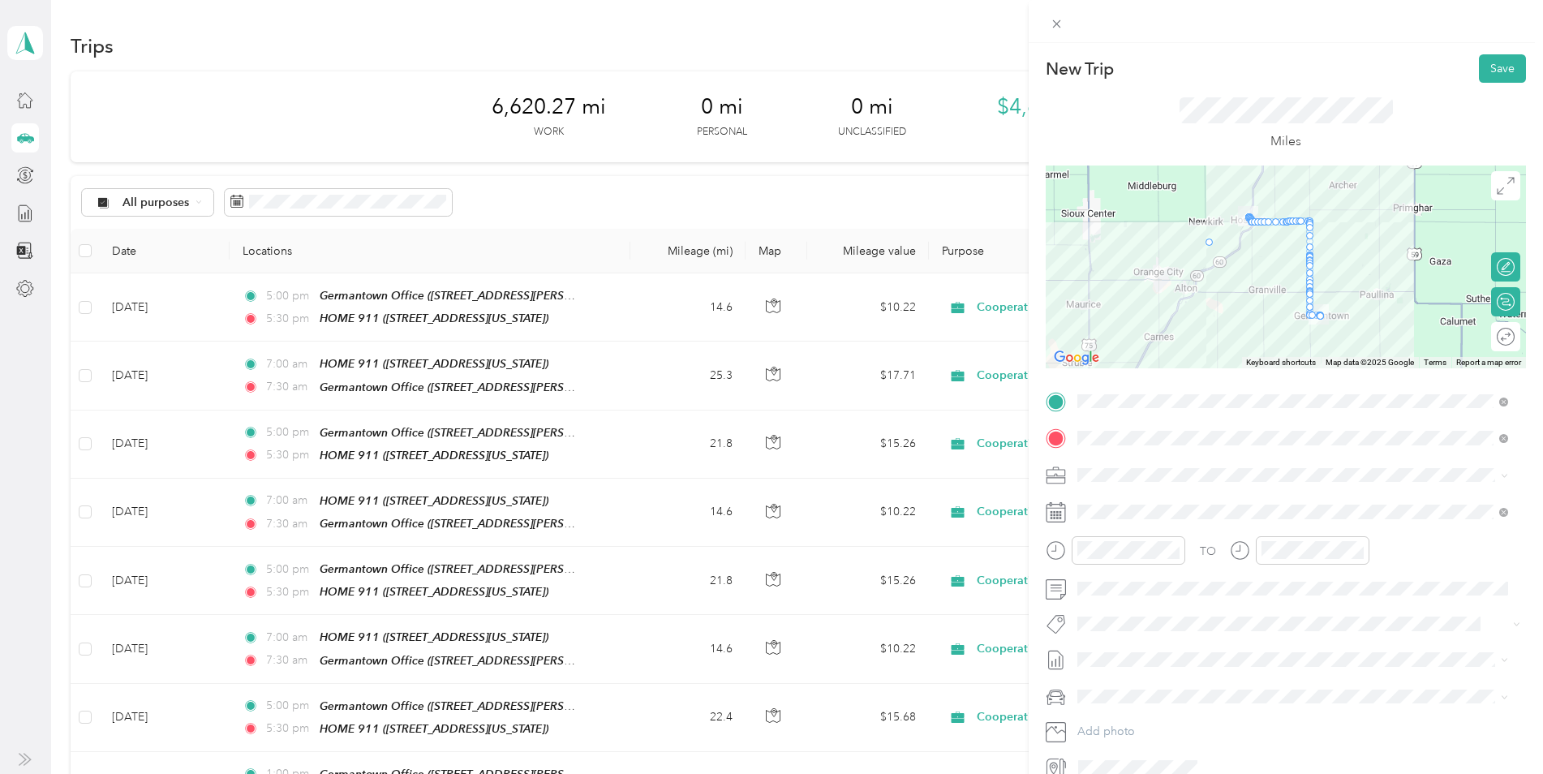
drag, startPoint x: 1243, startPoint y: 222, endPoint x: 1198, endPoint y: 243, distance: 49.0
click at [1481, 66] on button "Save" at bounding box center [1502, 68] width 47 height 28
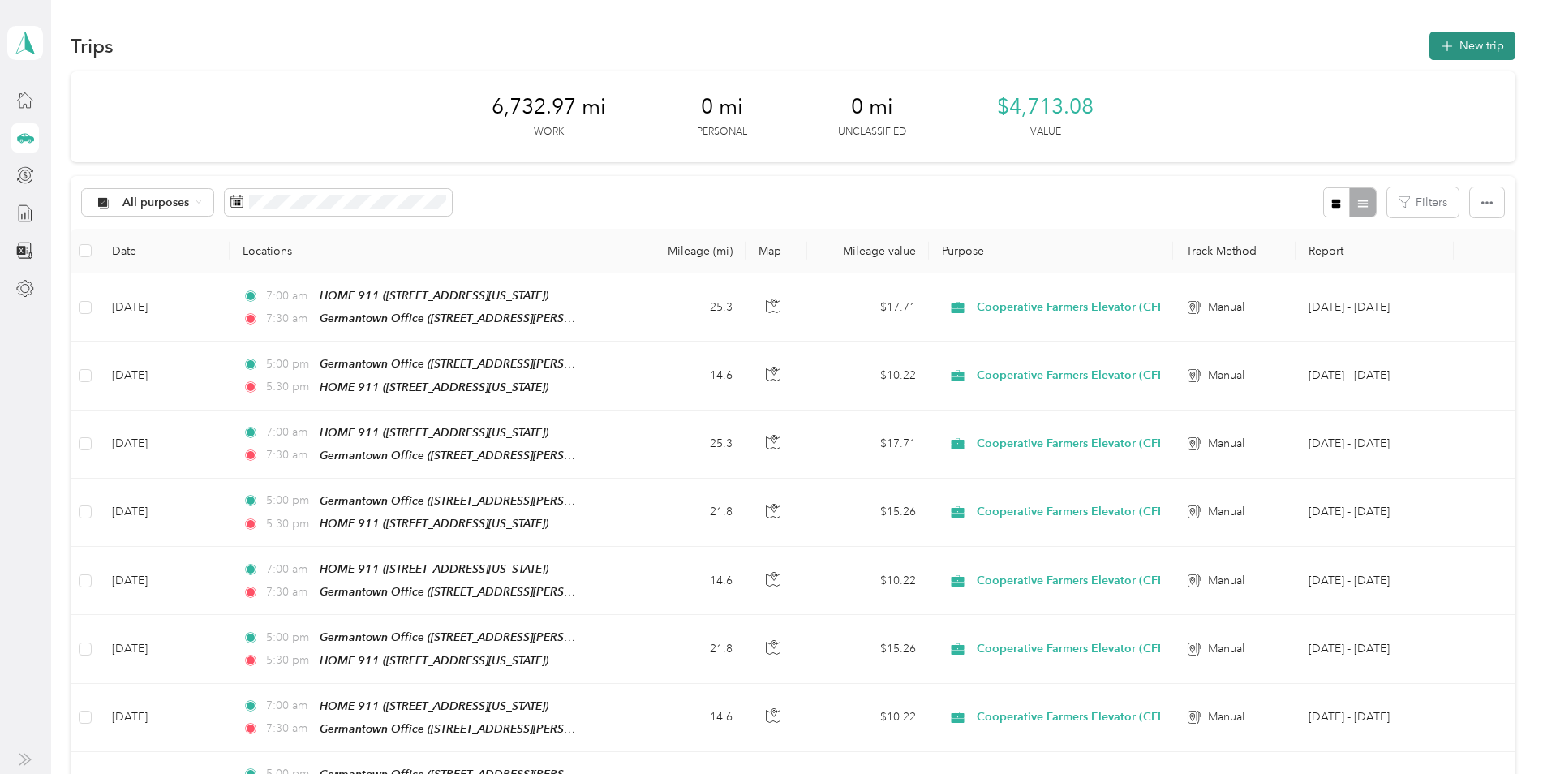
click at [1449, 47] on icon "button" at bounding box center [1446, 46] width 19 height 19
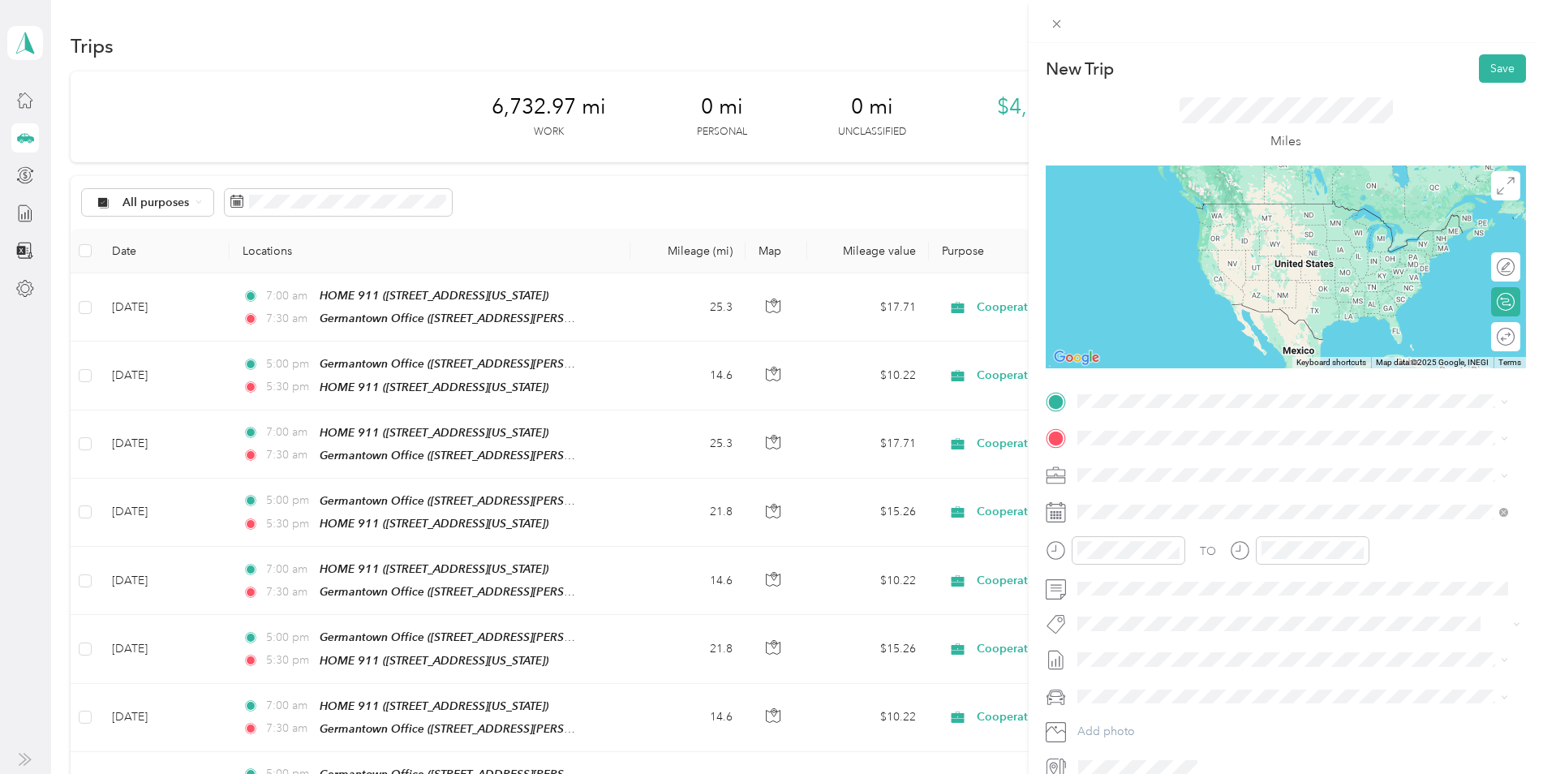
click at [1160, 583] on div "TEAM Germantown Office 4807 Miller Alley, 51046, Paullina, Iowa, United States" at bounding box center [1234, 585] width 252 height 40
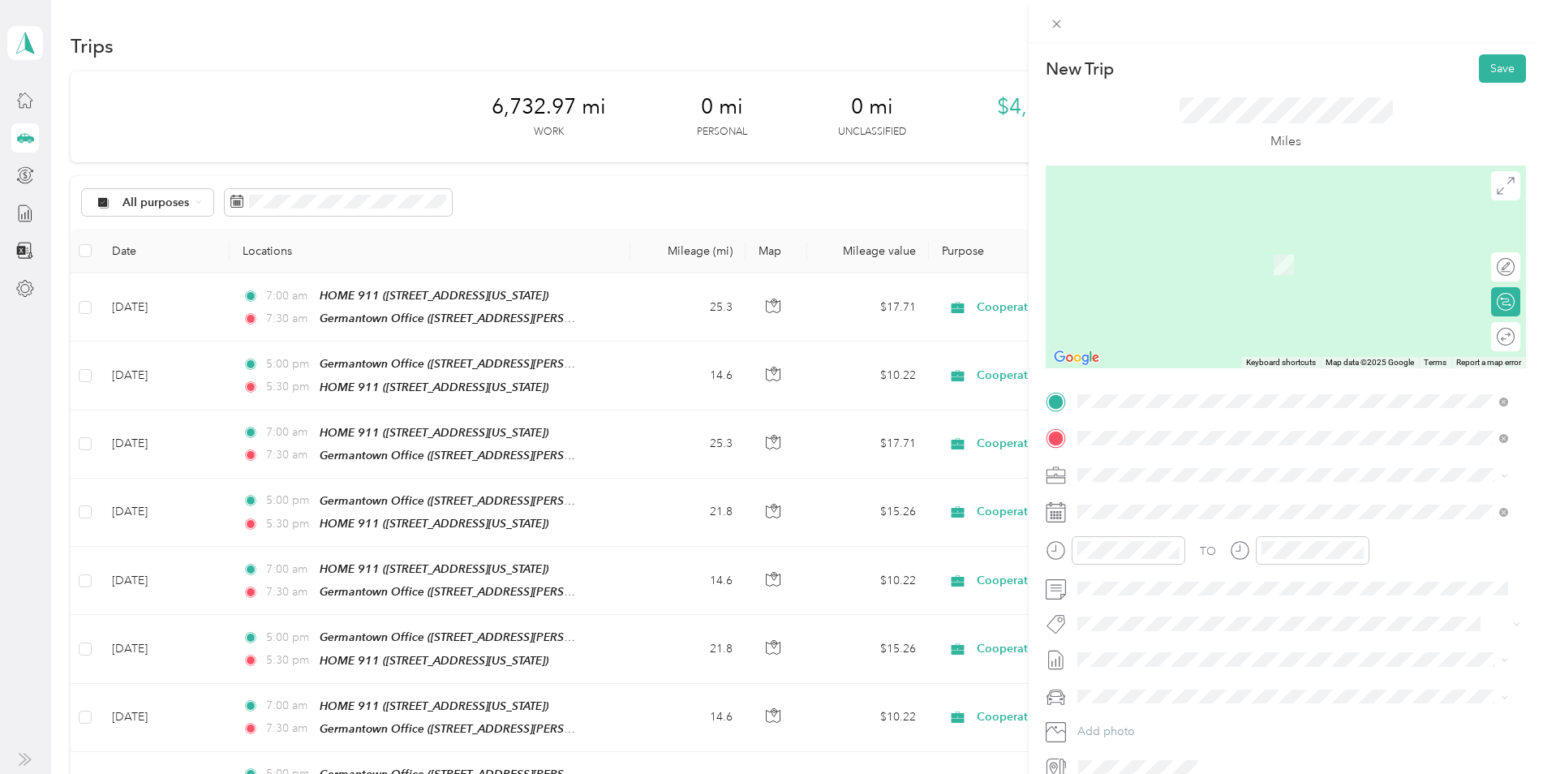
click at [1169, 573] on span "110 Walnut Street, 51238, Hospers, Iowa, United States" at bounding box center [1189, 577] width 162 height 14
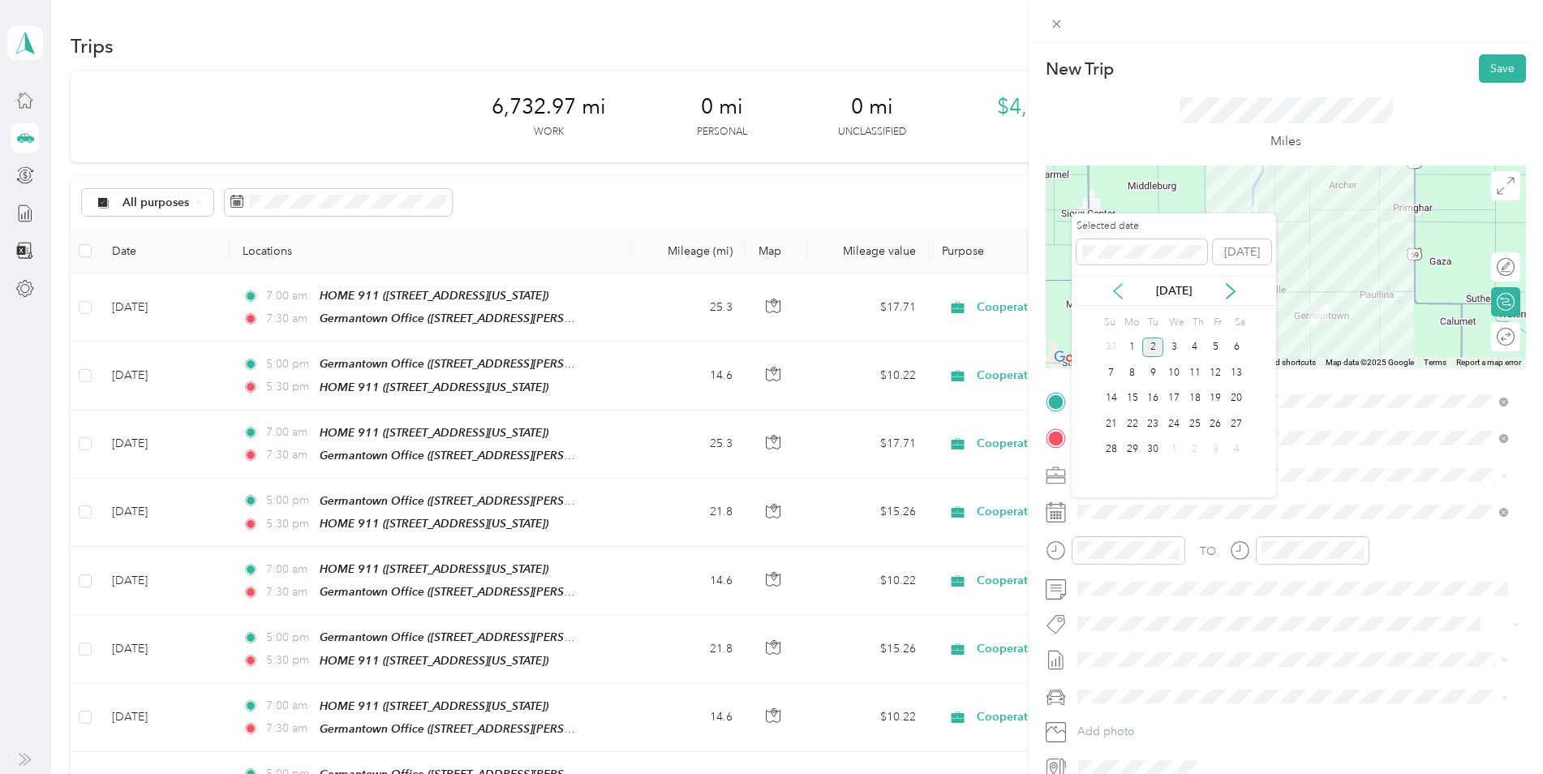
click at [1121, 288] on icon at bounding box center [1118, 291] width 16 height 16
click at [1176, 448] on div "27" at bounding box center [1173, 450] width 21 height 20
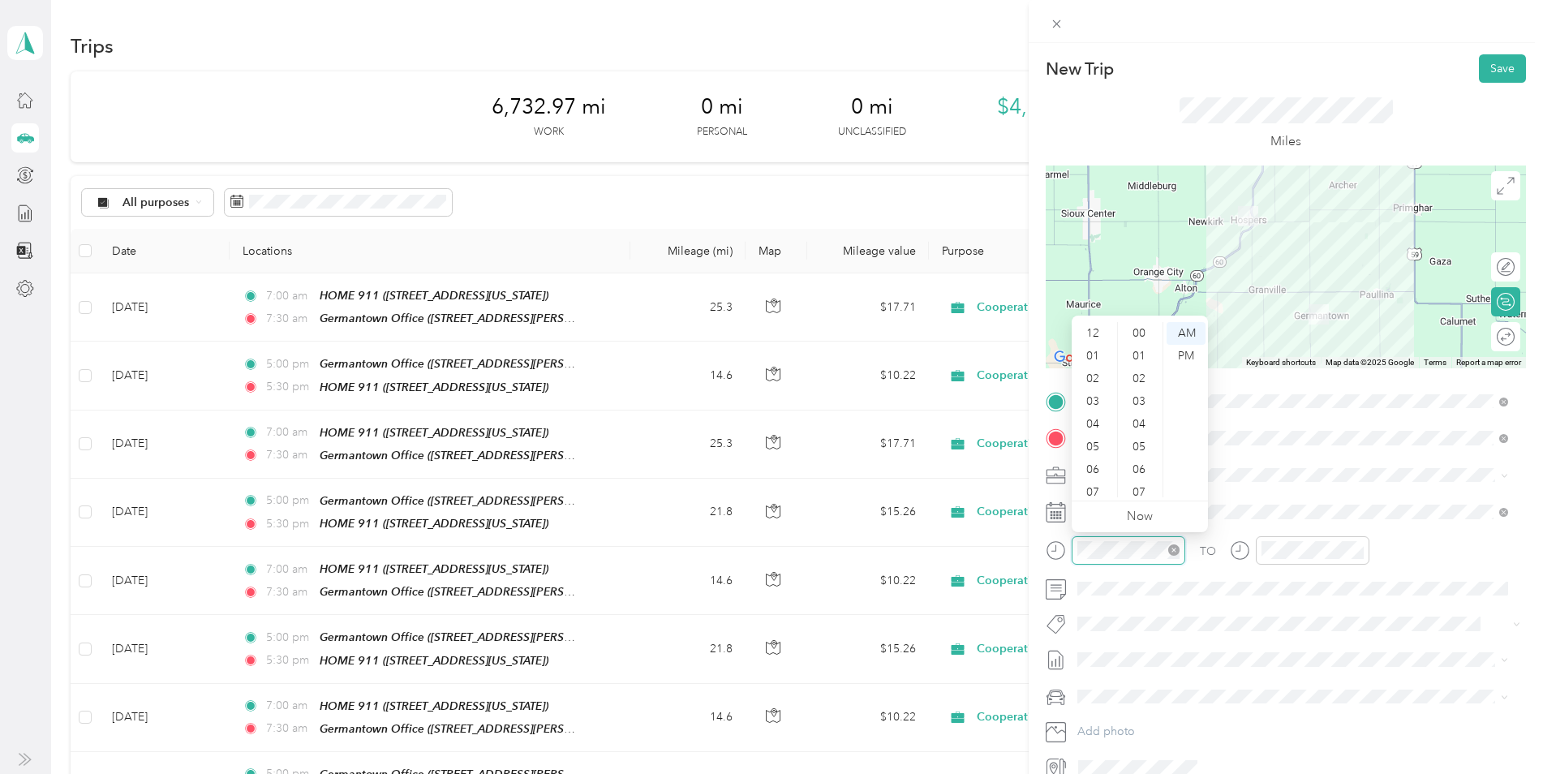
scroll to position [97, 0]
click at [1089, 350] on div "05" at bounding box center [1094, 349] width 39 height 23
click at [1136, 335] on div "00" at bounding box center [1140, 333] width 39 height 23
click at [1182, 350] on div "PM" at bounding box center [1185, 356] width 39 height 23
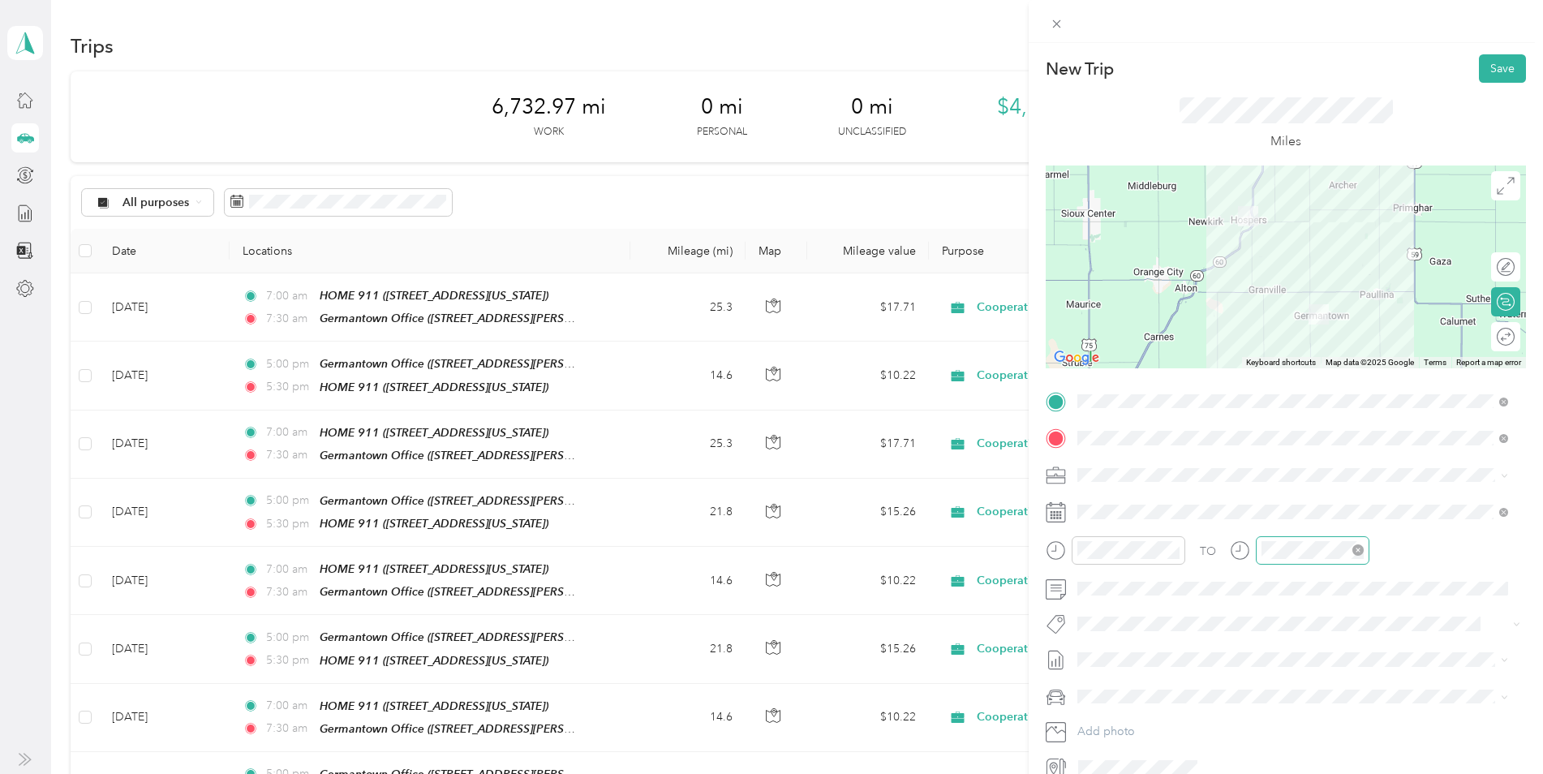
click at [1306, 559] on div at bounding box center [1313, 550] width 114 height 28
click at [1277, 350] on div "05" at bounding box center [1277, 349] width 39 height 23
click at [1323, 449] on div "30" at bounding box center [1323, 456] width 39 height 23
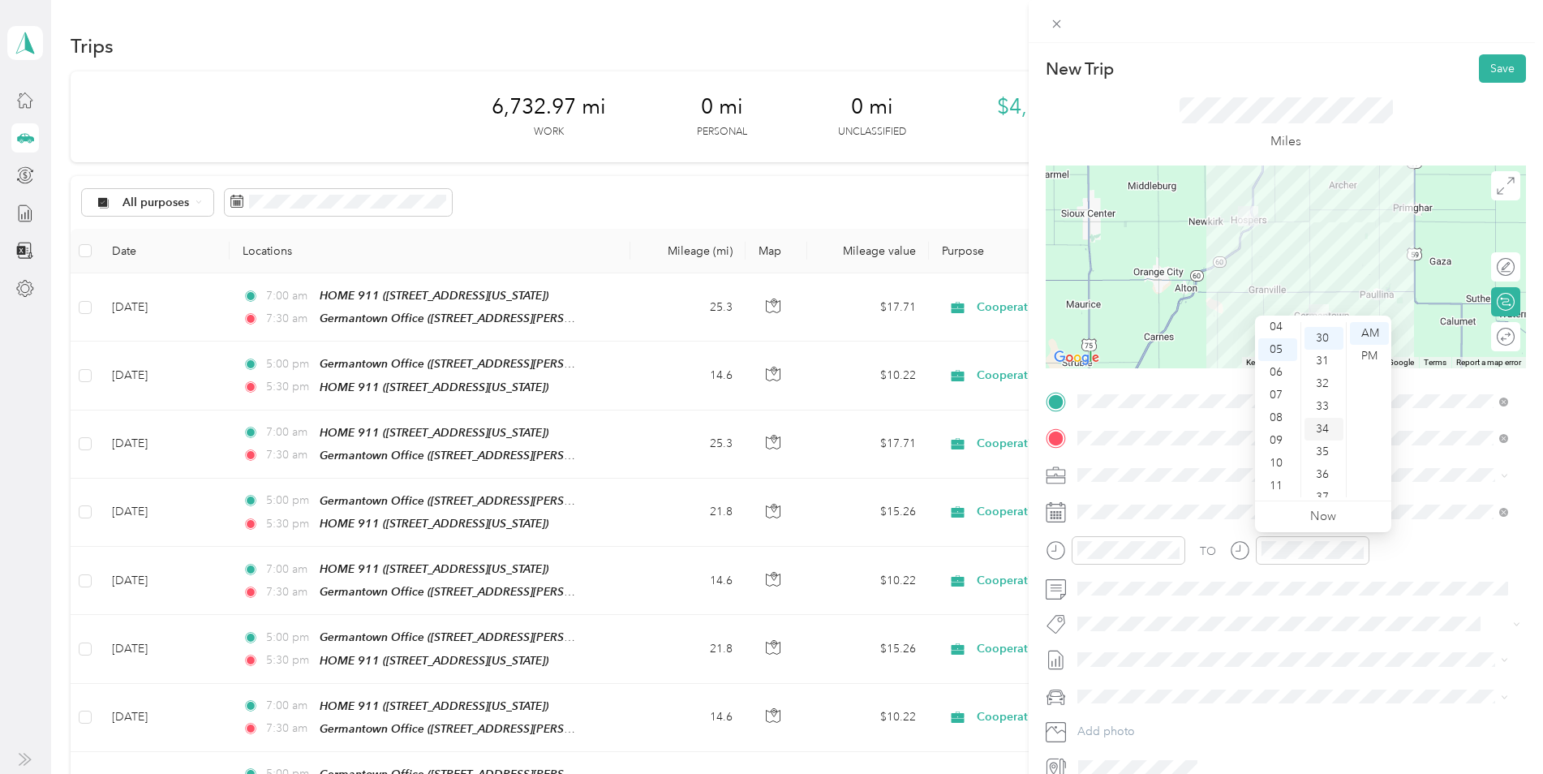
scroll to position [681, 0]
click at [1366, 354] on div "PM" at bounding box center [1369, 356] width 39 height 23
click at [1486, 68] on button "Save" at bounding box center [1502, 68] width 47 height 28
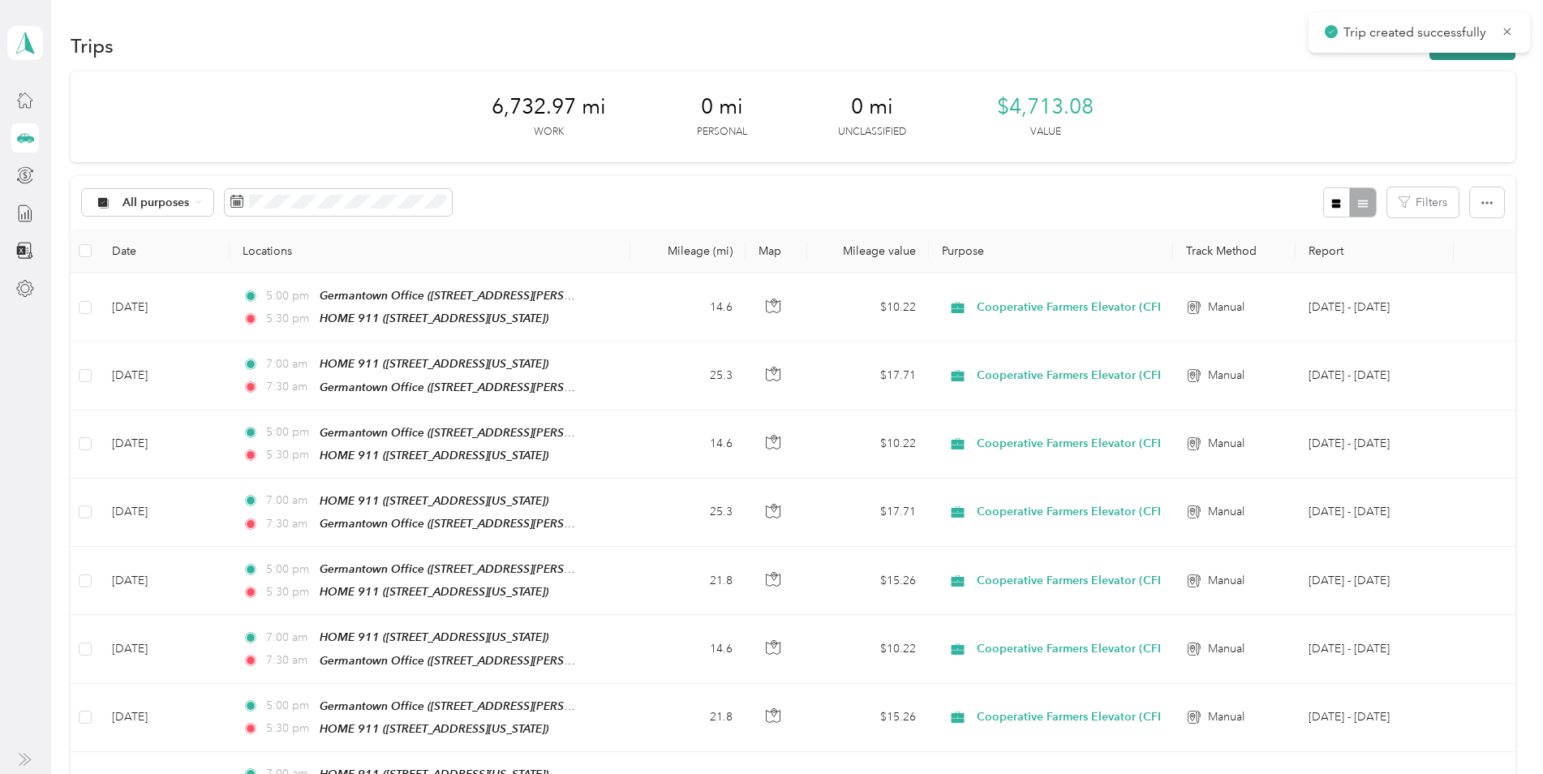
click at [1454, 56] on button "New trip" at bounding box center [1472, 46] width 86 height 28
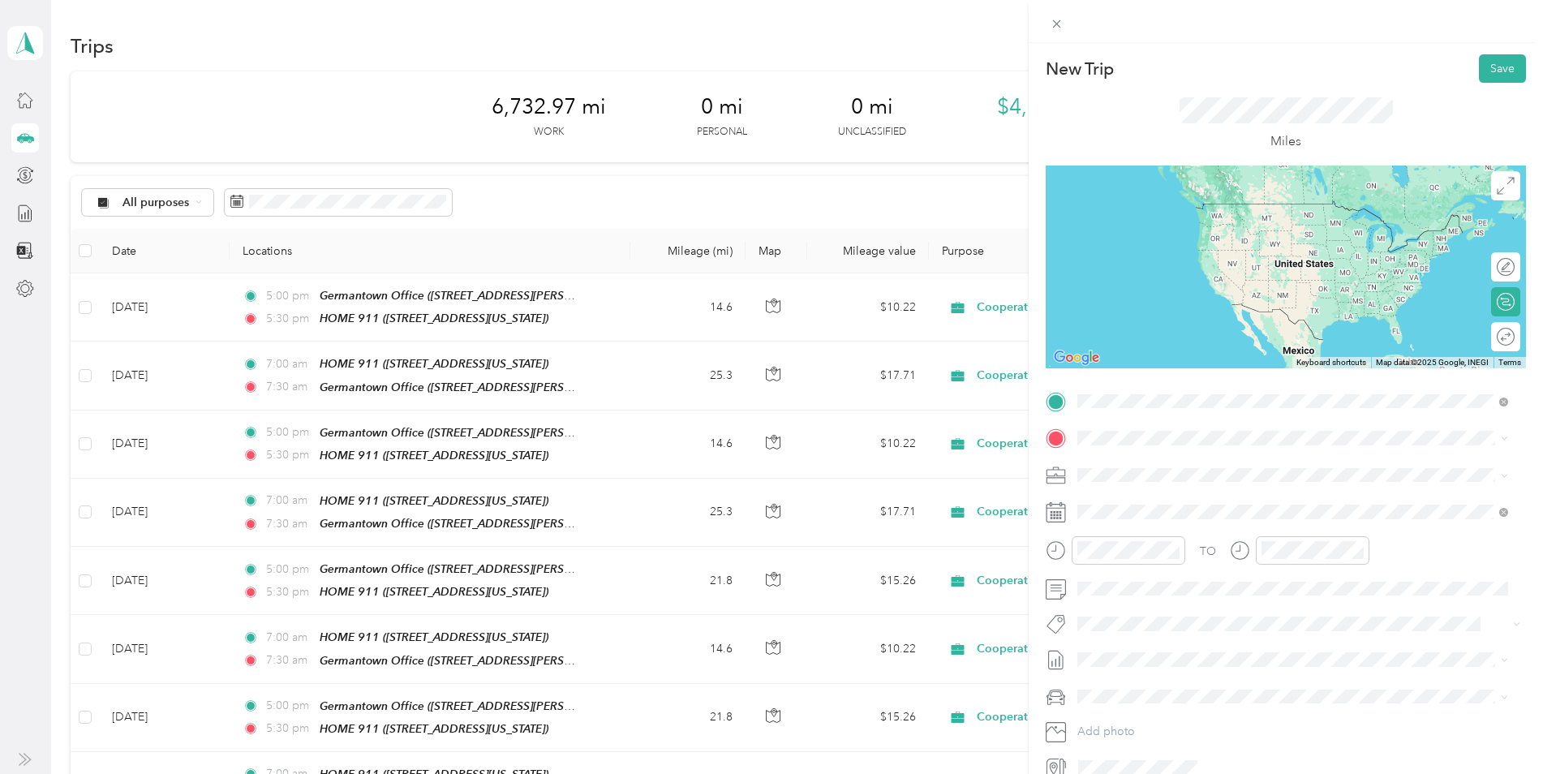
click at [1187, 532] on div "HOME 911 110 Walnut Street, 51238, Hospers, Iowa, United States" at bounding box center [1189, 532] width 162 height 34
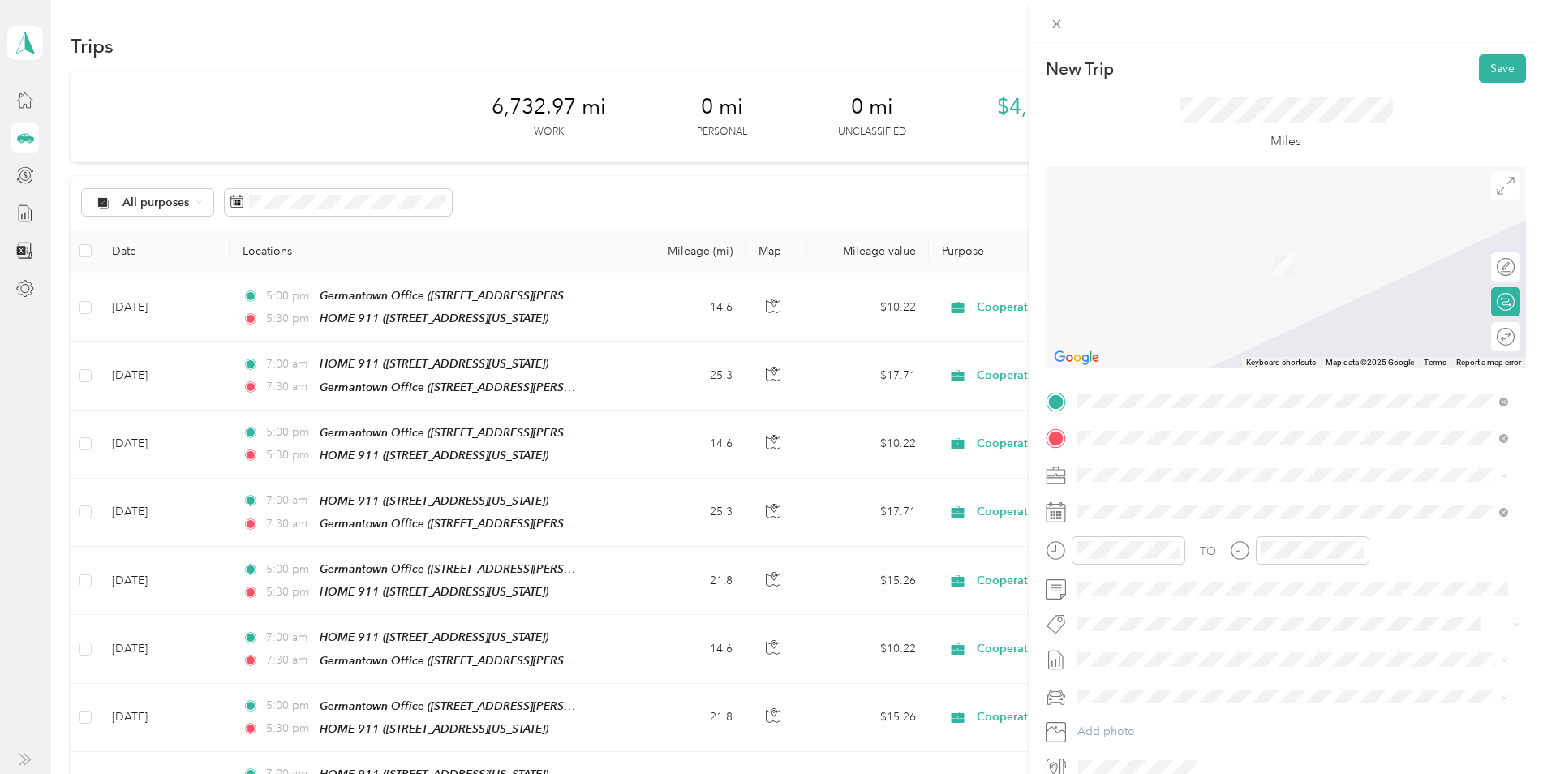
click at [1200, 633] on span "4807 Miller Alley, 51046, Paullina, Iowa, United States" at bounding box center [1234, 640] width 252 height 14
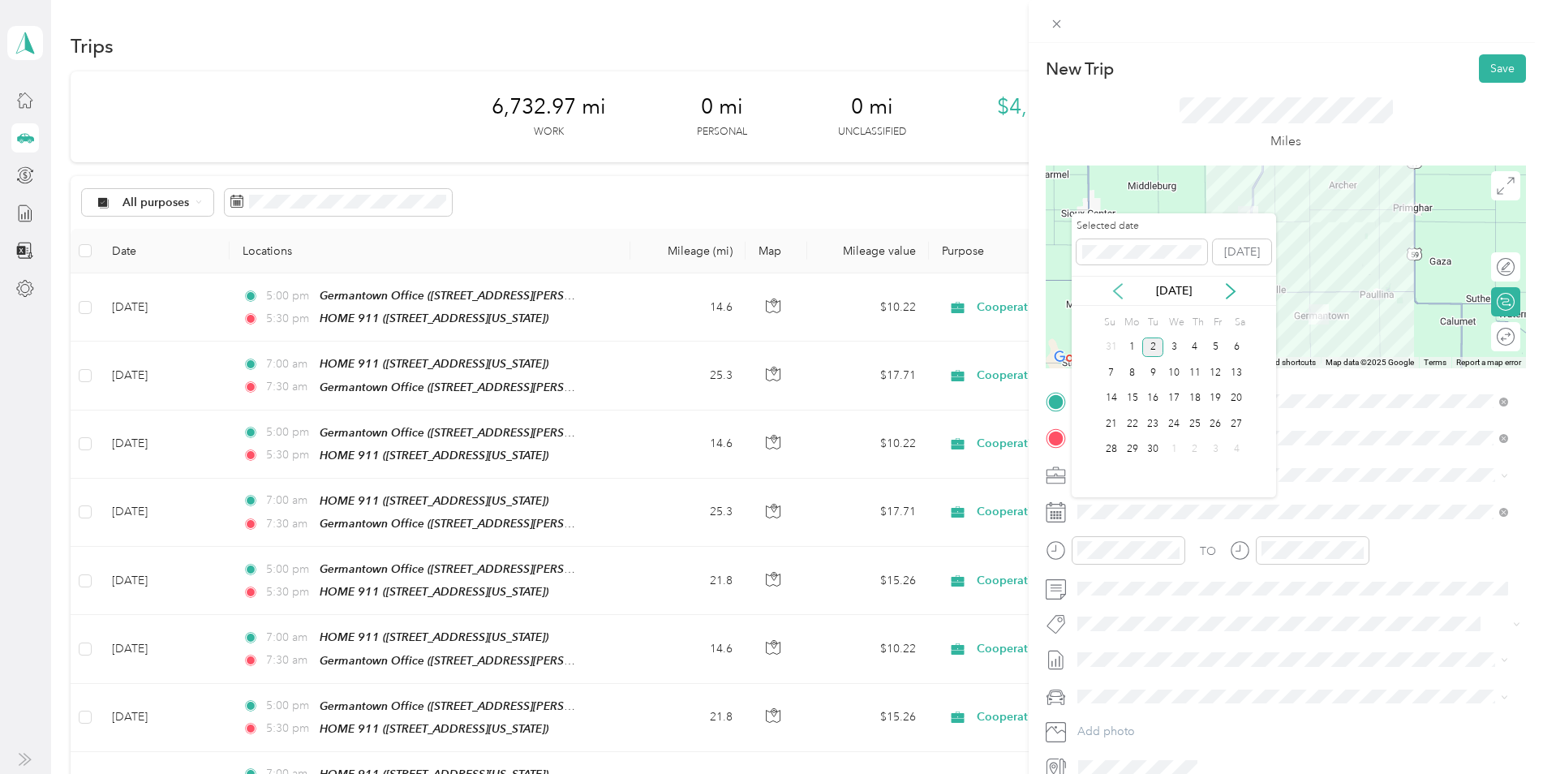
click at [1123, 290] on icon at bounding box center [1118, 291] width 16 height 16
click at [1197, 447] on div "28" at bounding box center [1194, 450] width 21 height 20
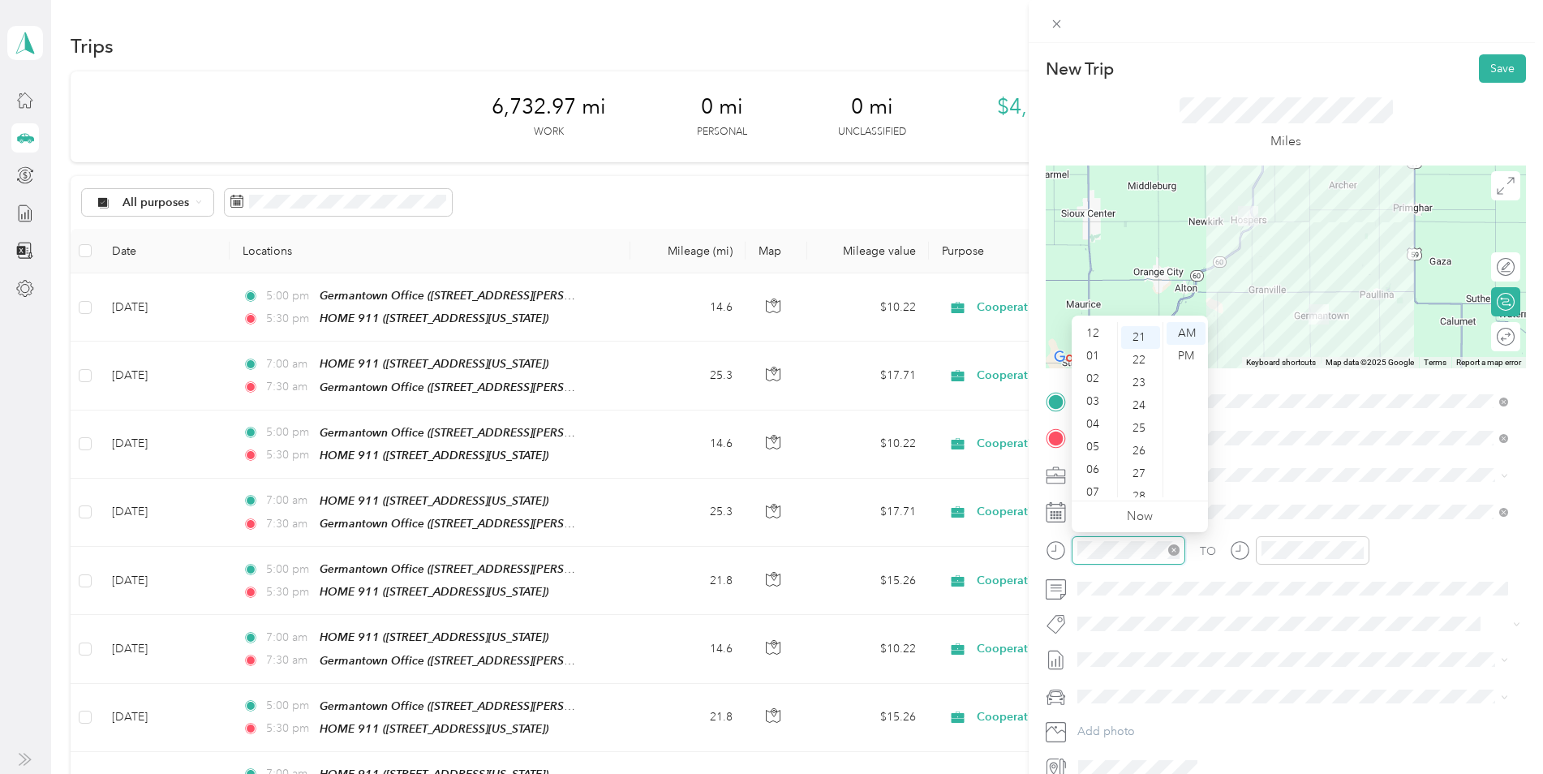
scroll to position [97, 0]
click at [1096, 394] on div "07" at bounding box center [1094, 395] width 39 height 23
click at [1140, 333] on div "00" at bounding box center [1140, 333] width 39 height 23
click at [1186, 332] on div "AM" at bounding box center [1185, 333] width 39 height 23
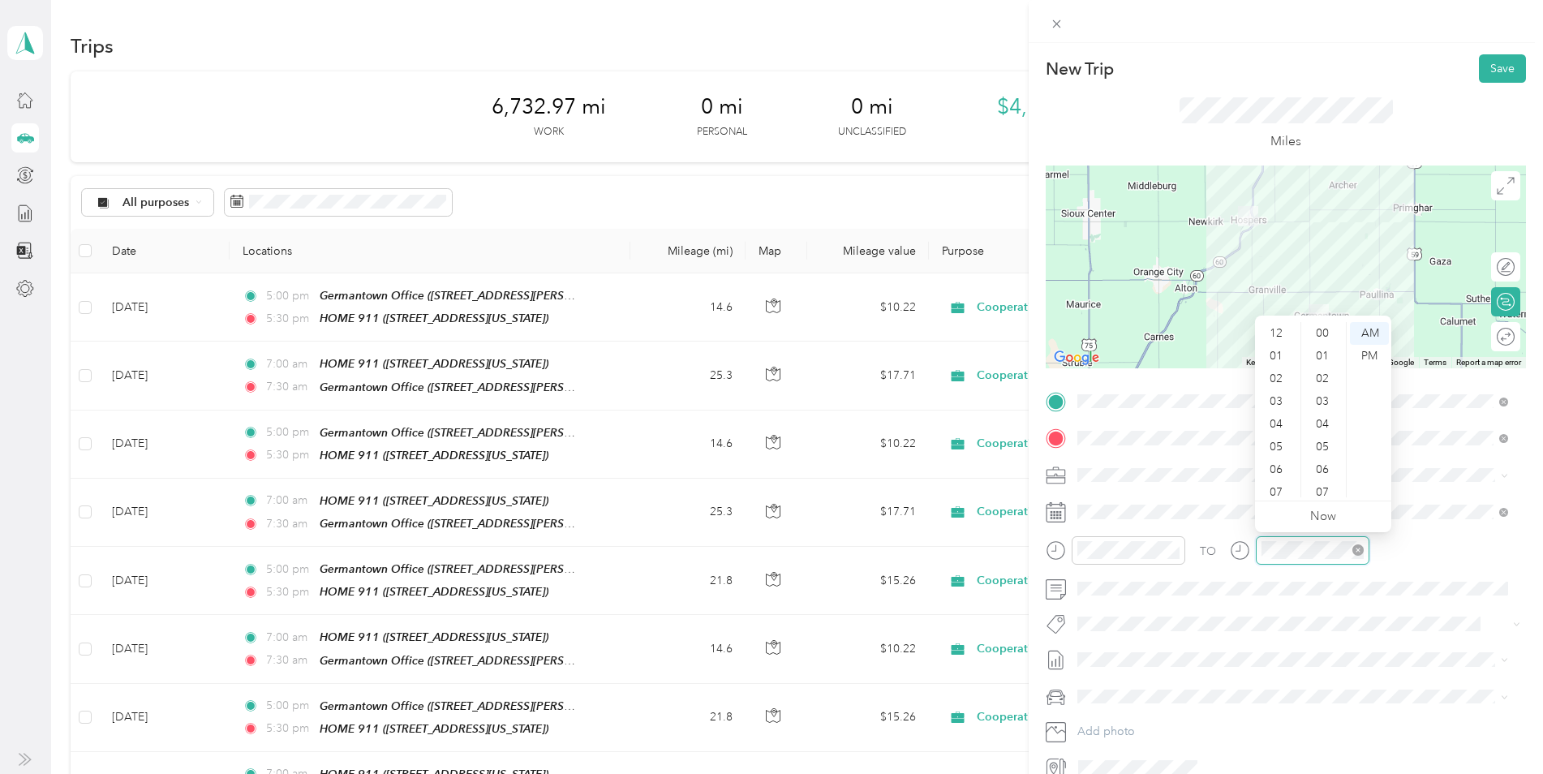
scroll to position [97, 0]
click at [1280, 397] on div "07" at bounding box center [1277, 395] width 39 height 23
click at [1327, 371] on div "30" at bounding box center [1323, 375] width 39 height 23
click at [1372, 331] on div "AM" at bounding box center [1369, 333] width 39 height 23
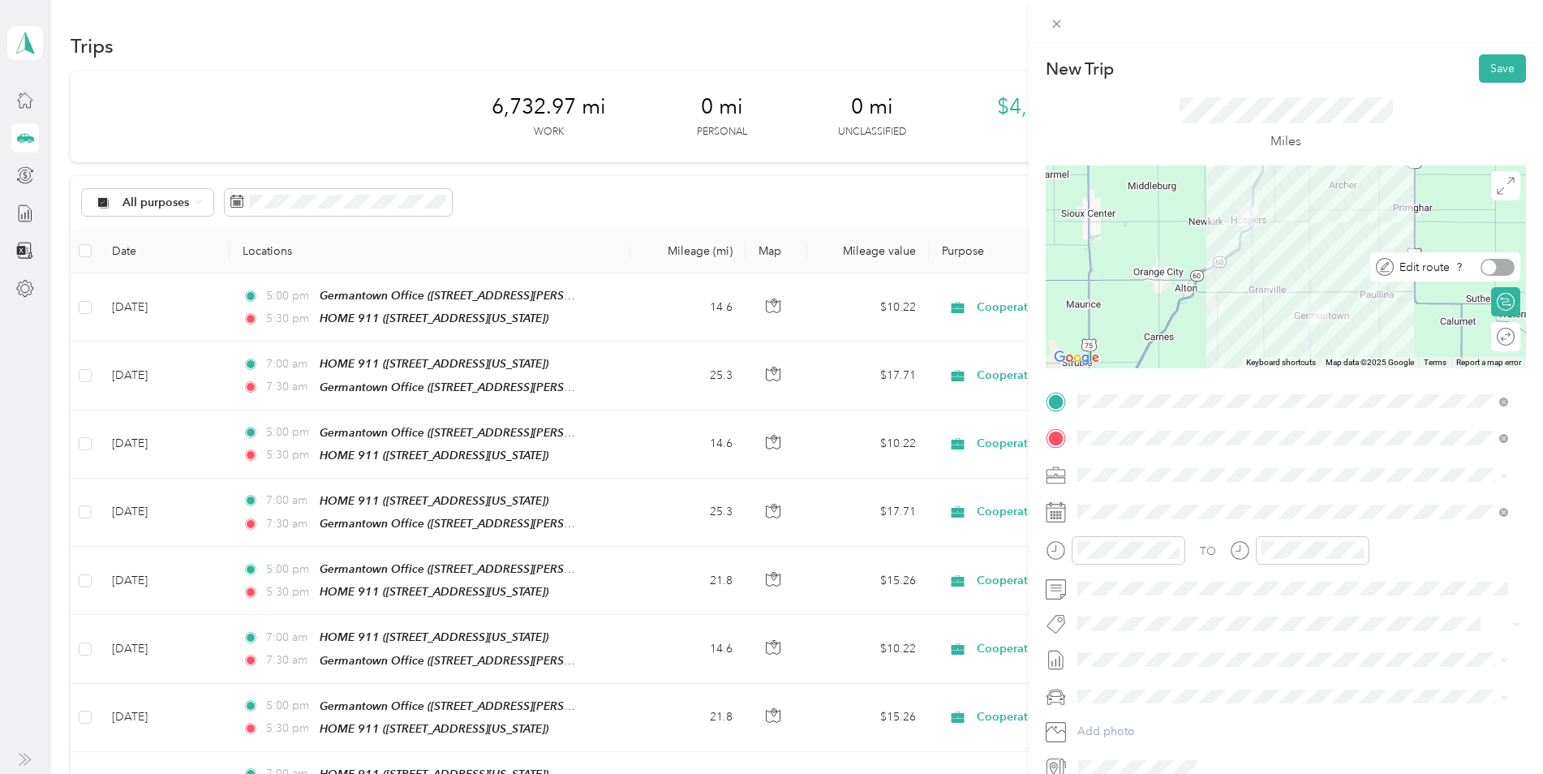
click at [1492, 262] on div at bounding box center [1497, 267] width 34 height 17
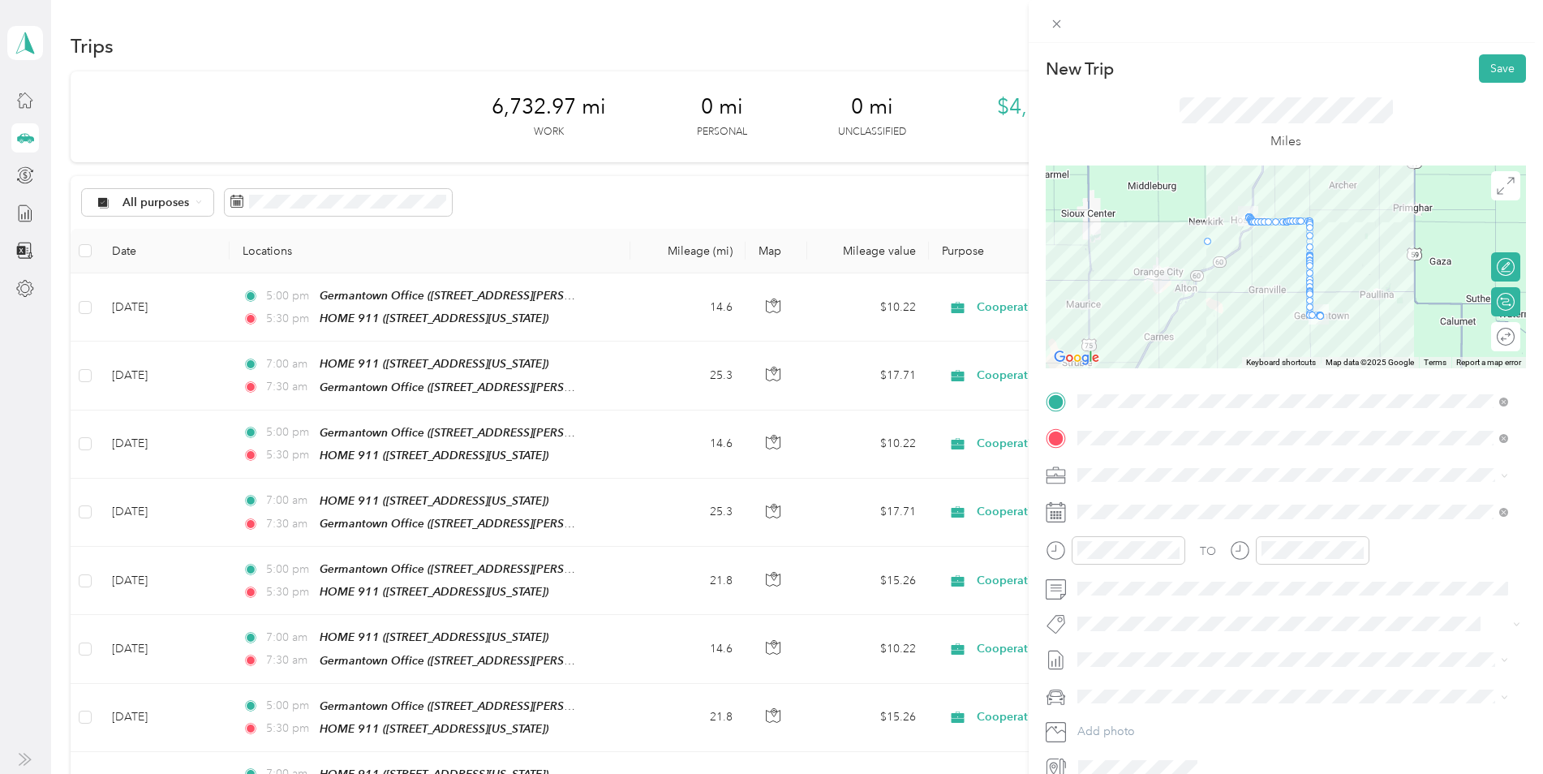
drag, startPoint x: 1240, startPoint y: 221, endPoint x: 1196, endPoint y: 245, distance: 49.7
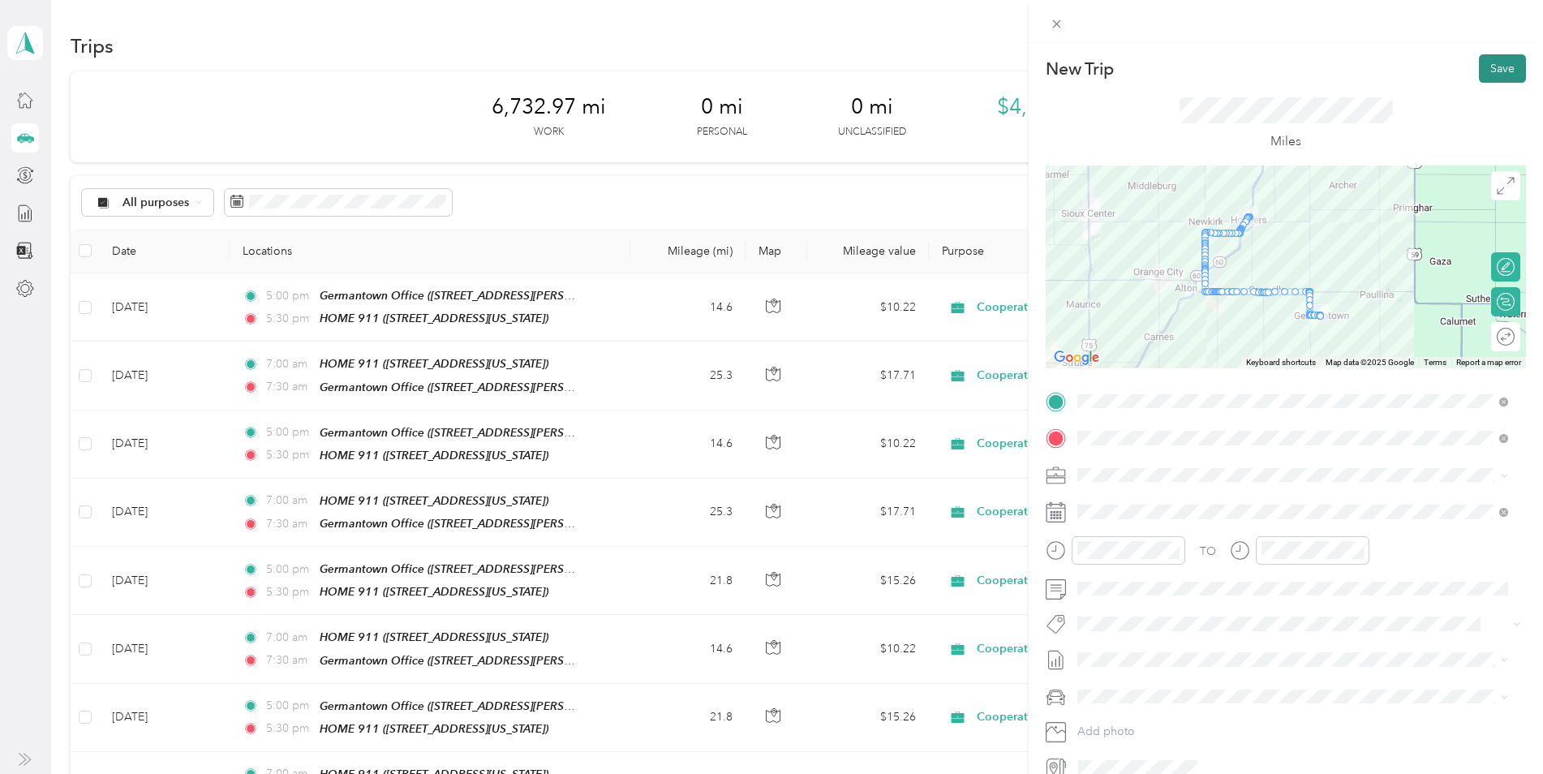
click at [1489, 70] on button "Save" at bounding box center [1502, 68] width 47 height 28
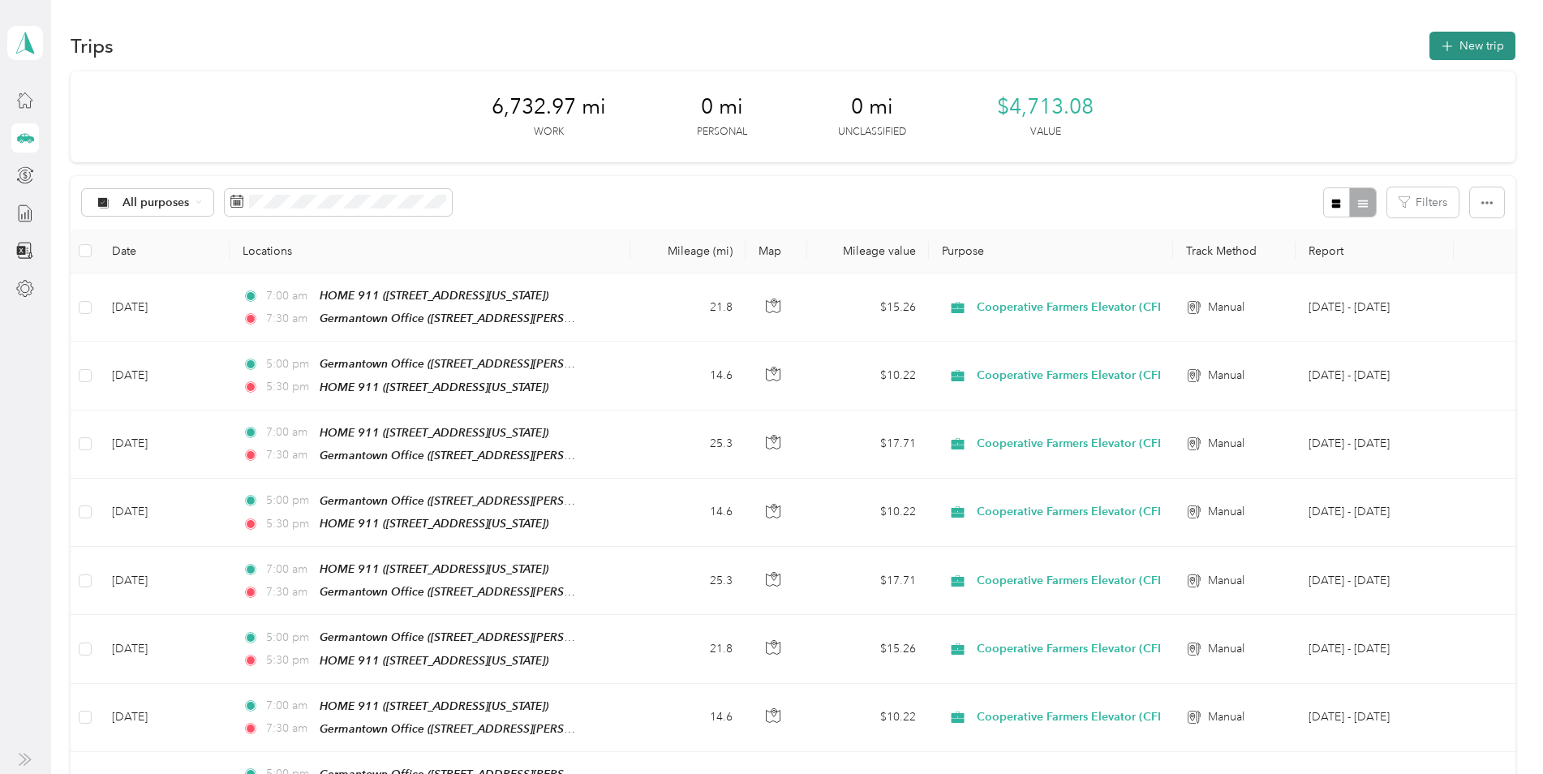
click at [1460, 50] on button "New trip" at bounding box center [1472, 46] width 86 height 28
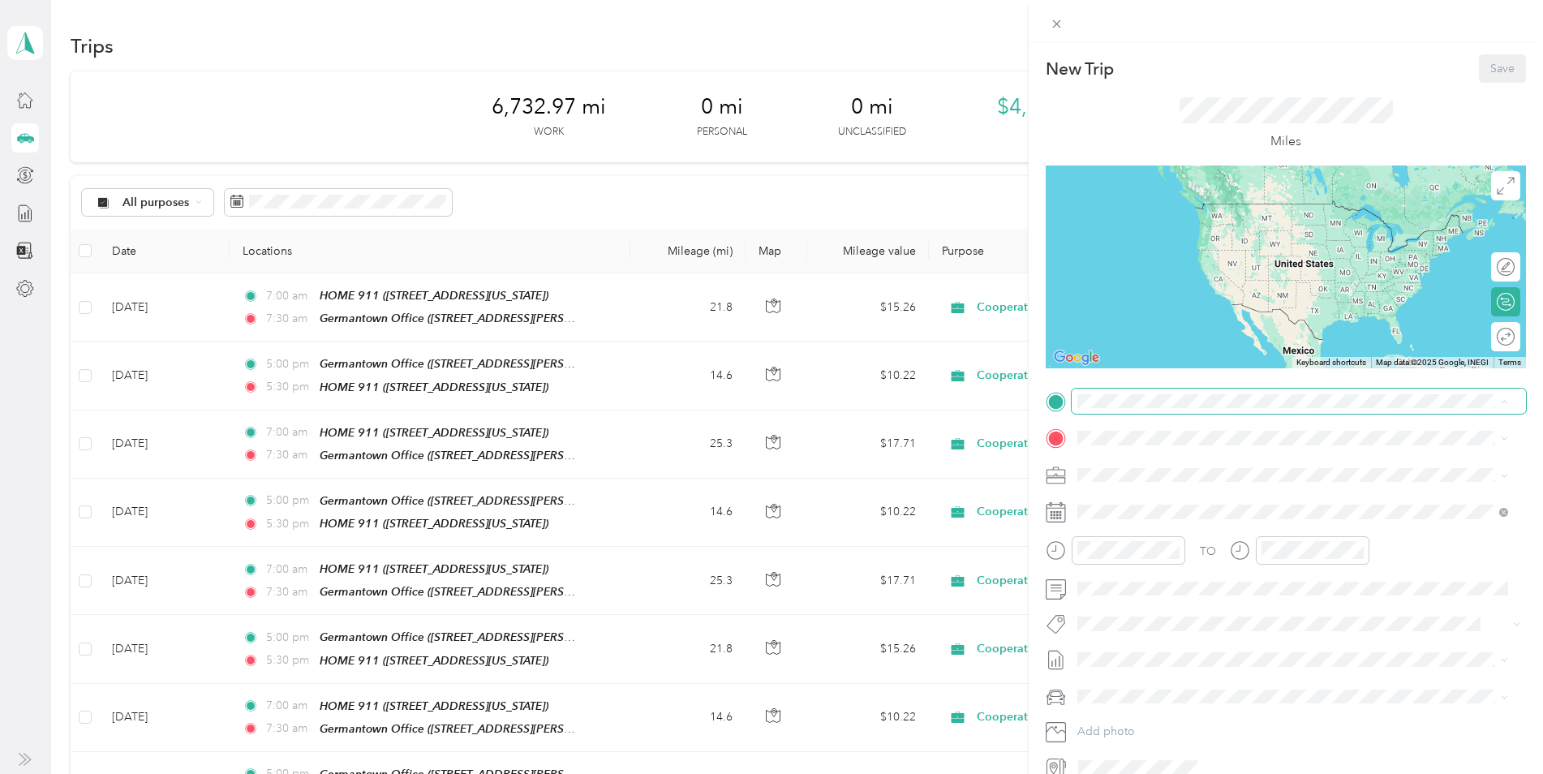
click at [1153, 408] on span at bounding box center [1298, 402] width 454 height 26
click at [1161, 583] on div "TEAM Germantown Office 4807 Miller Alley, 51046, Paullina, Iowa, United States" at bounding box center [1234, 589] width 252 height 40
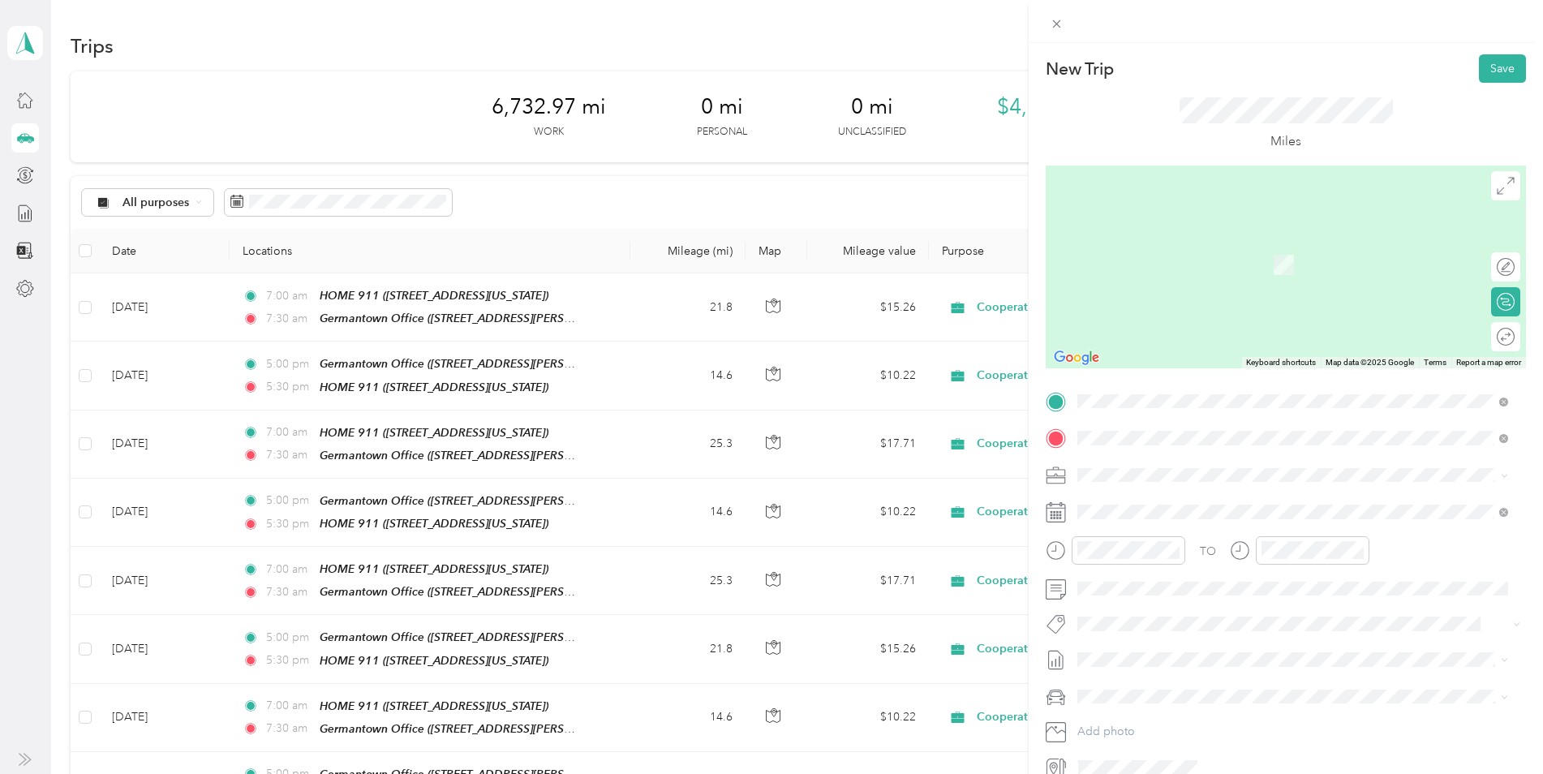
click at [1174, 559] on div "HOME 911 110 Walnut Street, 51238, Hospers, Iowa, United States" at bounding box center [1189, 569] width 162 height 34
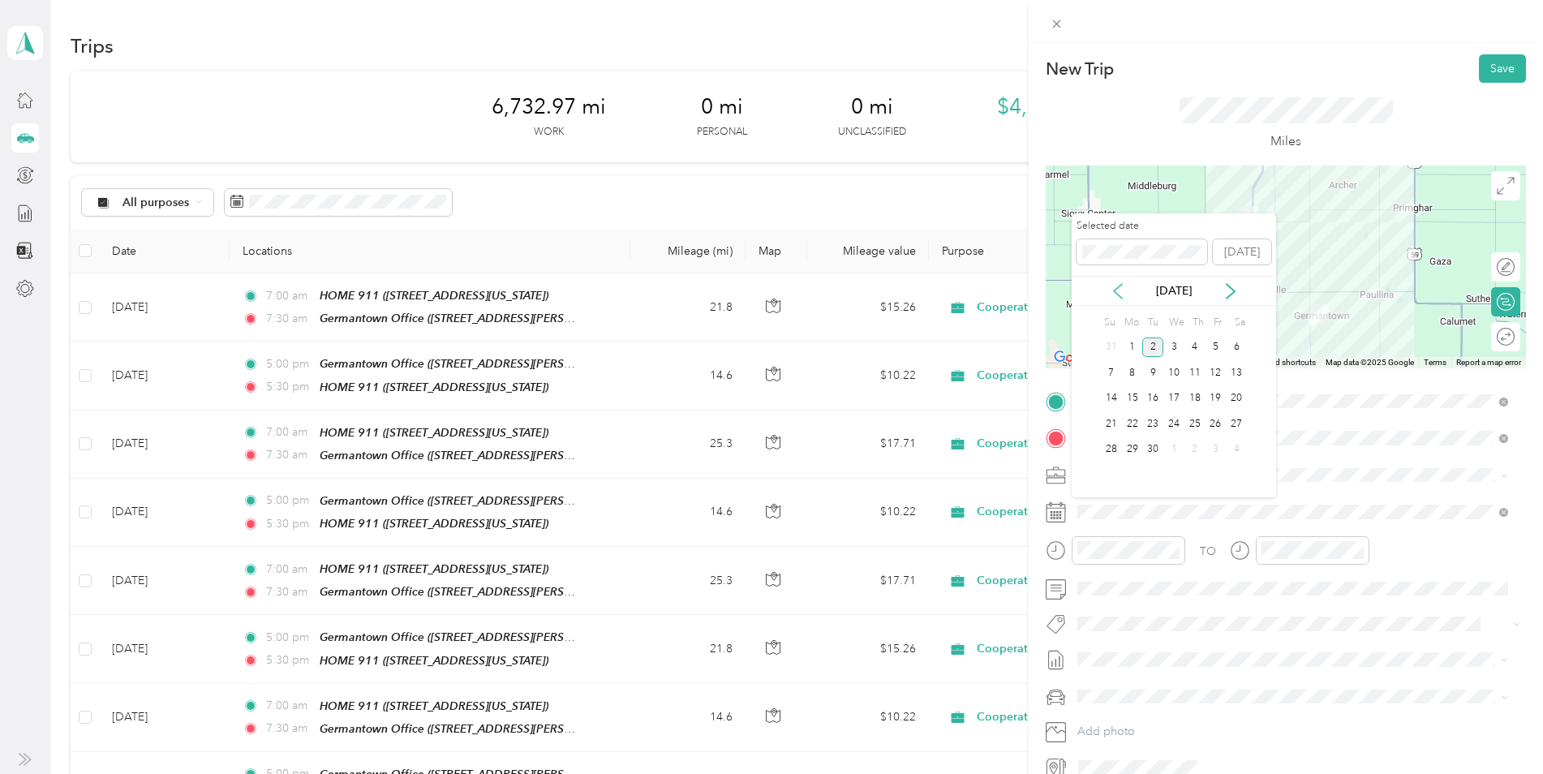
click at [1116, 294] on icon at bounding box center [1118, 291] width 16 height 16
click at [1192, 449] on div "28" at bounding box center [1194, 450] width 21 height 20
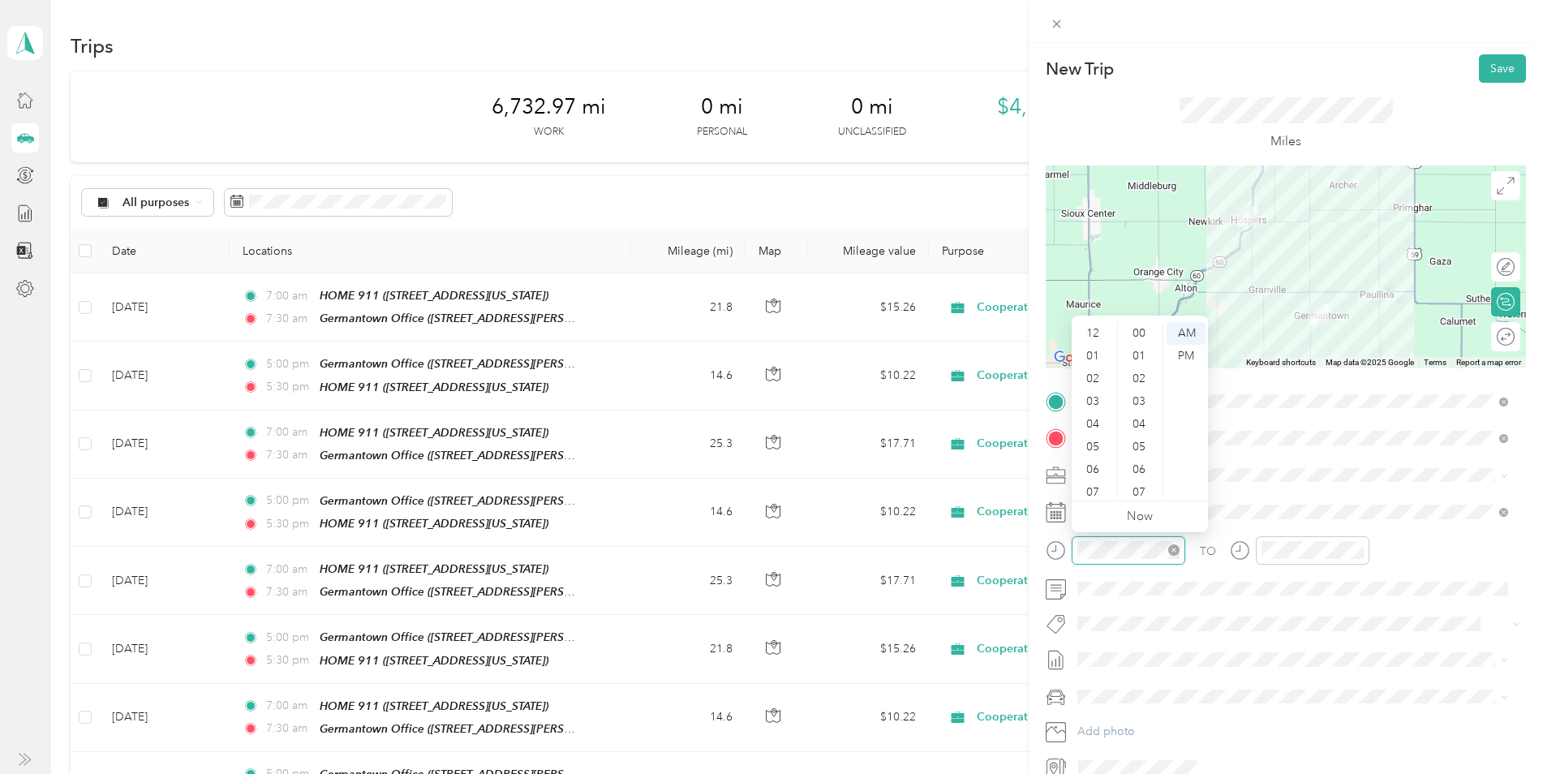
scroll to position [97, 0]
click at [1096, 350] on div "05" at bounding box center [1094, 349] width 39 height 23
click at [1142, 334] on div "00" at bounding box center [1140, 333] width 39 height 23
click at [1191, 354] on div "PM" at bounding box center [1185, 356] width 39 height 23
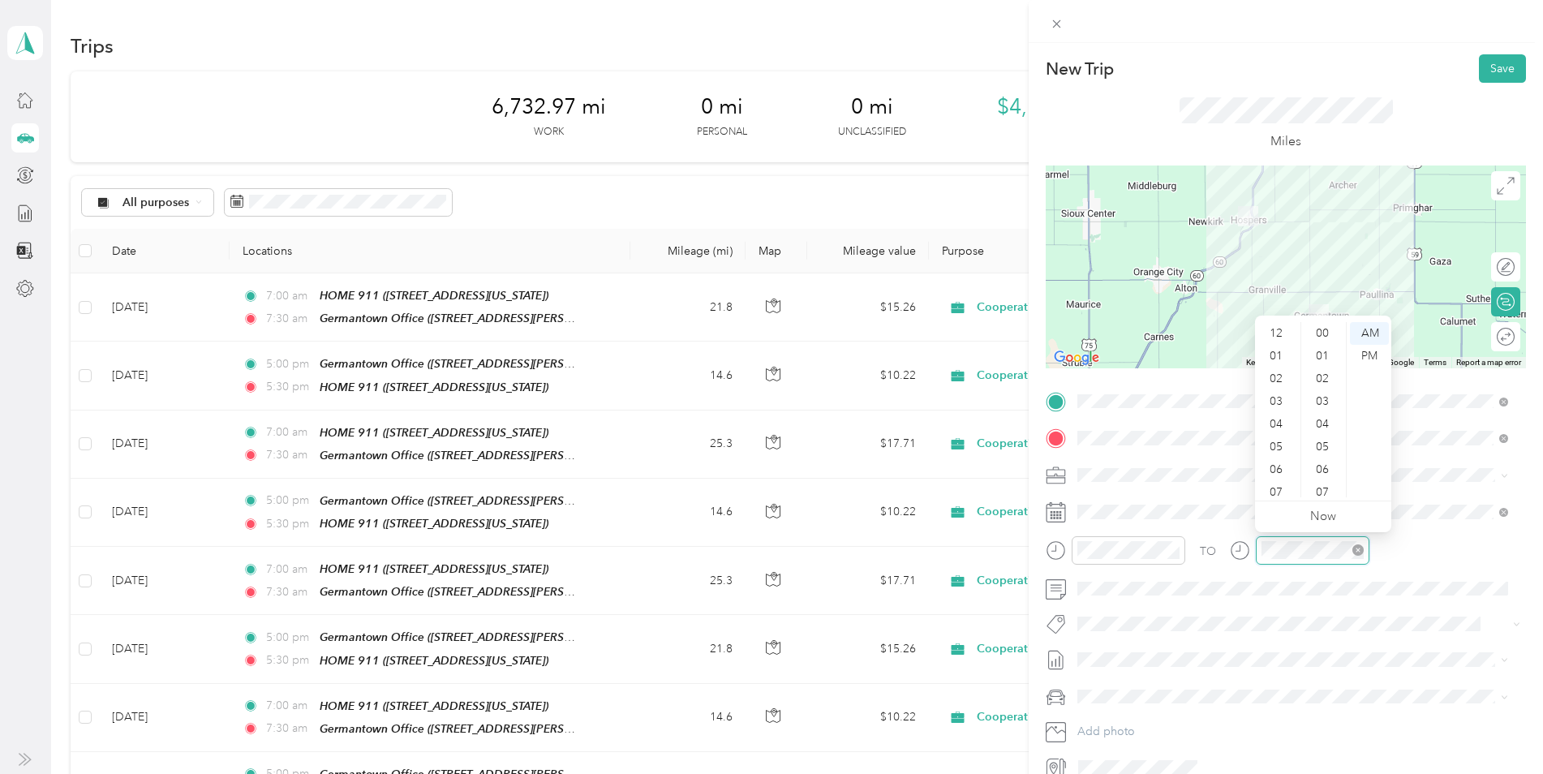
scroll to position [97, 0]
click at [1277, 351] on div "05" at bounding box center [1277, 349] width 39 height 23
click at [1325, 436] on div "30" at bounding box center [1323, 434] width 39 height 23
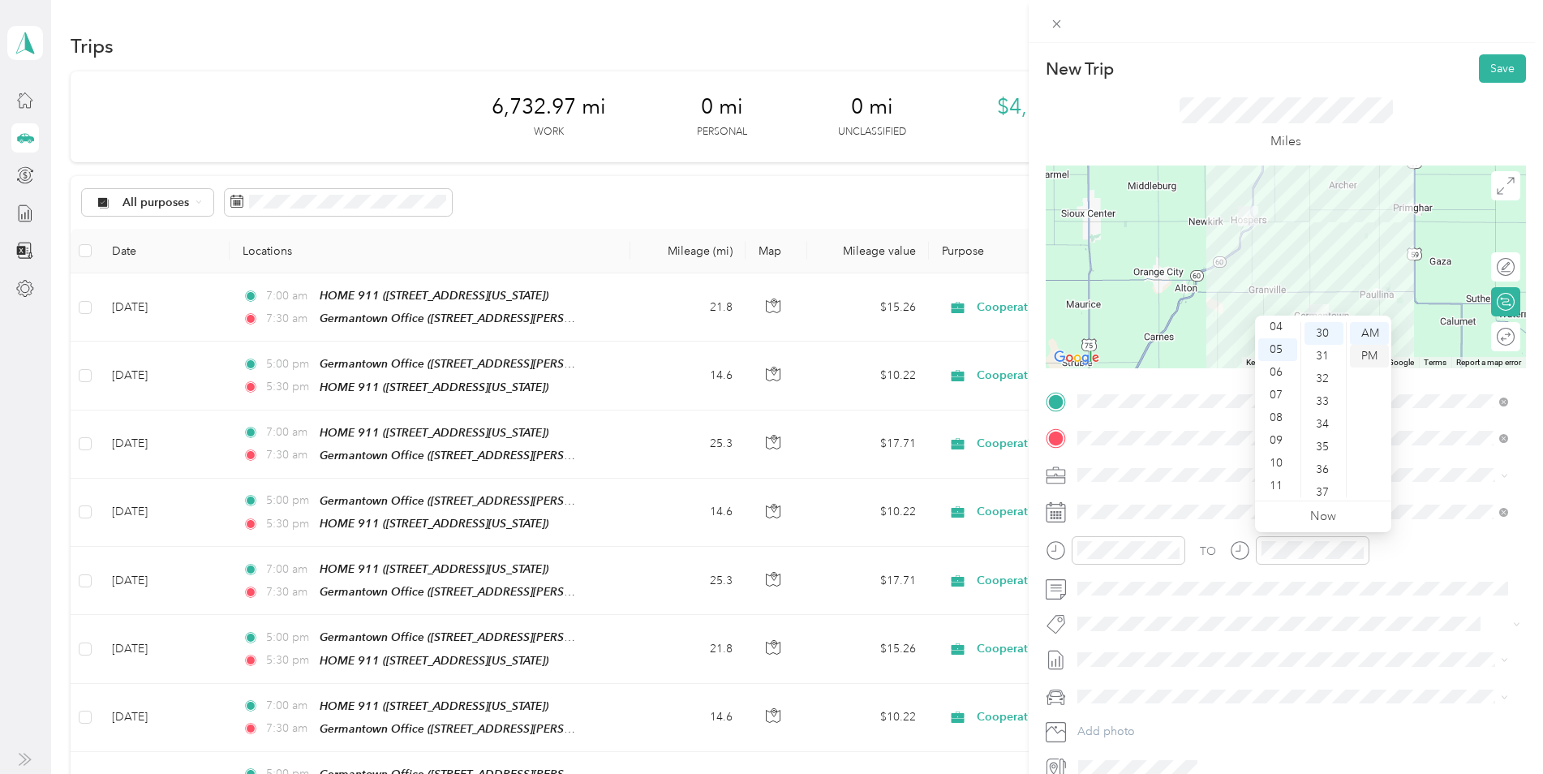
click at [1363, 356] on div "PM" at bounding box center [1369, 356] width 39 height 23
click at [1496, 267] on div "Edit route" at bounding box center [1453, 267] width 121 height 17
click at [1488, 270] on div at bounding box center [1497, 267] width 34 height 17
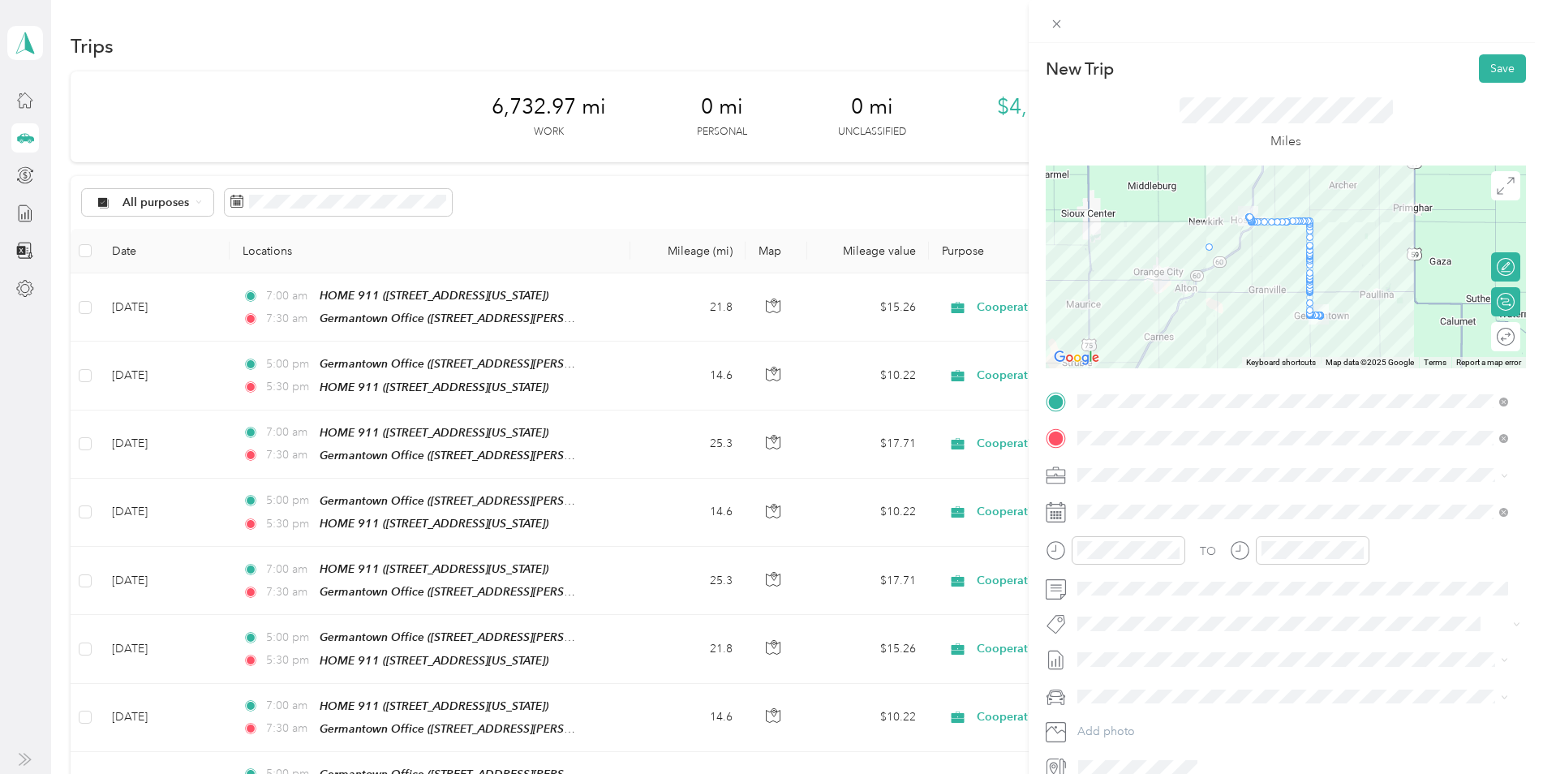
drag, startPoint x: 1244, startPoint y: 222, endPoint x: 1203, endPoint y: 252, distance: 51.1
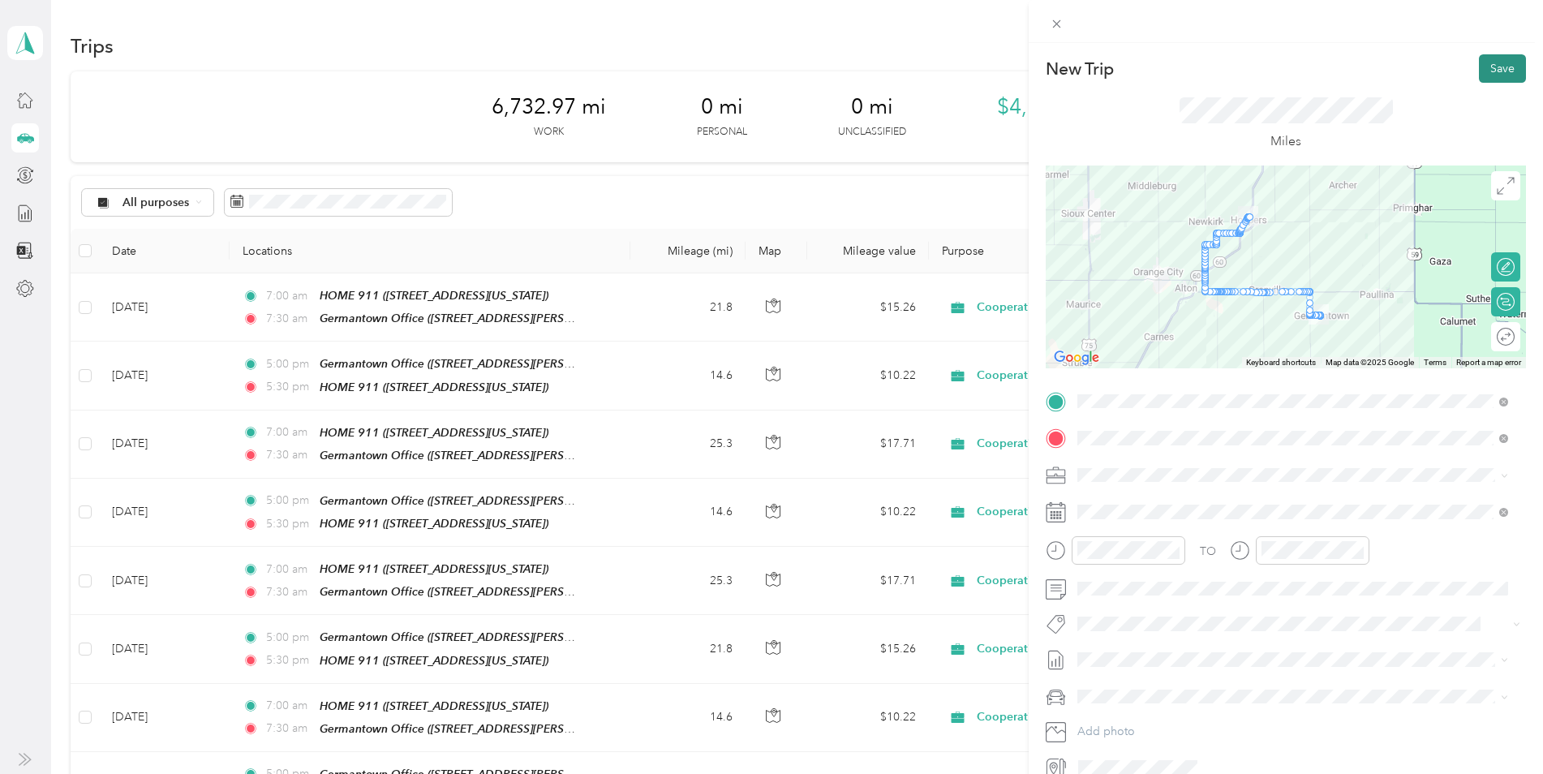
click at [1491, 62] on button "Save" at bounding box center [1502, 68] width 47 height 28
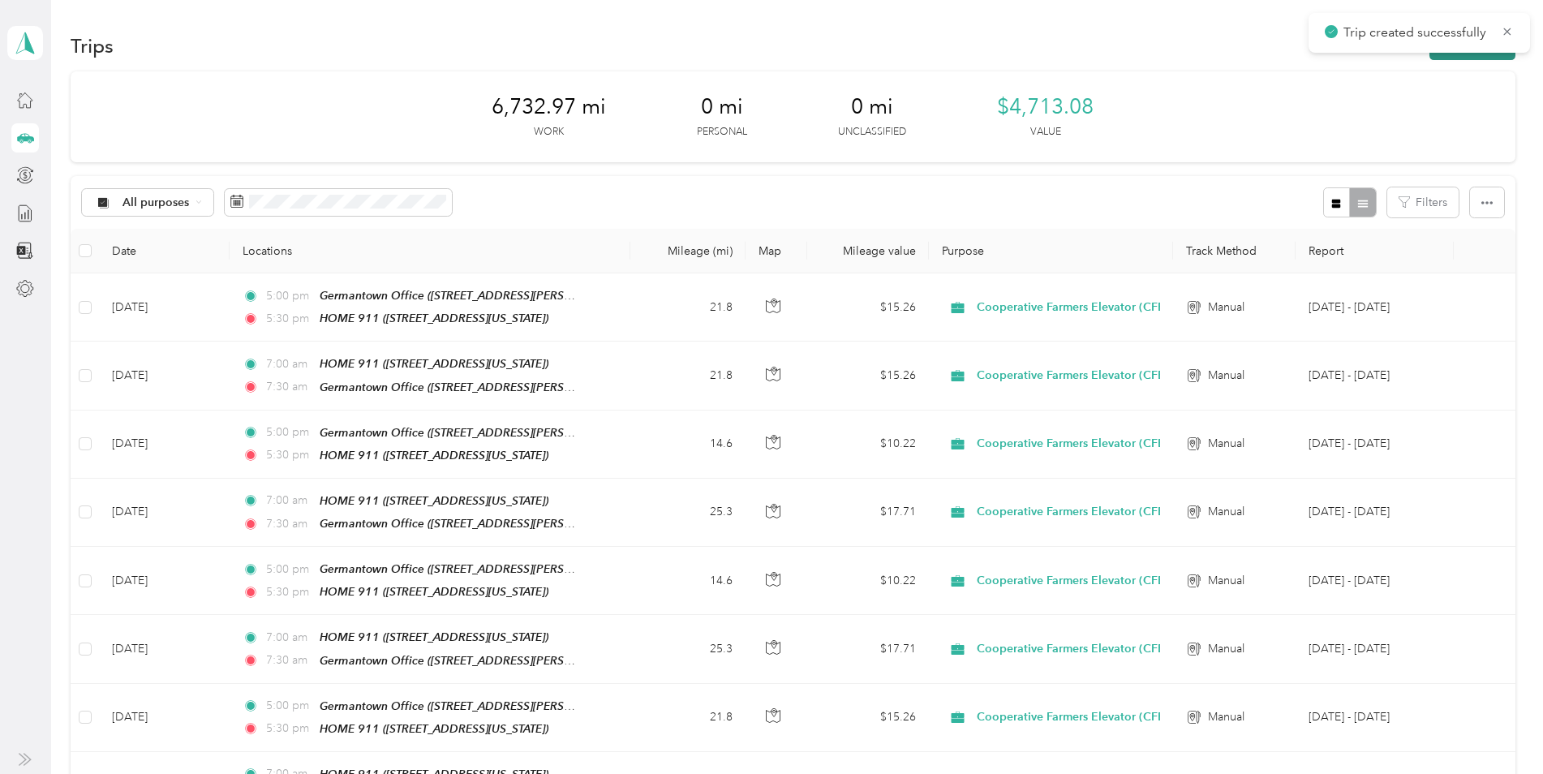
click at [1462, 57] on button "New trip" at bounding box center [1472, 46] width 86 height 28
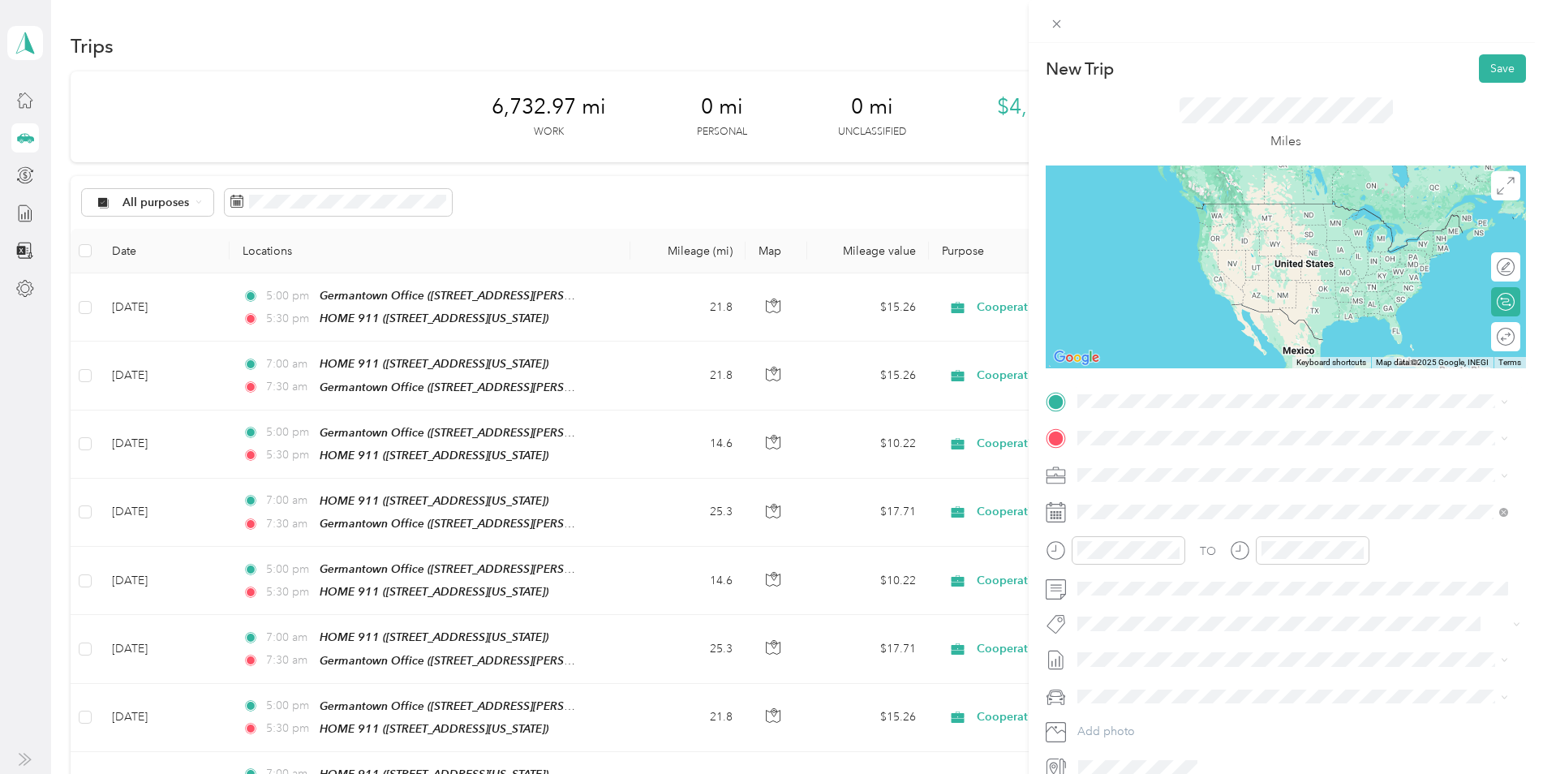
click at [1179, 528] on div "HOME 911 110 Walnut Street, 51238, Hospers, Iowa, United States" at bounding box center [1189, 529] width 162 height 34
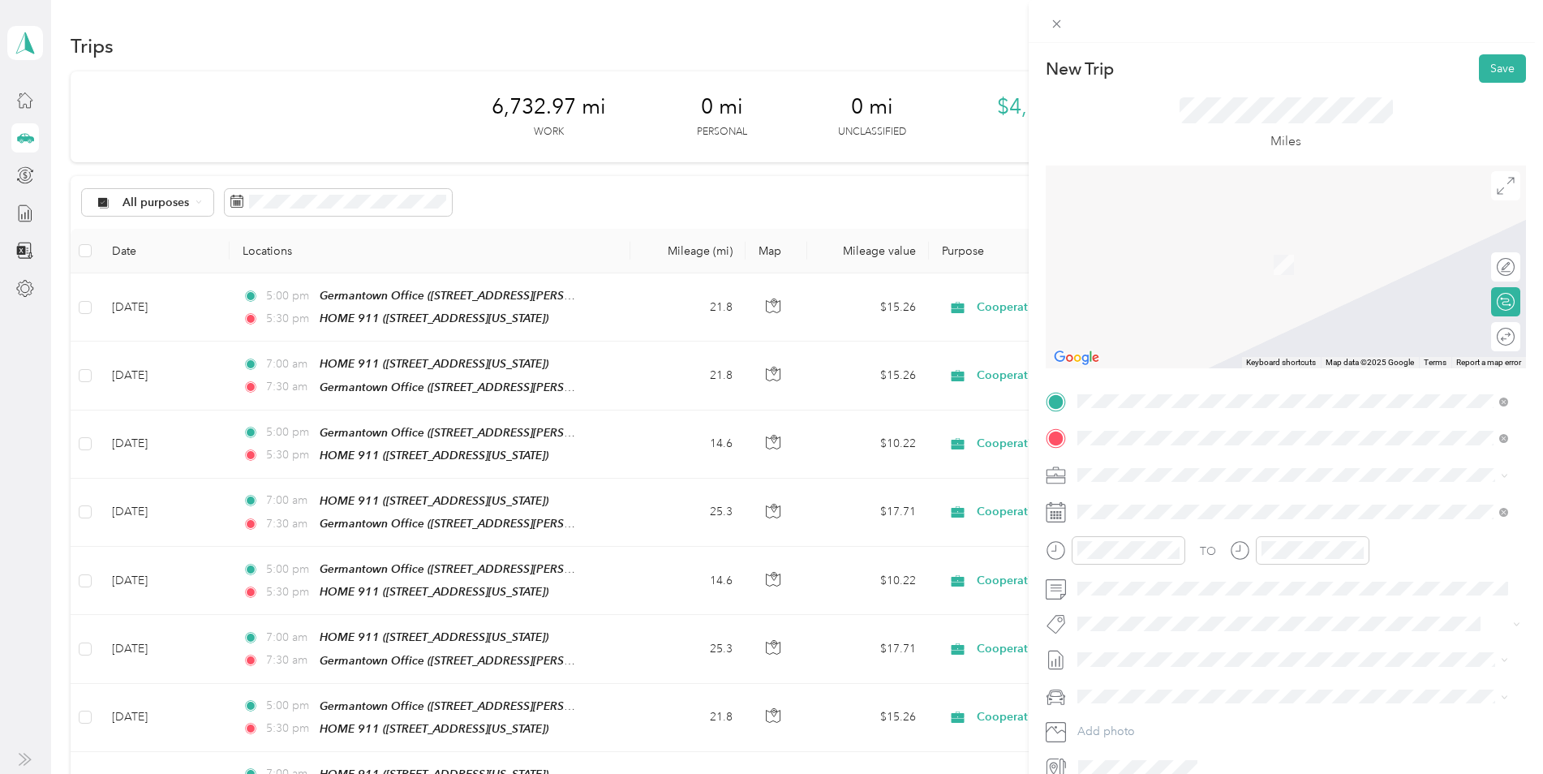
click at [1185, 615] on strong "Germantown Office" at bounding box center [1216, 619] width 105 height 15
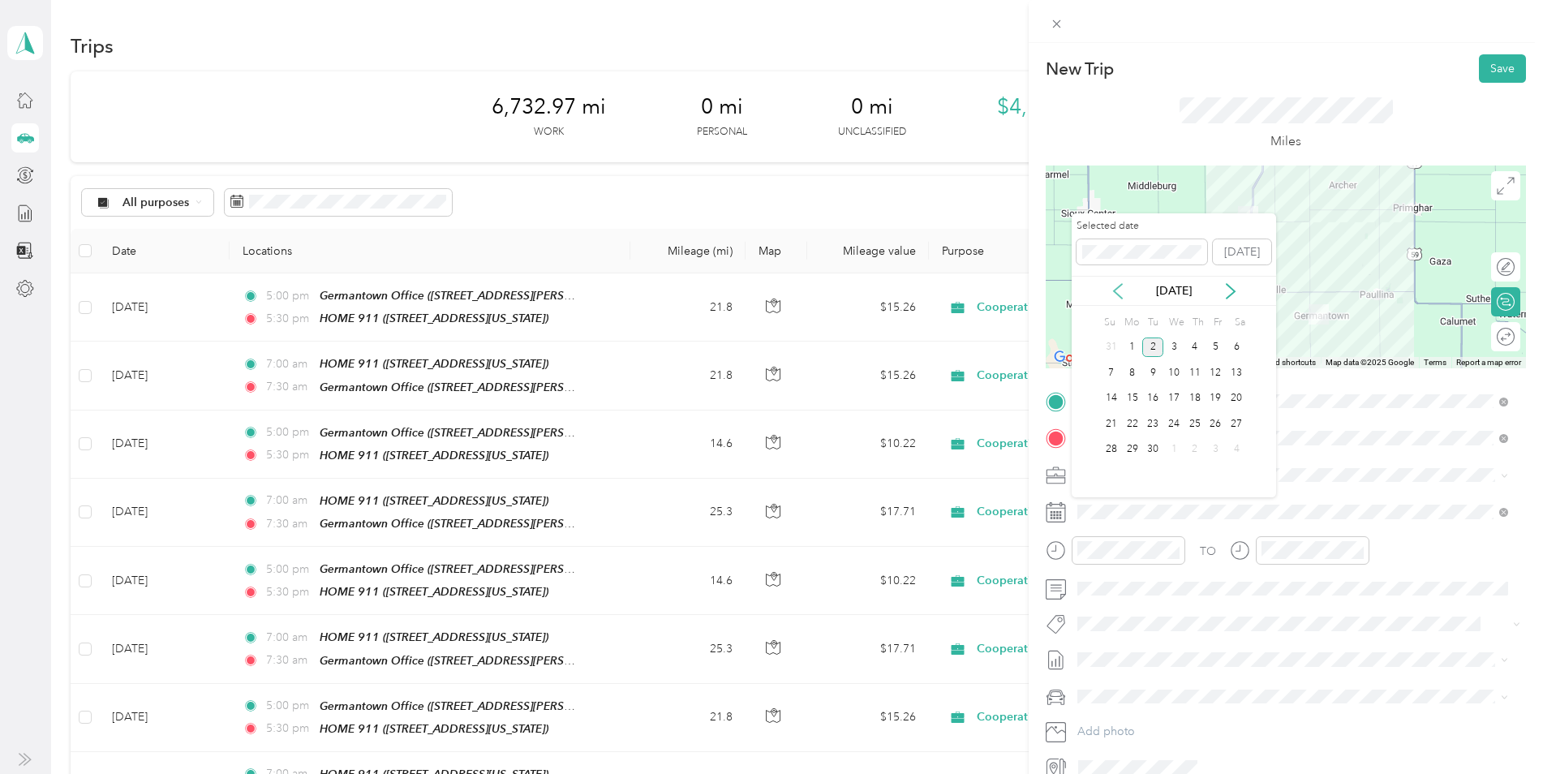
click at [1121, 288] on icon at bounding box center [1118, 291] width 16 height 16
click at [1206, 447] on div "29" at bounding box center [1215, 450] width 21 height 20
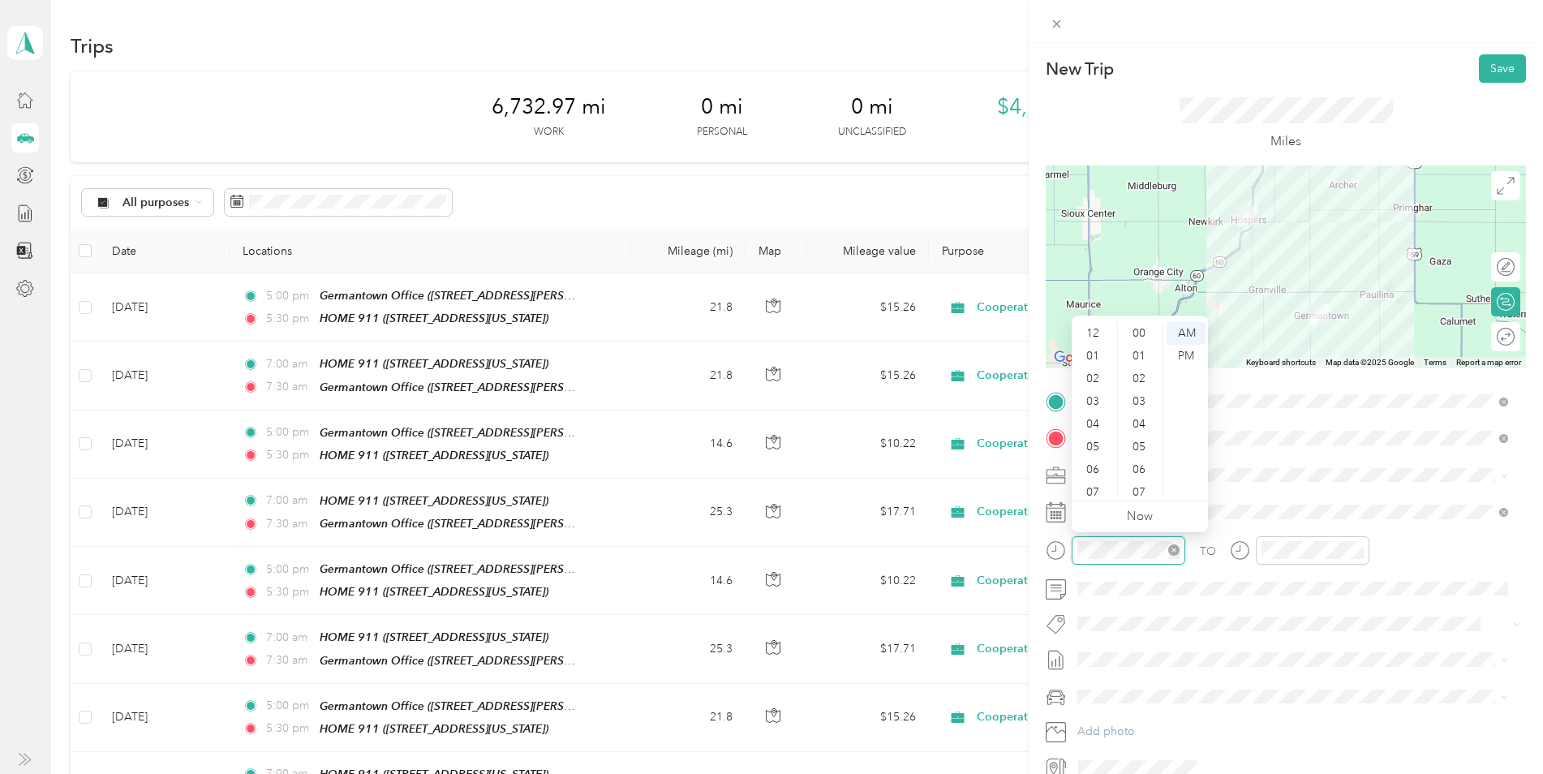
scroll to position [97, 0]
click at [1096, 391] on div "07" at bounding box center [1094, 395] width 39 height 23
click at [1139, 328] on div "00" at bounding box center [1140, 333] width 39 height 23
click at [1191, 333] on div "AM" at bounding box center [1185, 333] width 39 height 23
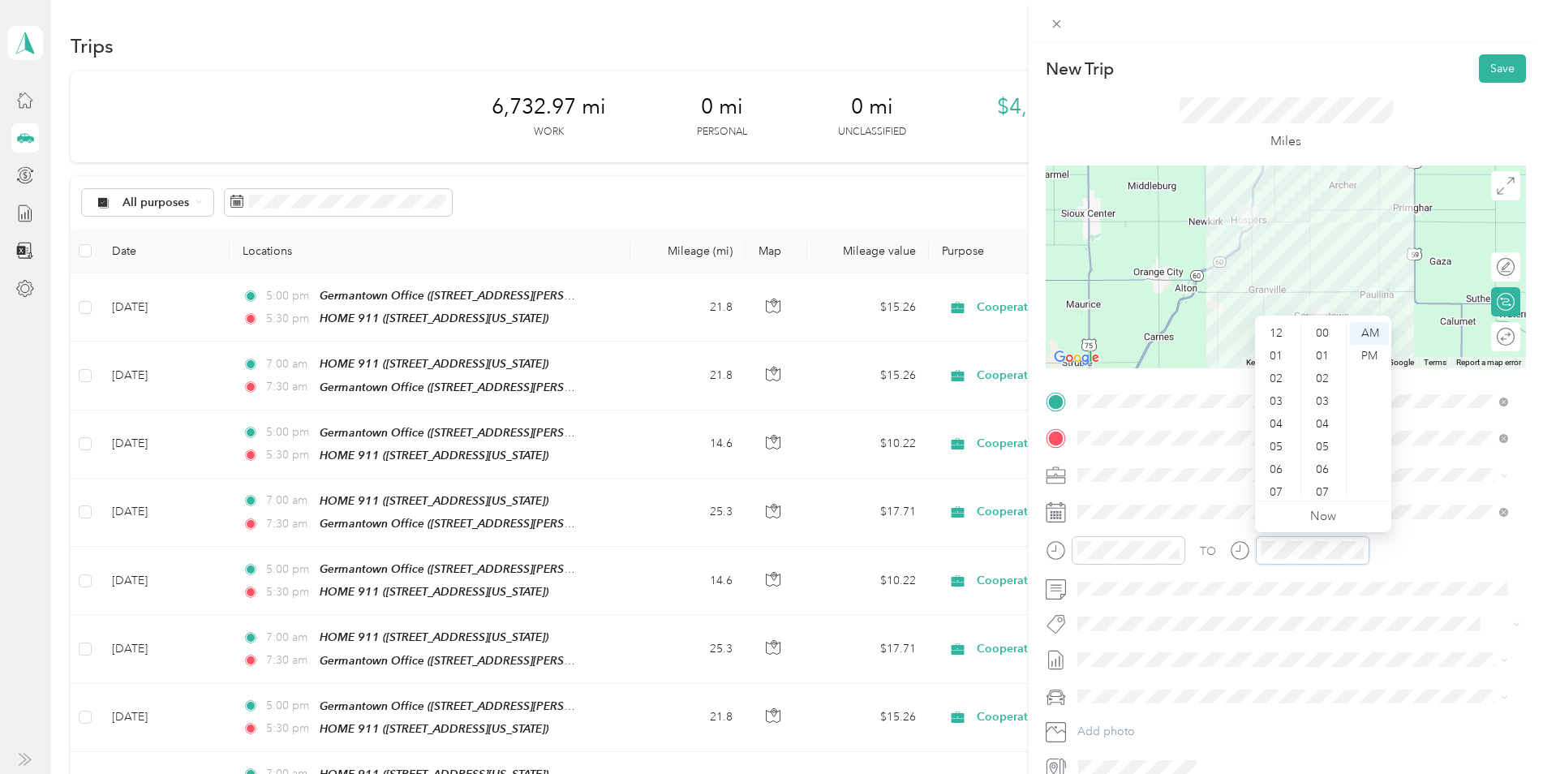
scroll to position [97, 0]
click at [1277, 394] on div "07" at bounding box center [1277, 395] width 39 height 23
click at [1326, 406] on div "30" at bounding box center [1323, 411] width 39 height 23
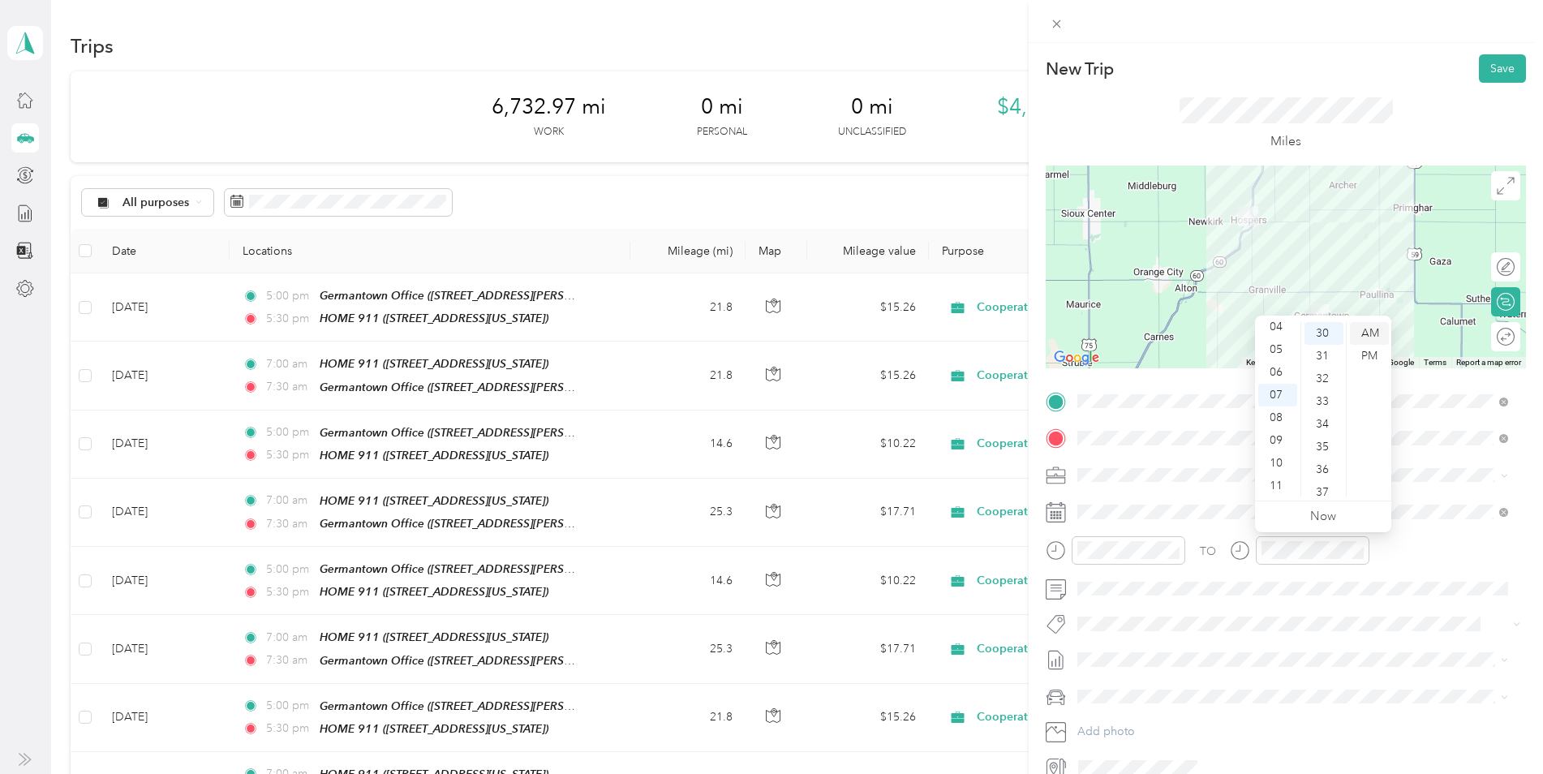
click at [1374, 333] on div "AM" at bounding box center [1369, 333] width 39 height 23
click at [1494, 270] on div at bounding box center [1497, 267] width 34 height 17
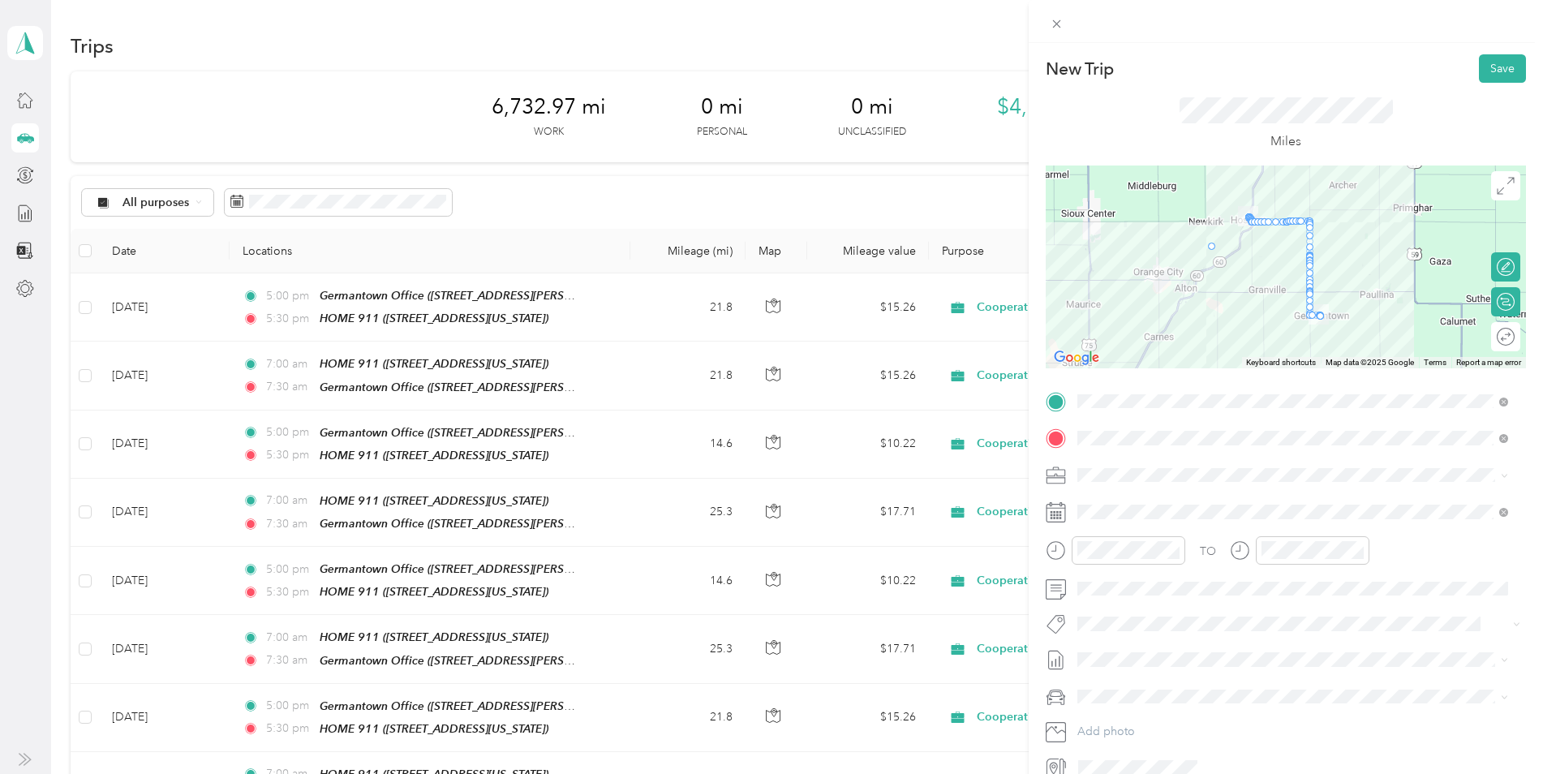
drag, startPoint x: 1243, startPoint y: 221, endPoint x: 1200, endPoint y: 246, distance: 49.8
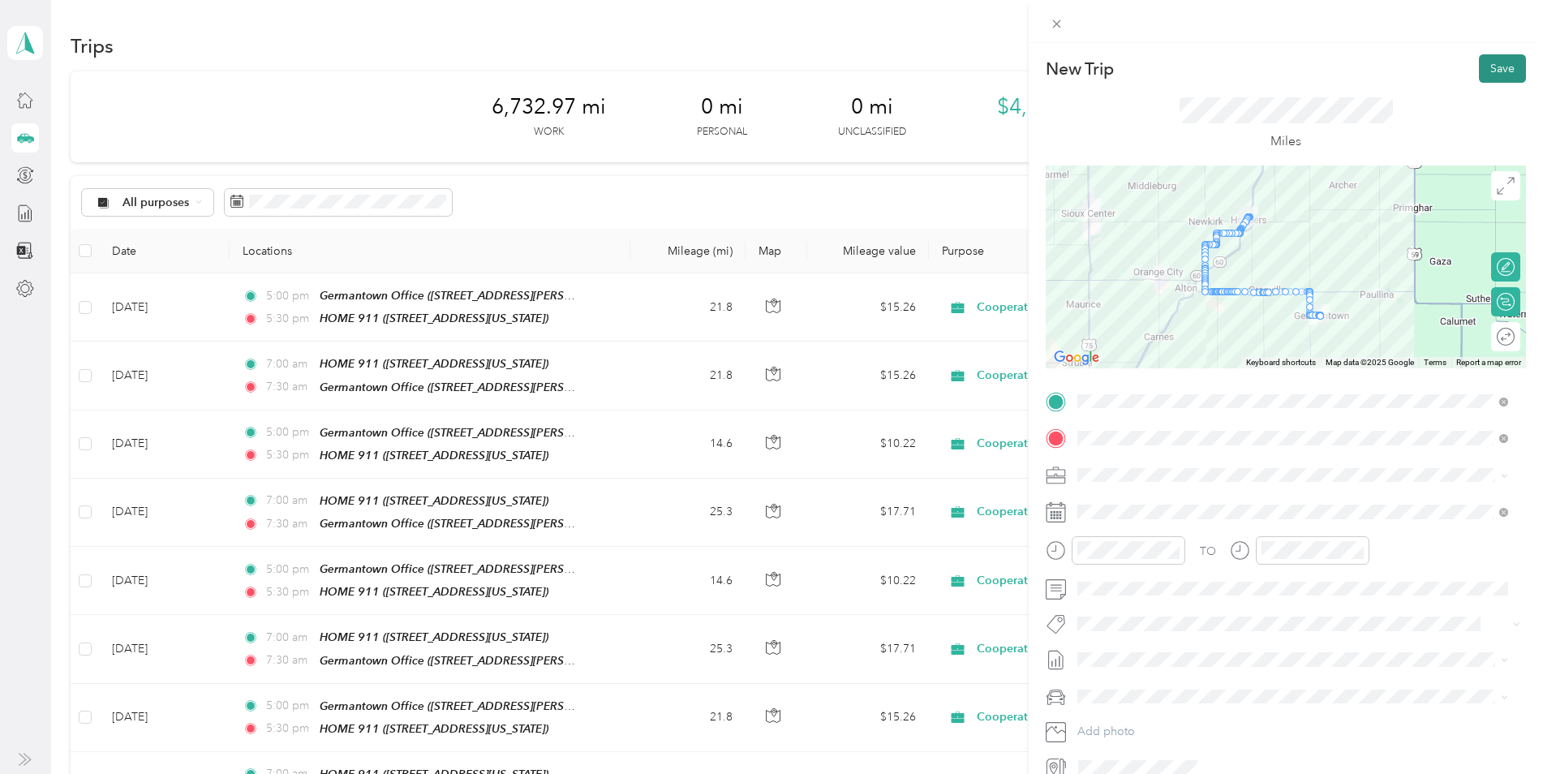
click at [1488, 70] on button "Save" at bounding box center [1502, 68] width 47 height 28
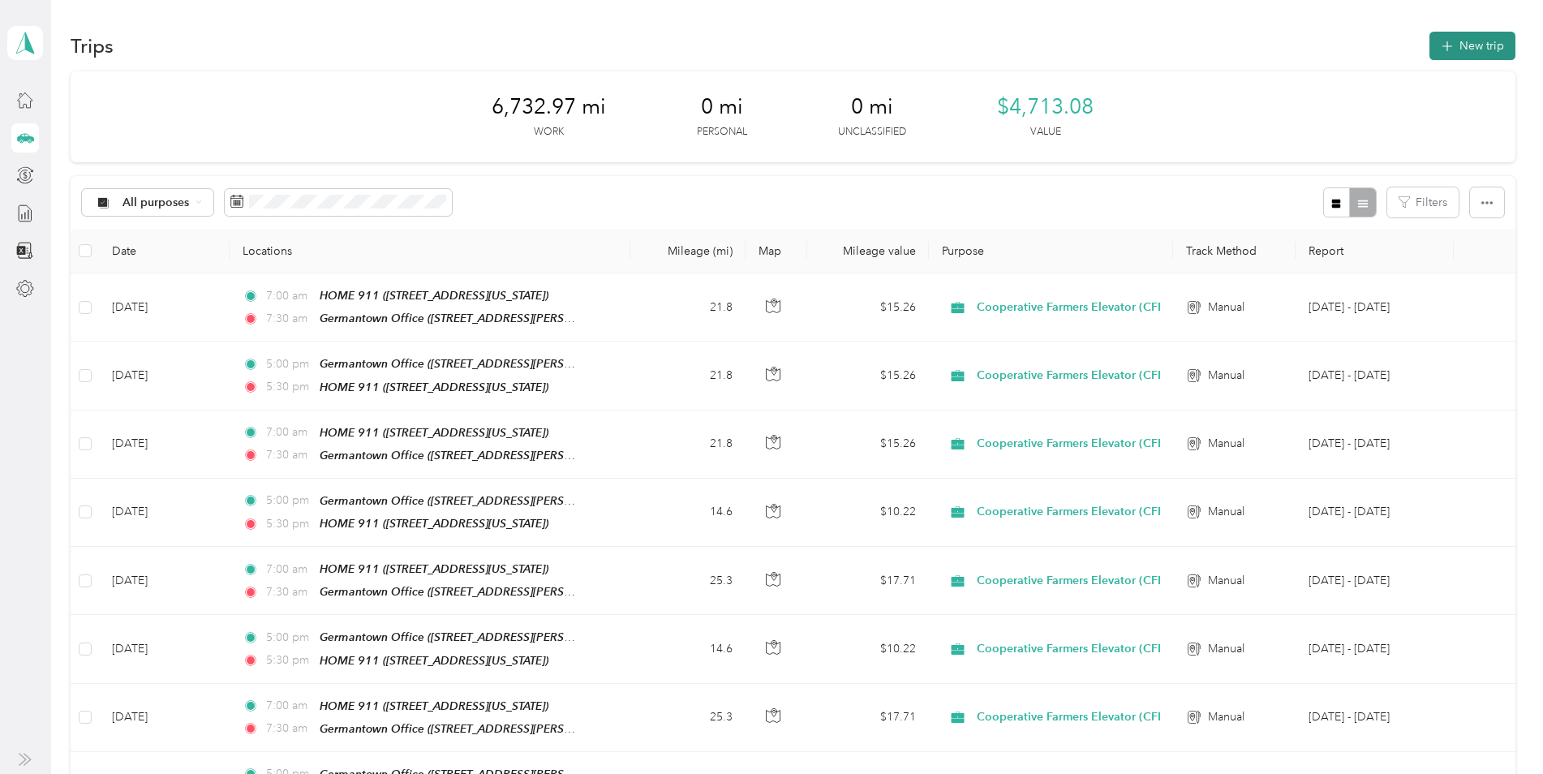
click at [1464, 41] on button "New trip" at bounding box center [1472, 46] width 86 height 28
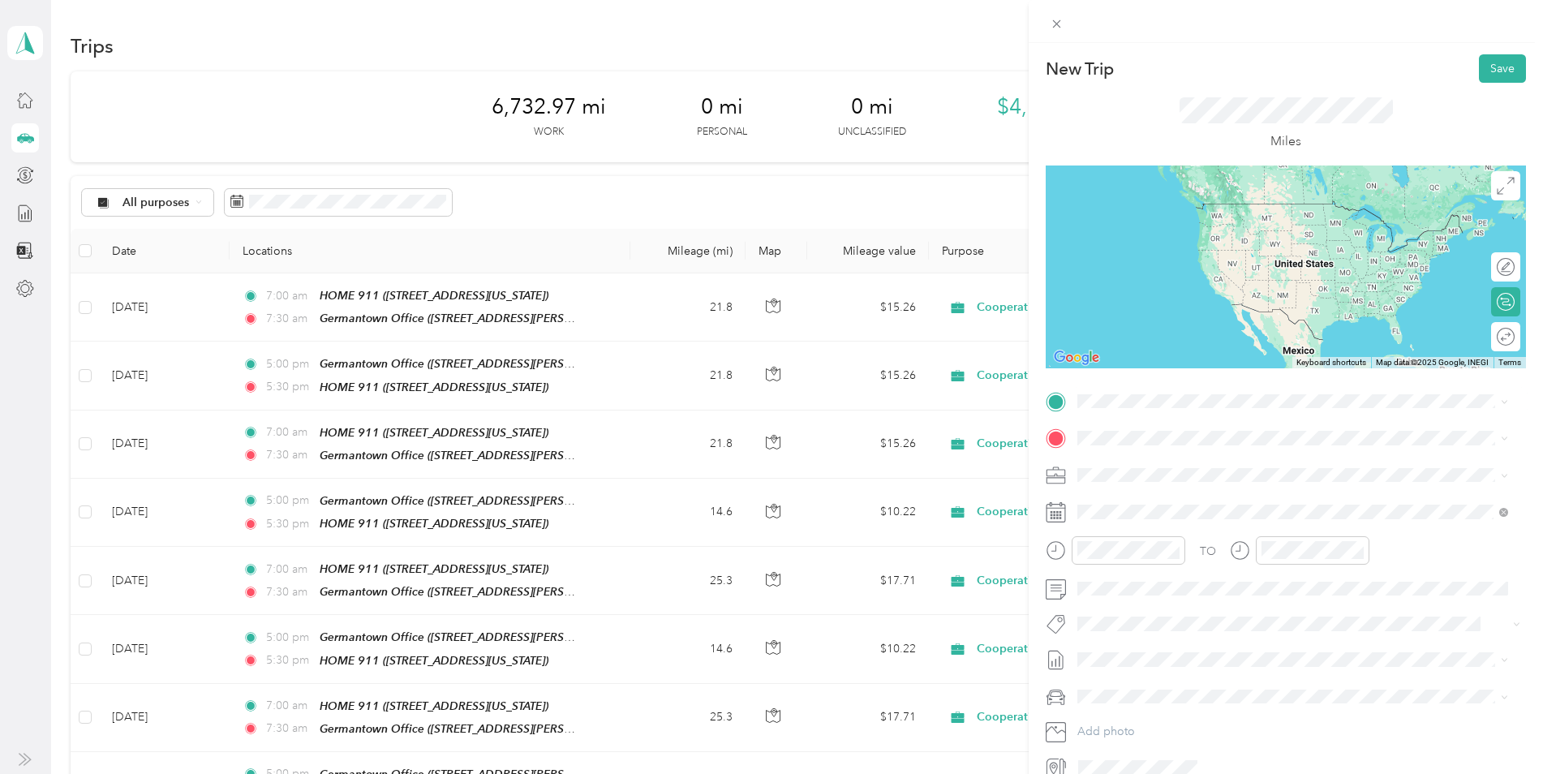
click at [1174, 586] on div "TEAM Germantown Office 4807 Miller Alley, 51046, Paullina, Iowa, United States" at bounding box center [1234, 589] width 252 height 40
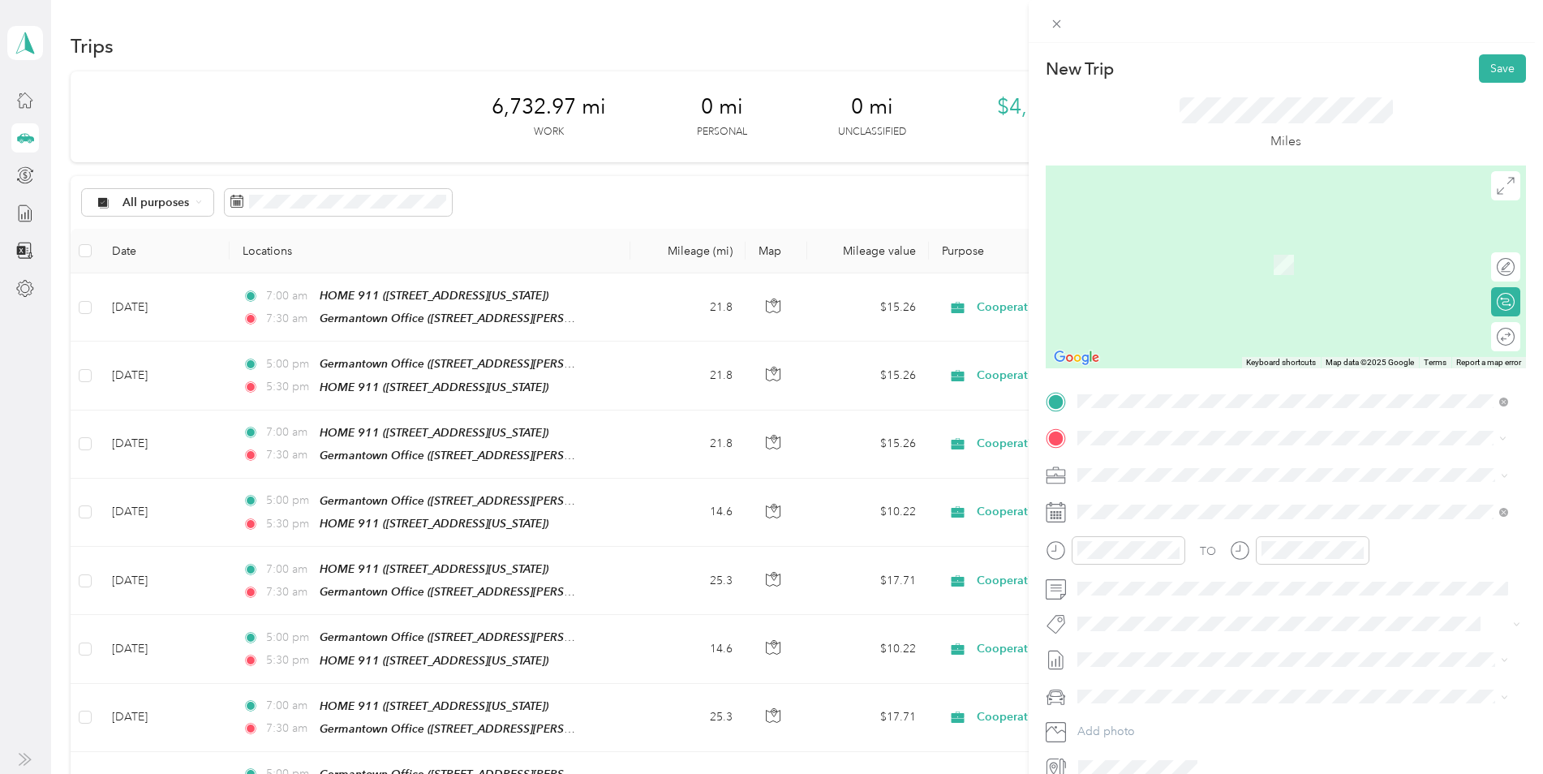
click at [1170, 566] on div "HOME 911 110 Walnut Street, 51238, Hospers, Iowa, United States" at bounding box center [1189, 569] width 162 height 34
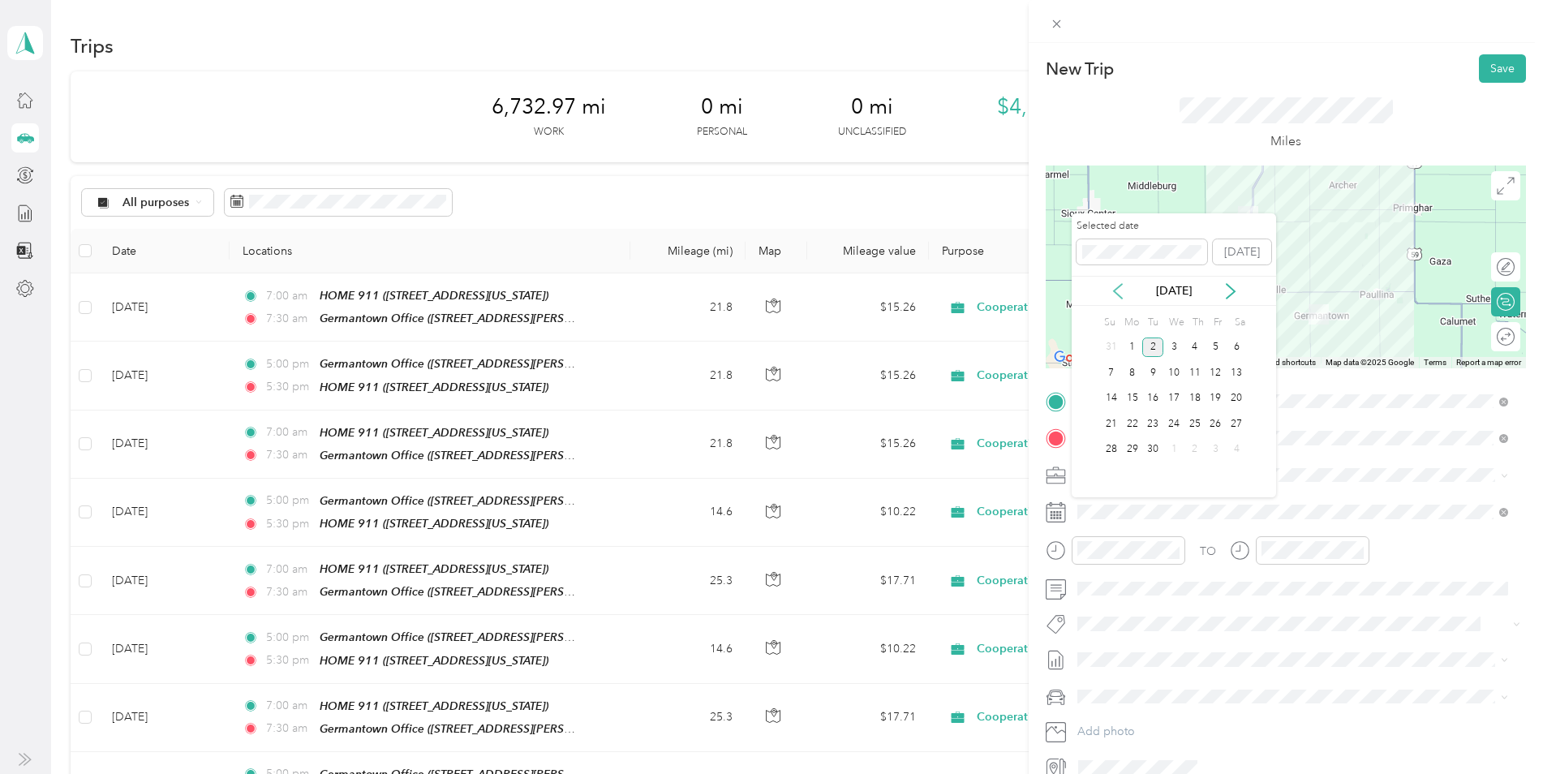
click at [1123, 297] on icon at bounding box center [1118, 291] width 16 height 16
click at [1216, 447] on div "29" at bounding box center [1215, 450] width 21 height 20
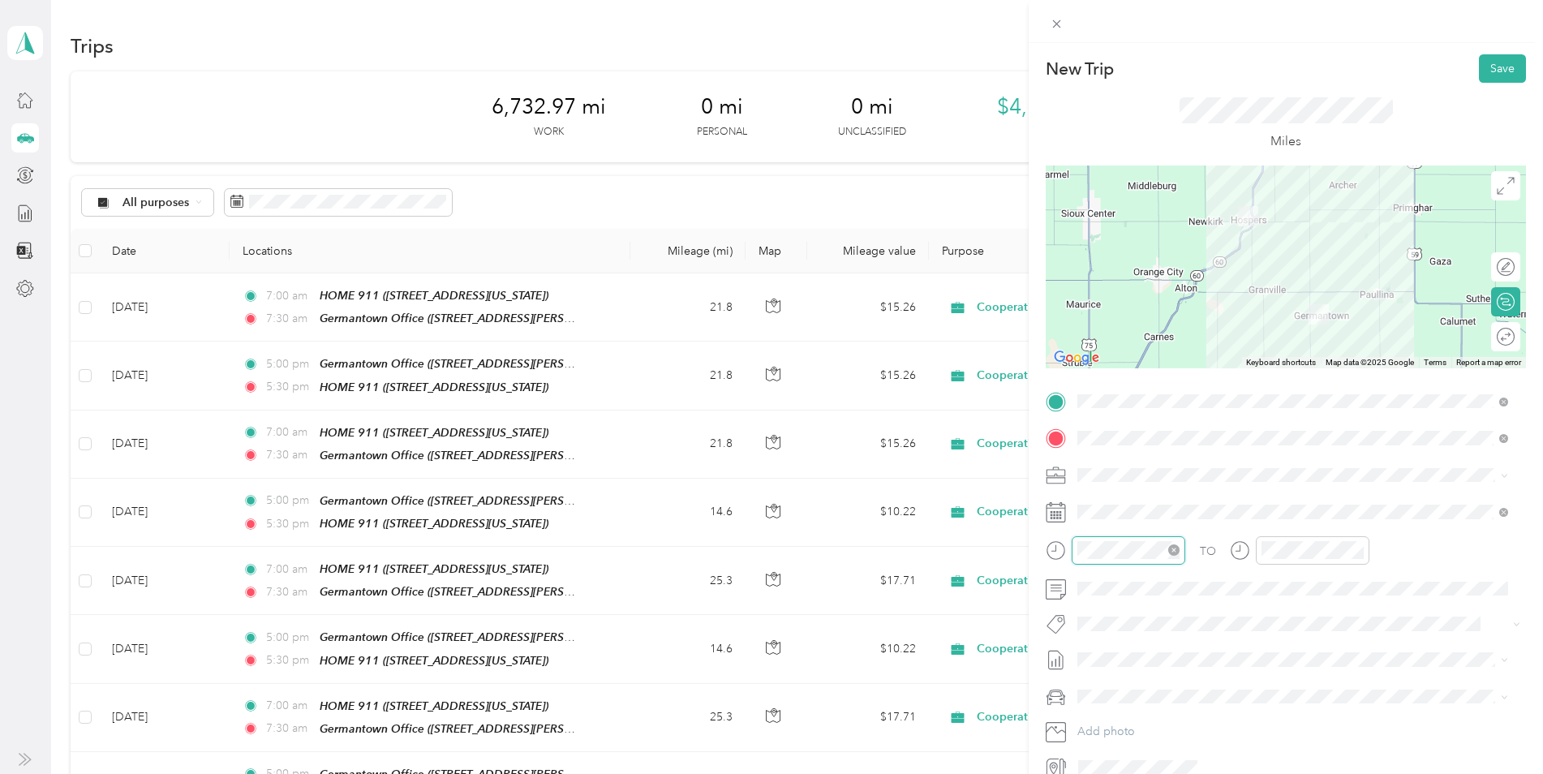
scroll to position [97, 0]
click at [1101, 352] on div "05" at bounding box center [1094, 349] width 39 height 23
click at [1133, 332] on div "00" at bounding box center [1140, 333] width 39 height 23
click at [1180, 357] on div "PM" at bounding box center [1185, 356] width 39 height 23
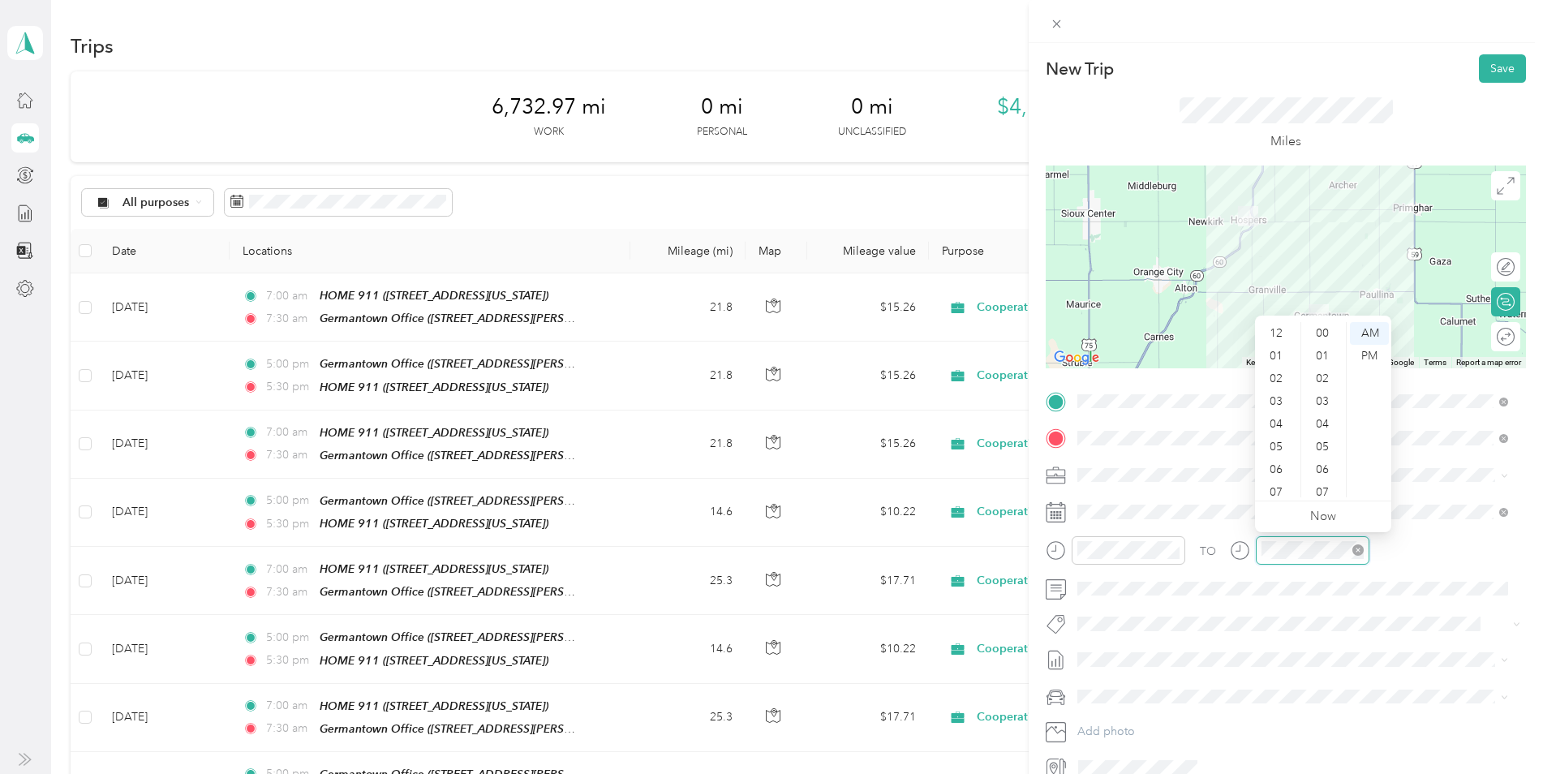
scroll to position [97, 0]
click at [1277, 346] on div "05" at bounding box center [1277, 349] width 39 height 23
click at [1327, 465] on div "30" at bounding box center [1323, 469] width 39 height 23
click at [1370, 358] on div "PM" at bounding box center [1369, 356] width 39 height 23
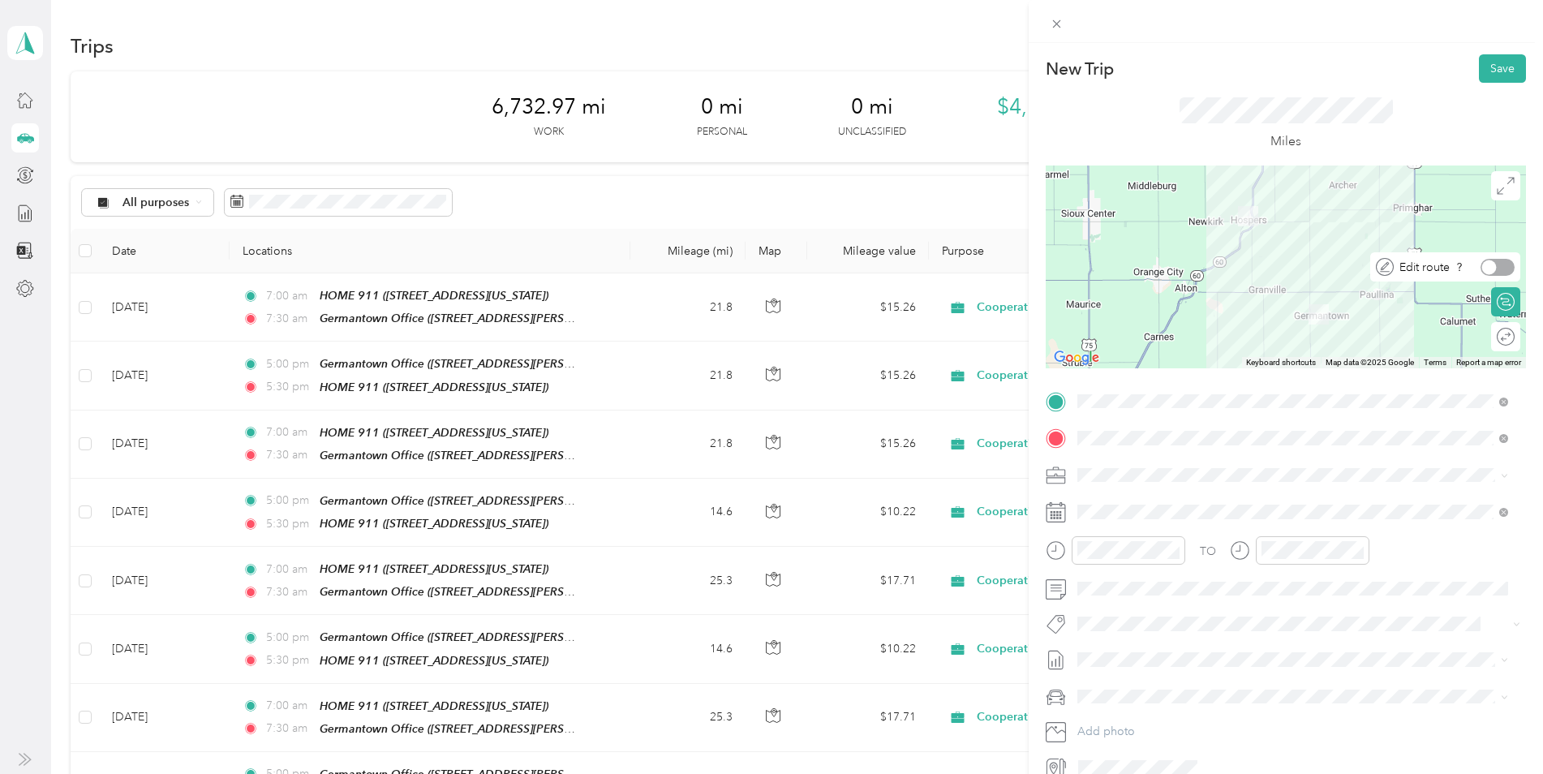
click at [1496, 264] on div at bounding box center [1497, 267] width 34 height 17
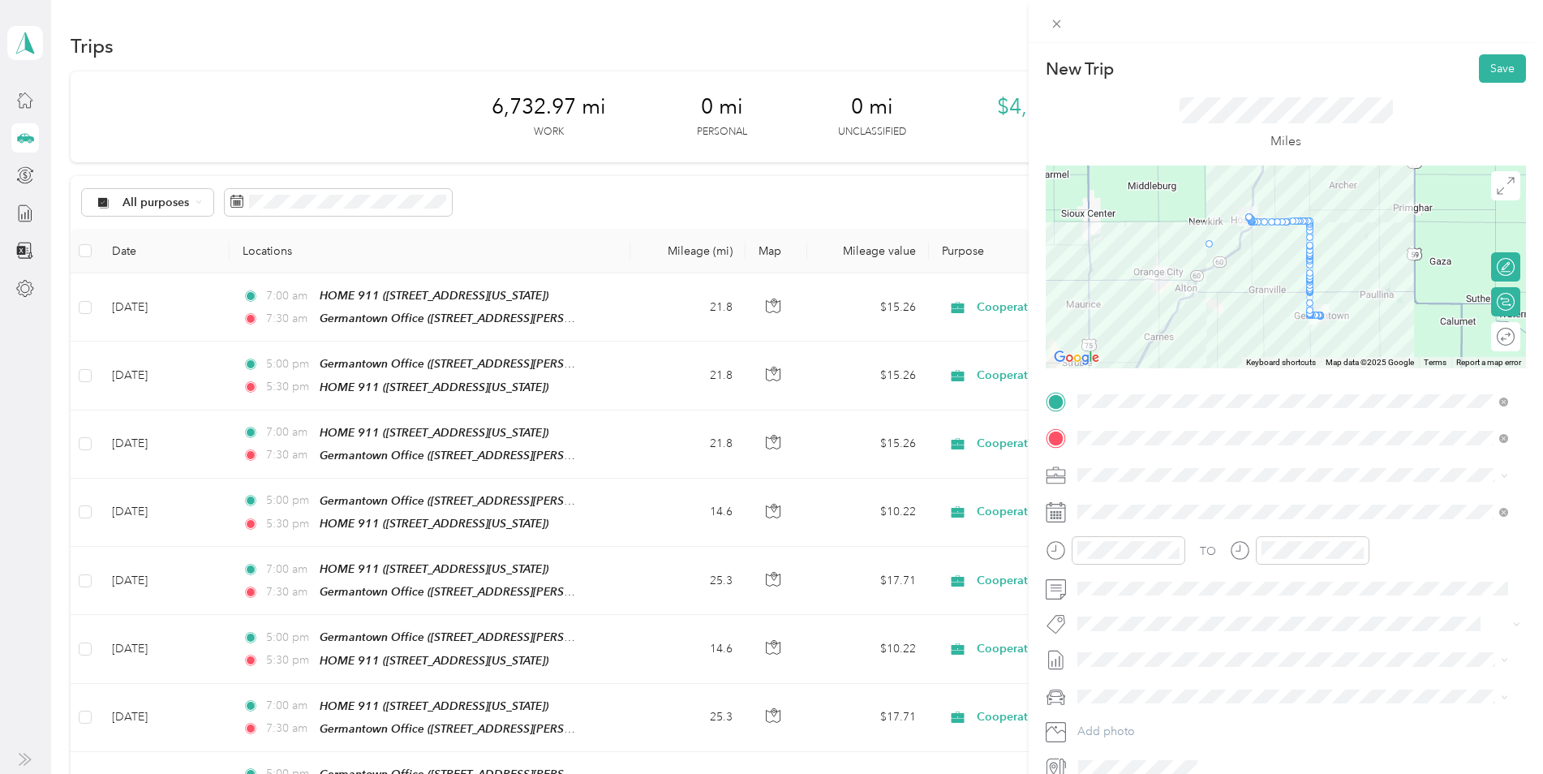
drag, startPoint x: 1246, startPoint y: 221, endPoint x: 1203, endPoint y: 247, distance: 49.8
drag, startPoint x: 1201, startPoint y: 245, endPoint x: 1195, endPoint y: 219, distance: 26.8
drag, startPoint x: 1200, startPoint y: 219, endPoint x: 1246, endPoint y: 221, distance: 46.3
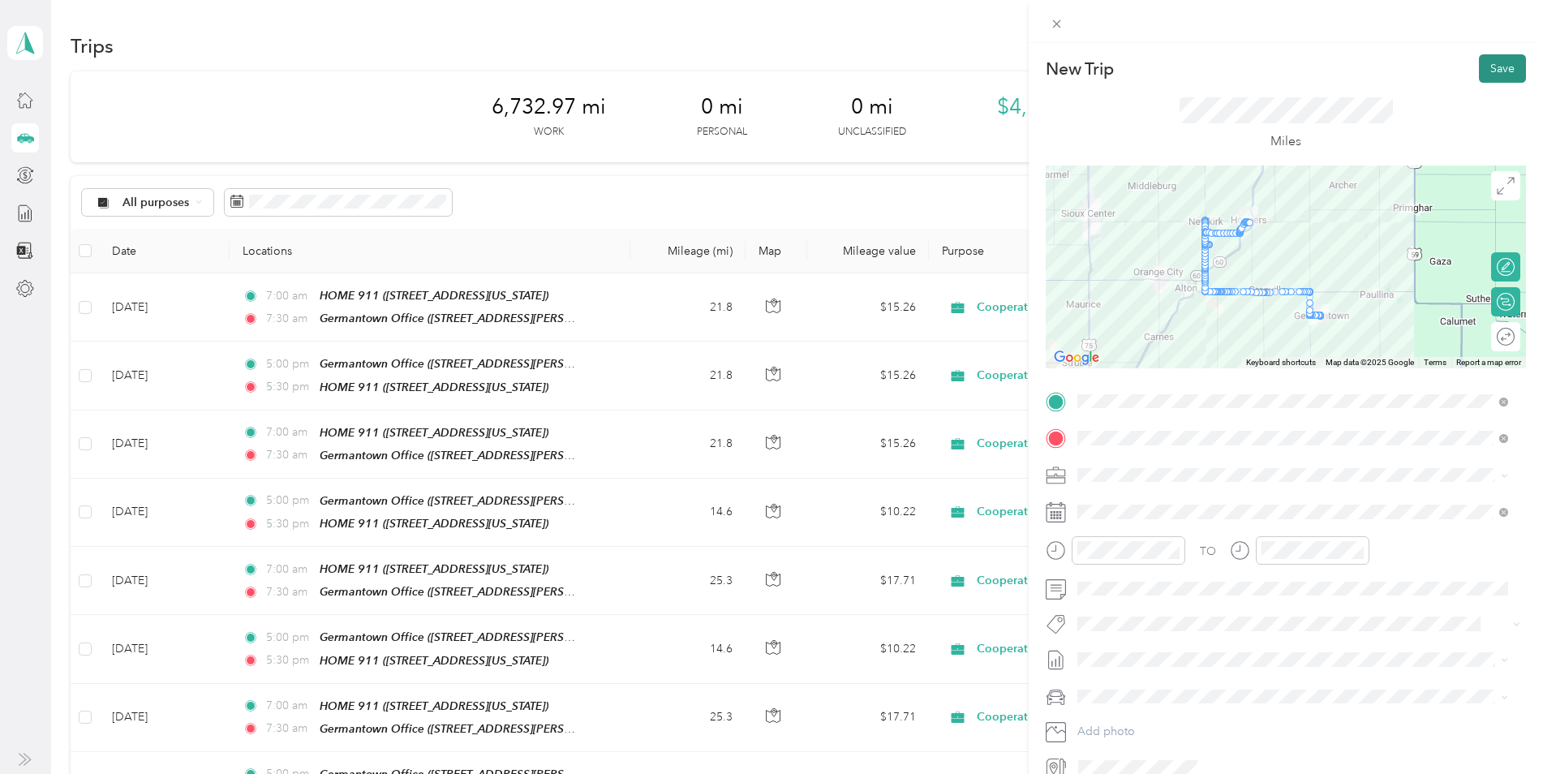
click at [1489, 70] on button "Save" at bounding box center [1502, 68] width 47 height 28
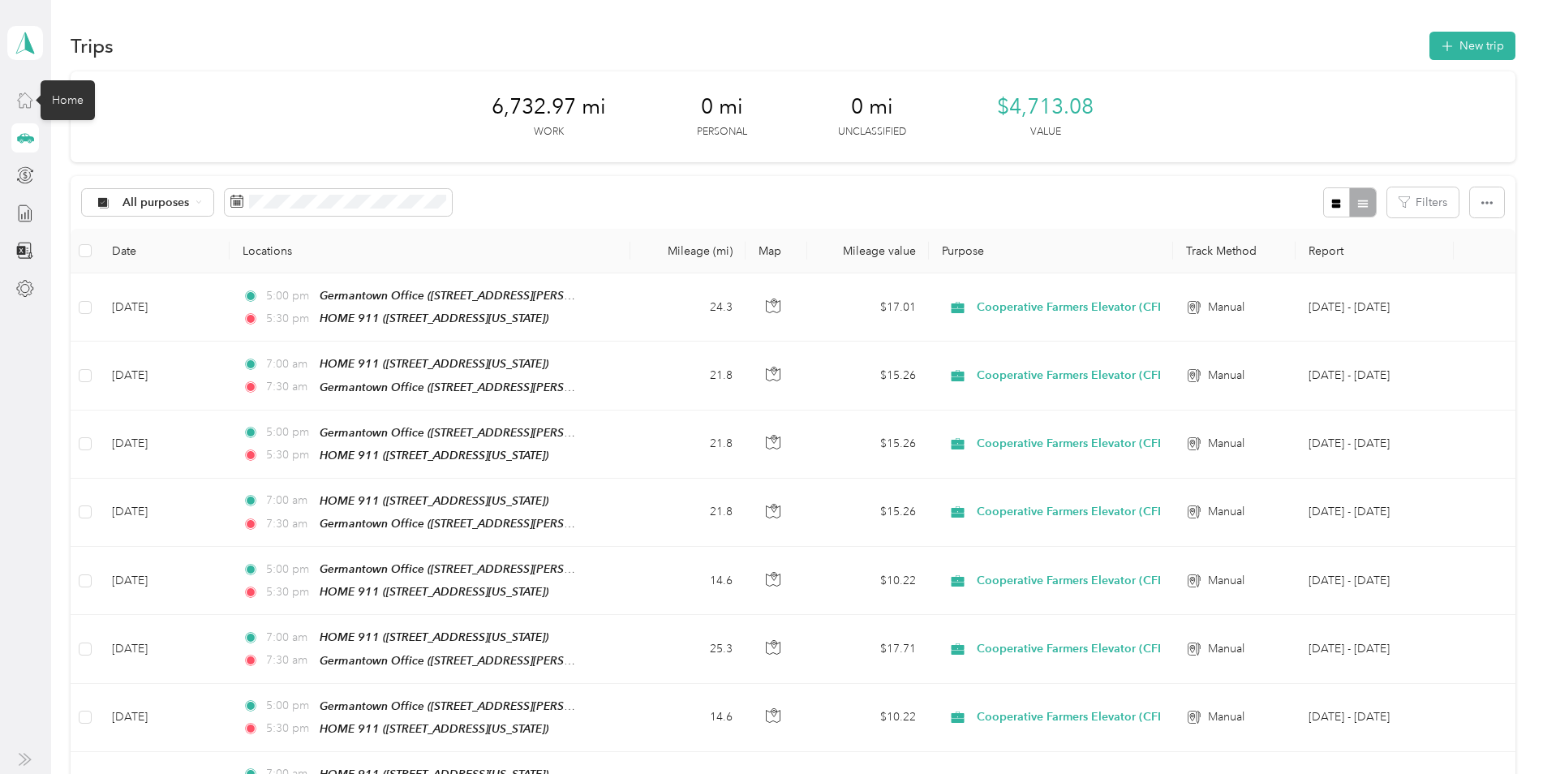
click at [25, 102] on icon at bounding box center [25, 100] width 18 height 18
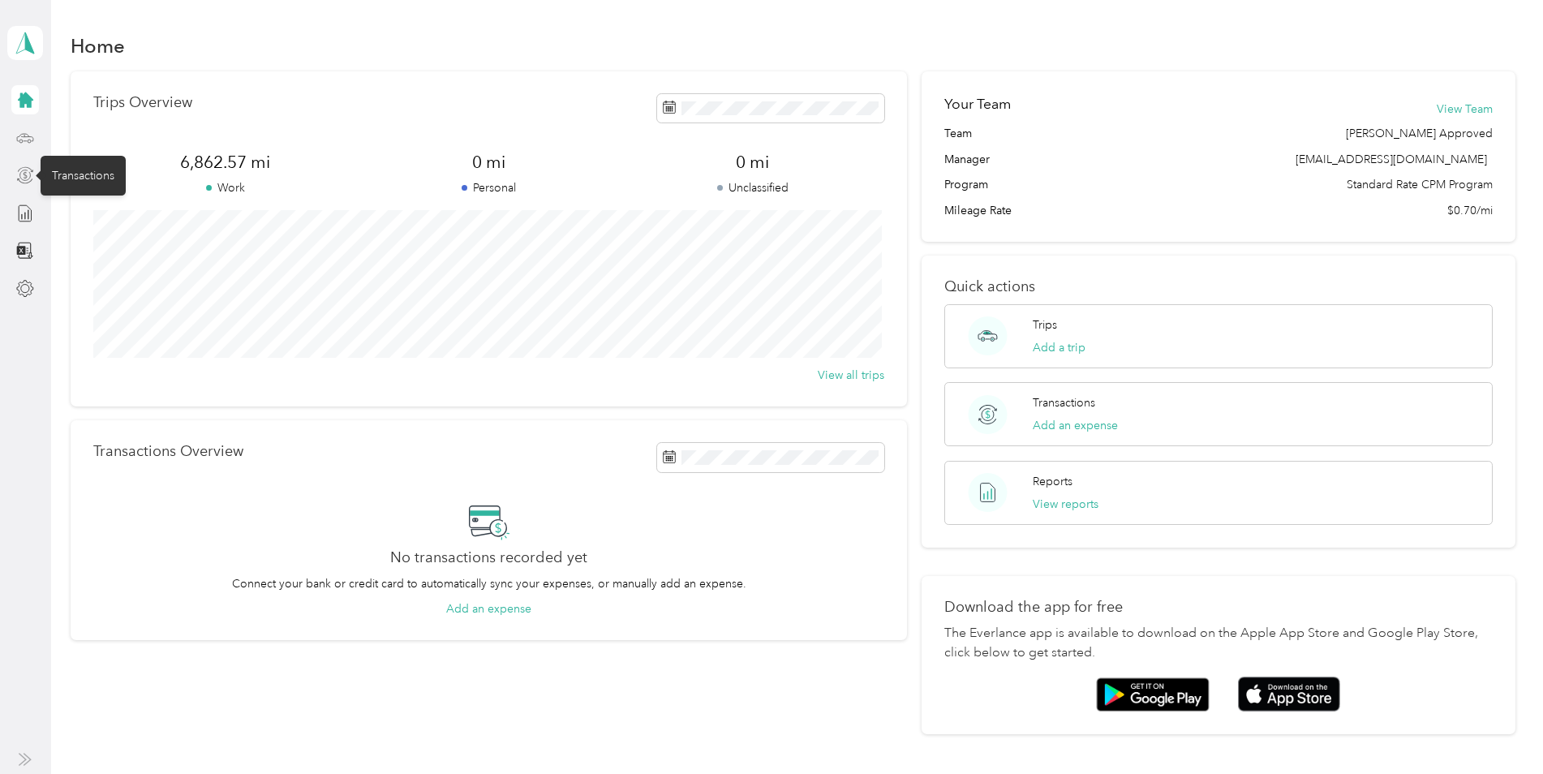
click at [27, 177] on icon at bounding box center [26, 175] width 4 height 7
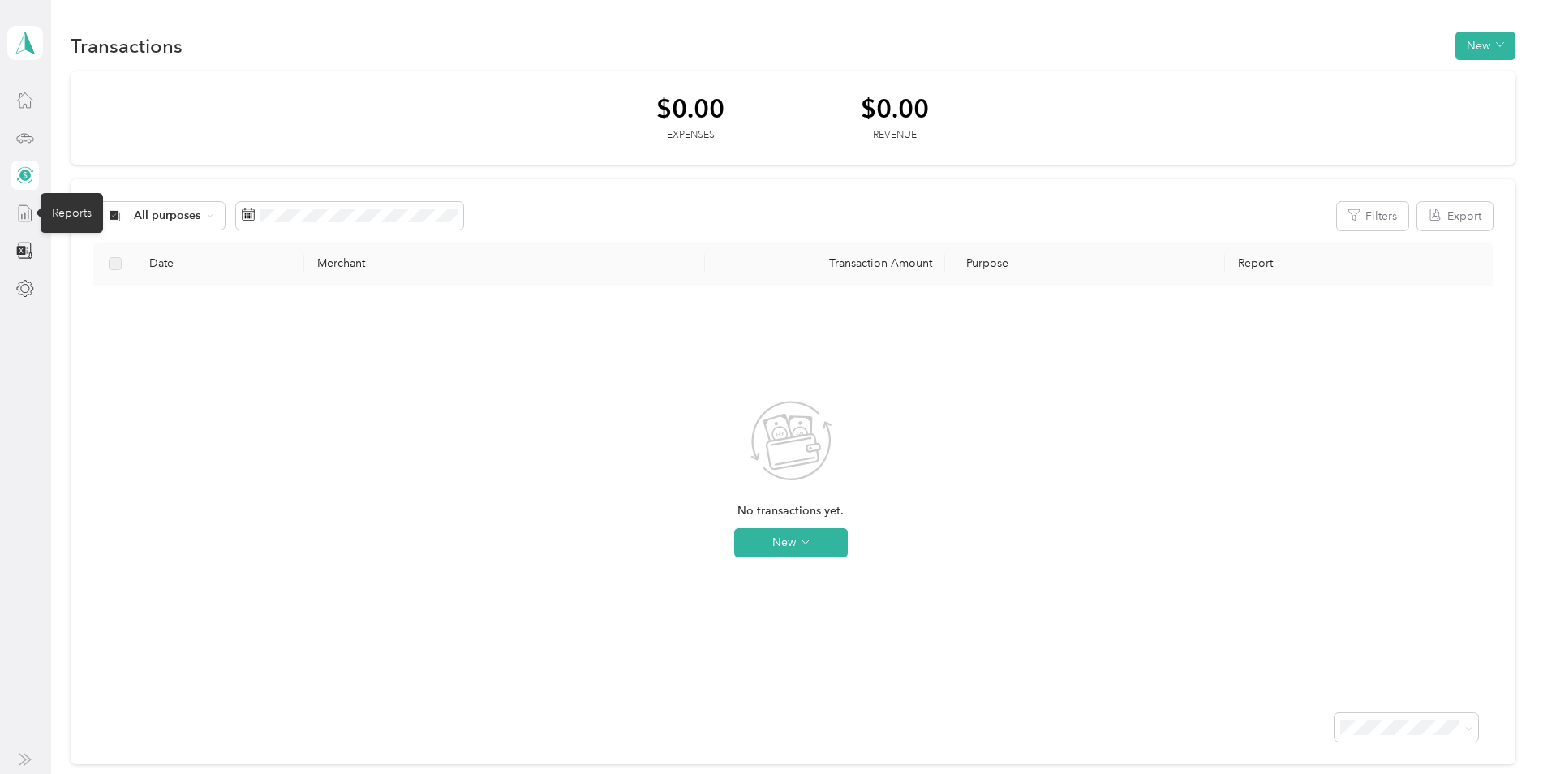
click at [25, 213] on line at bounding box center [25, 216] width 0 height 6
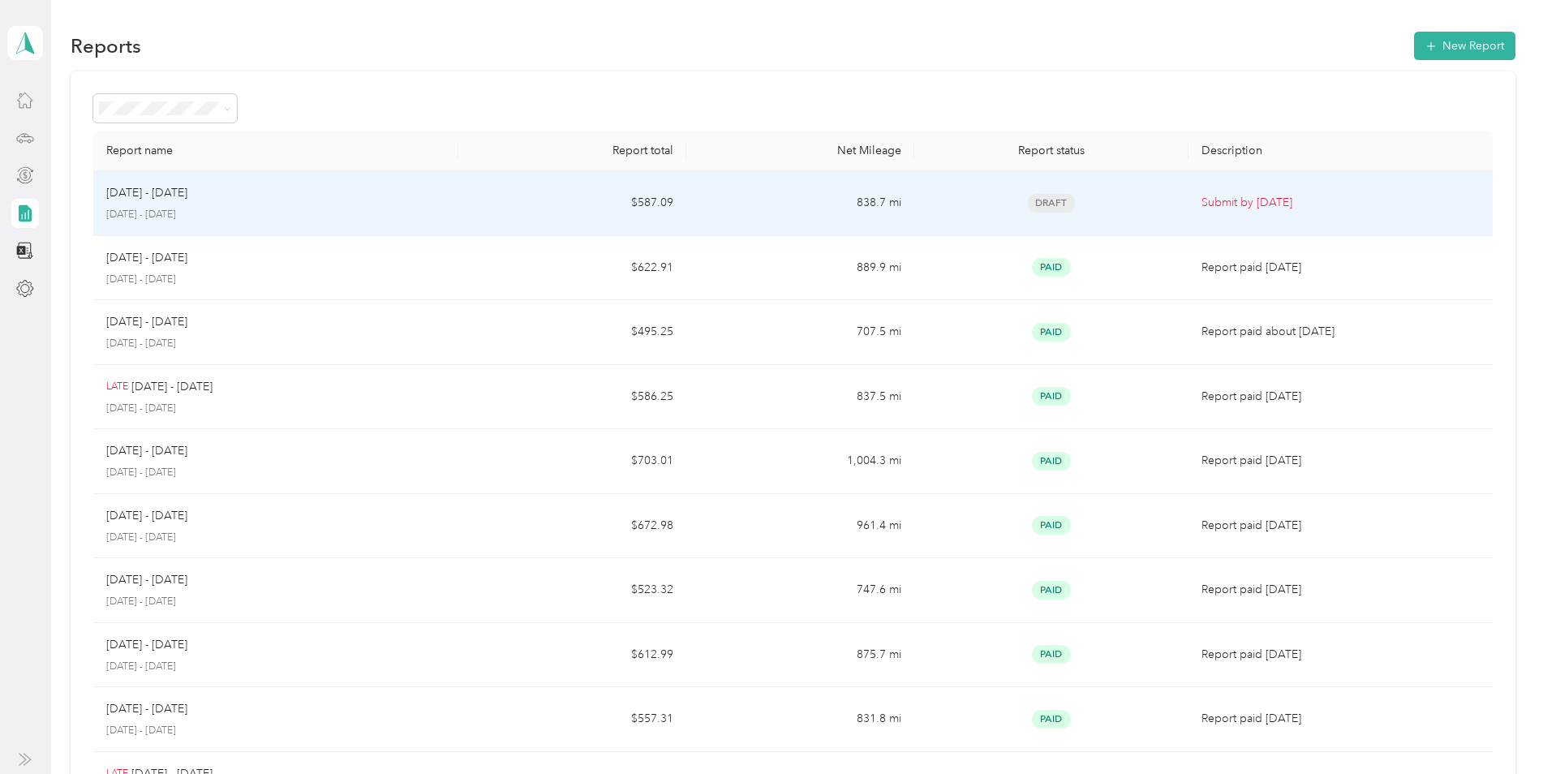
click at [1103, 210] on div "Draft" at bounding box center [1050, 203] width 247 height 19
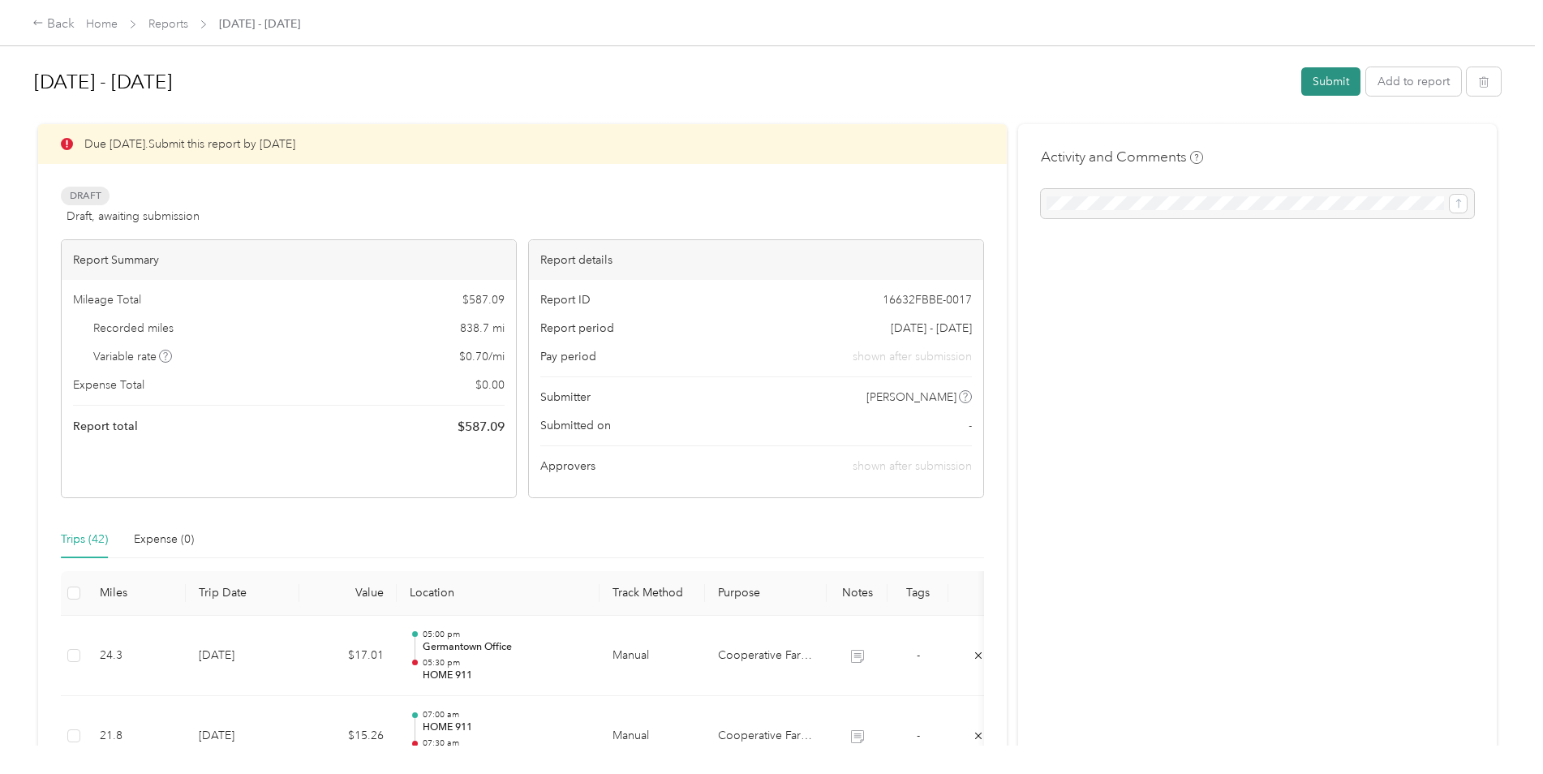
click at [1329, 79] on button "Submit" at bounding box center [1330, 81] width 59 height 28
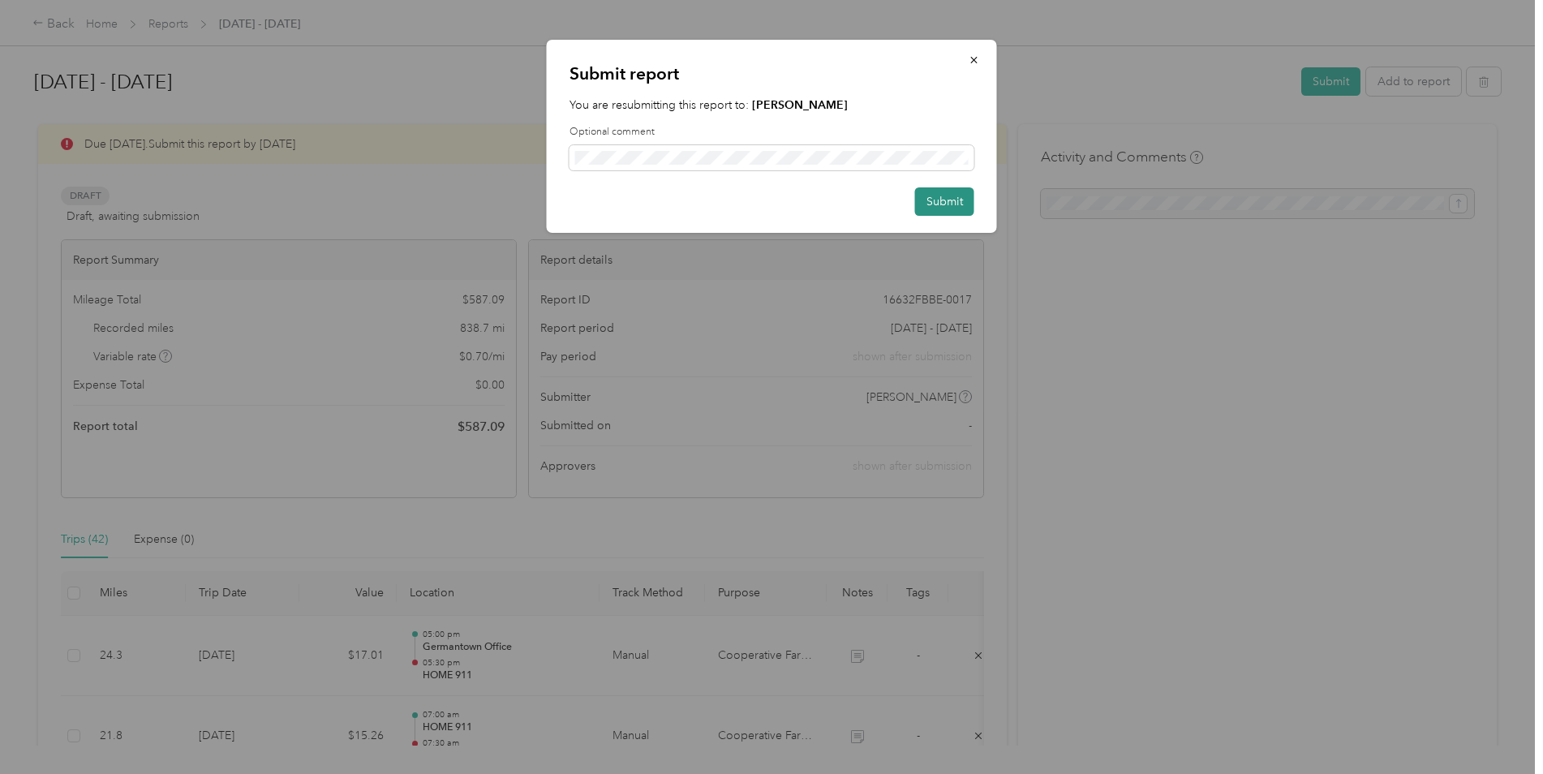
click at [940, 203] on button "Submit" at bounding box center [944, 201] width 59 height 28
